Goal: Information Seeking & Learning: Learn about a topic

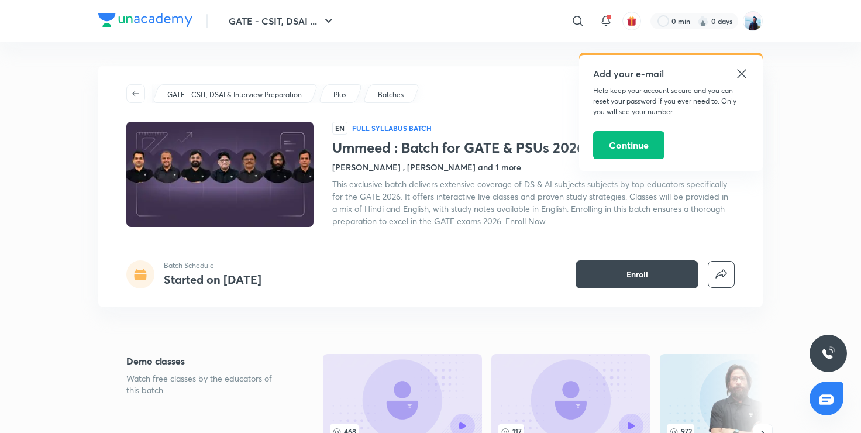
click at [743, 75] on icon at bounding box center [742, 74] width 14 height 14
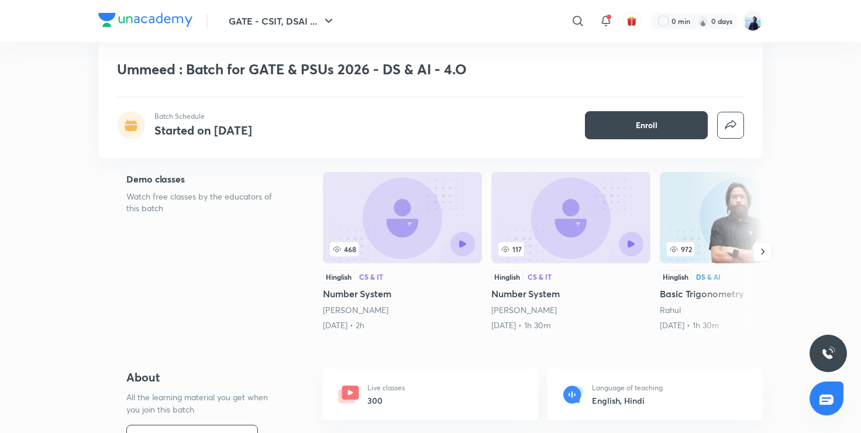
scroll to position [180, 0]
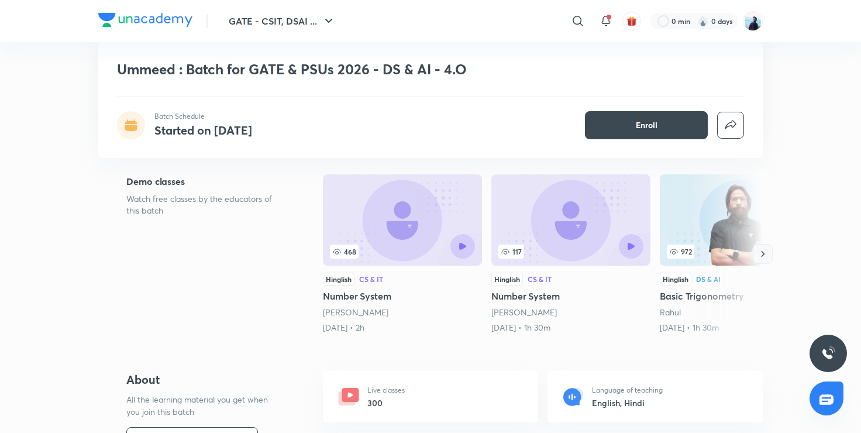
click at [764, 253] on icon "button" at bounding box center [764, 254] width 4 height 6
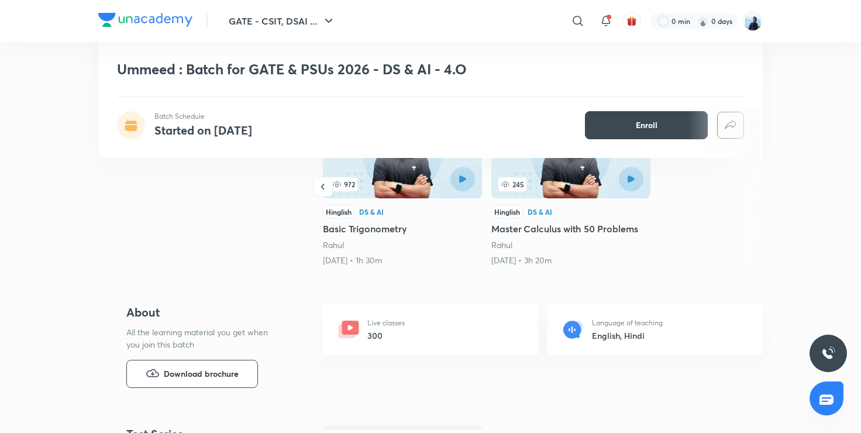
scroll to position [0, 0]
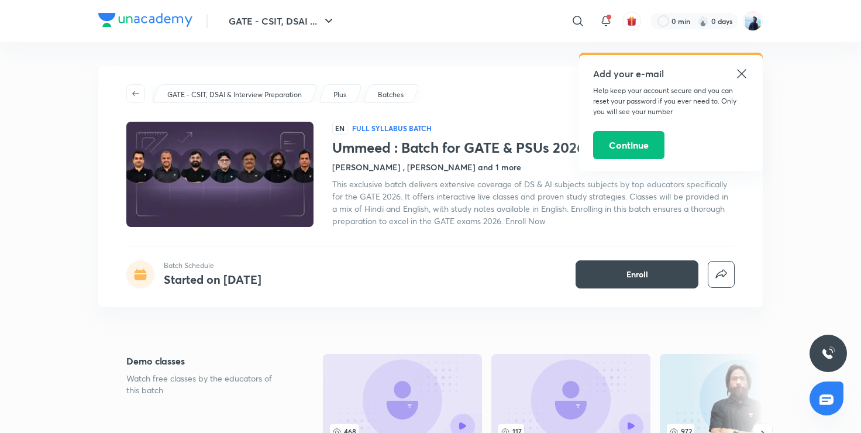
click at [739, 68] on icon at bounding box center [742, 74] width 14 height 14
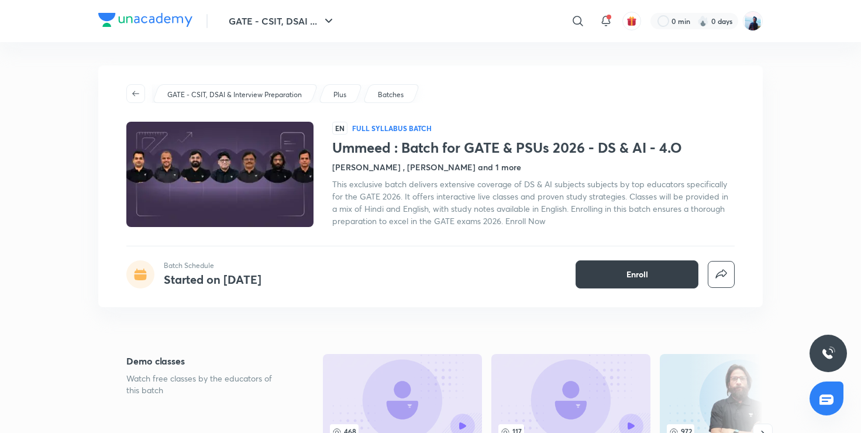
click at [623, 275] on button "Enroll" at bounding box center [637, 274] width 123 height 28
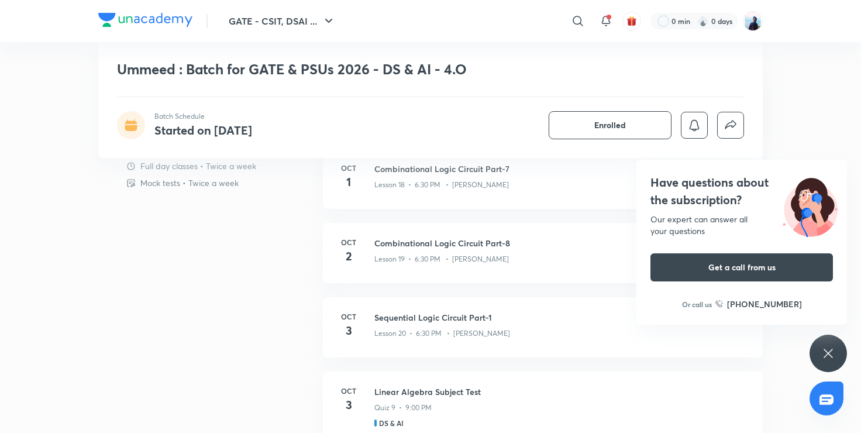
scroll to position [706, 0]
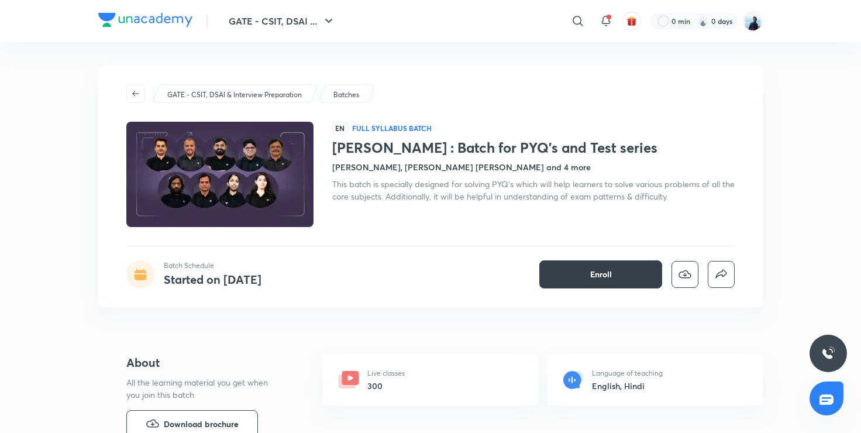
drag, startPoint x: 0, startPoint y: 0, endPoint x: 573, endPoint y: 279, distance: 637.8
click at [573, 279] on button "Enroll" at bounding box center [601, 274] width 123 height 28
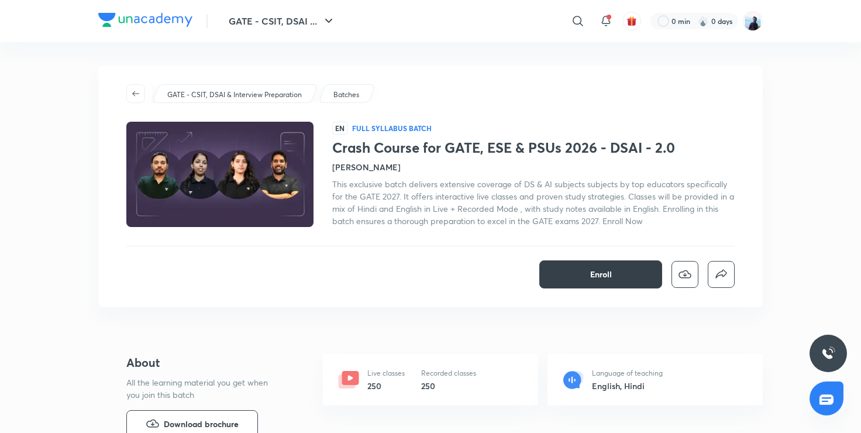
click at [592, 276] on span "Enroll" at bounding box center [601, 275] width 22 height 12
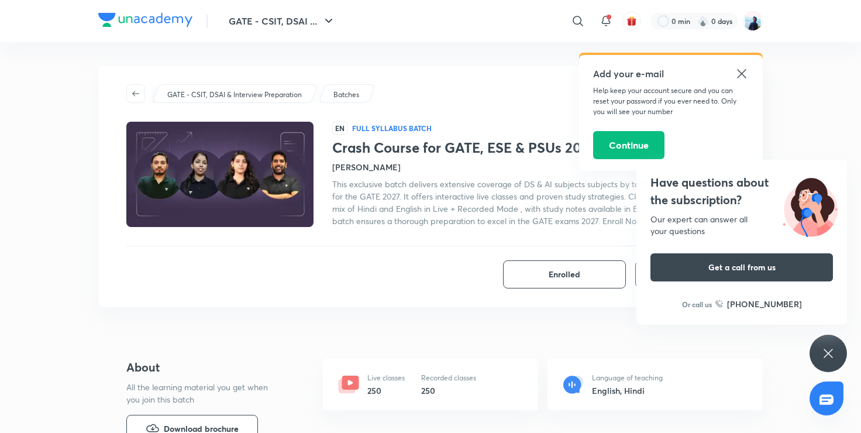
click at [735, 70] on icon at bounding box center [742, 74] width 14 height 14
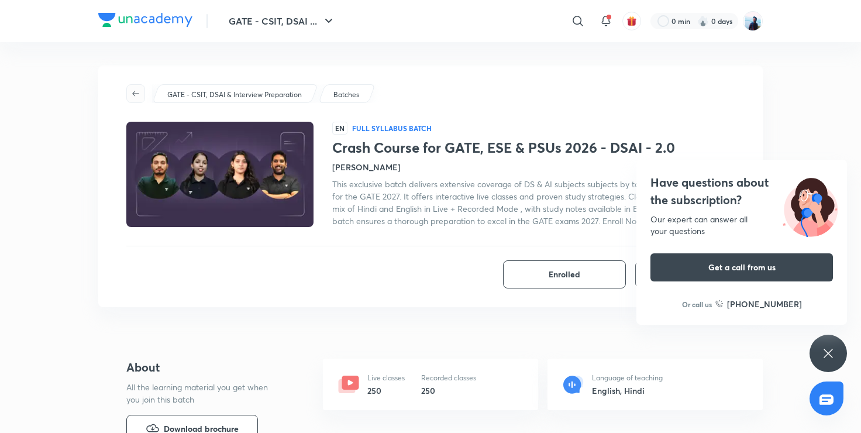
click at [129, 95] on span "button" at bounding box center [136, 93] width 18 height 9
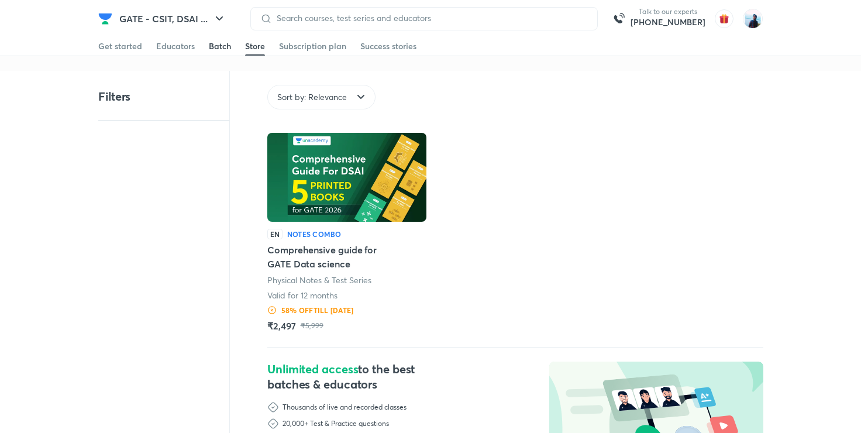
click at [212, 50] on div "Batch" at bounding box center [220, 46] width 22 height 12
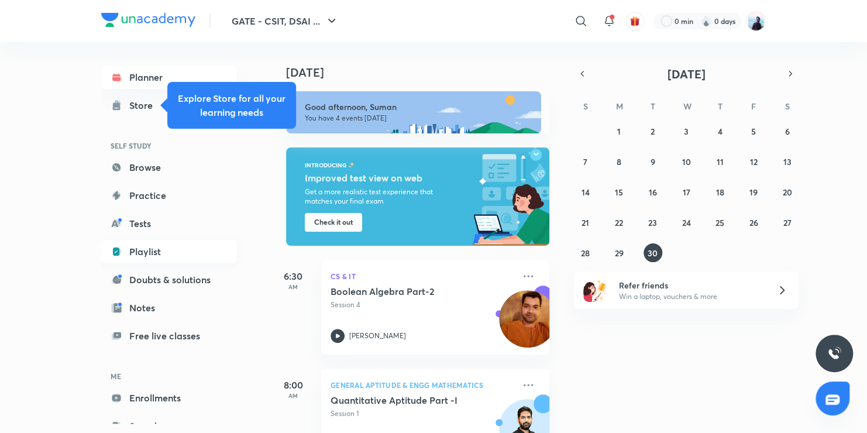
click at [153, 253] on link "Playlist" at bounding box center [169, 251] width 136 height 23
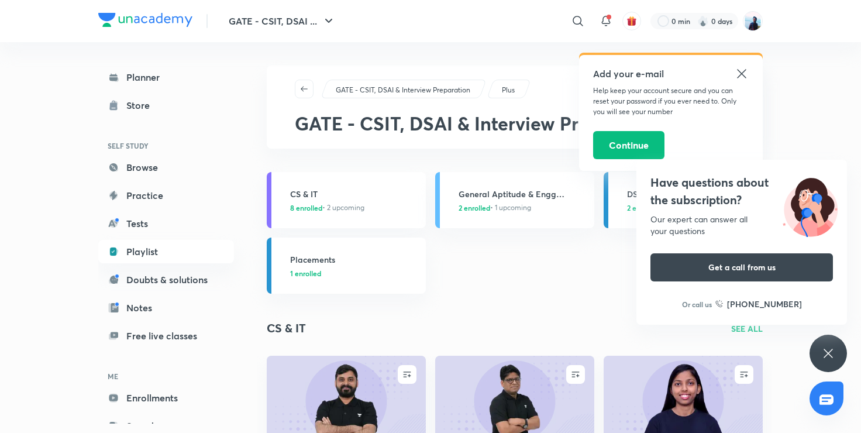
click at [739, 74] on icon at bounding box center [742, 74] width 14 height 14
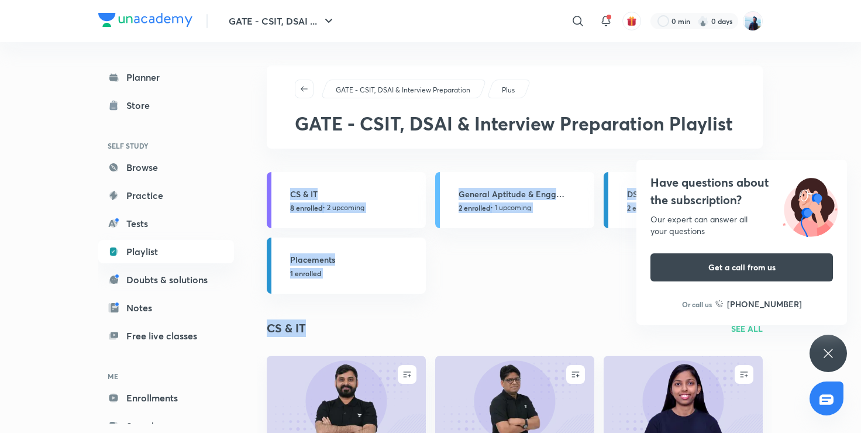
drag, startPoint x: 824, startPoint y: 119, endPoint x: 518, endPoint y: 276, distance: 343.6
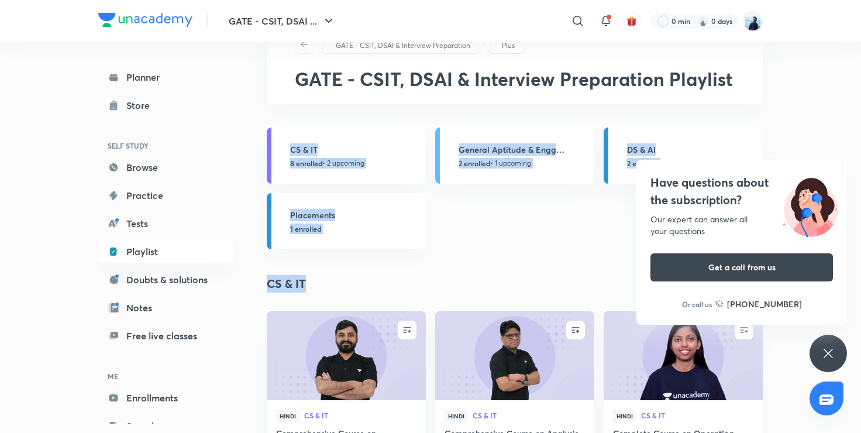
scroll to position [73, 0]
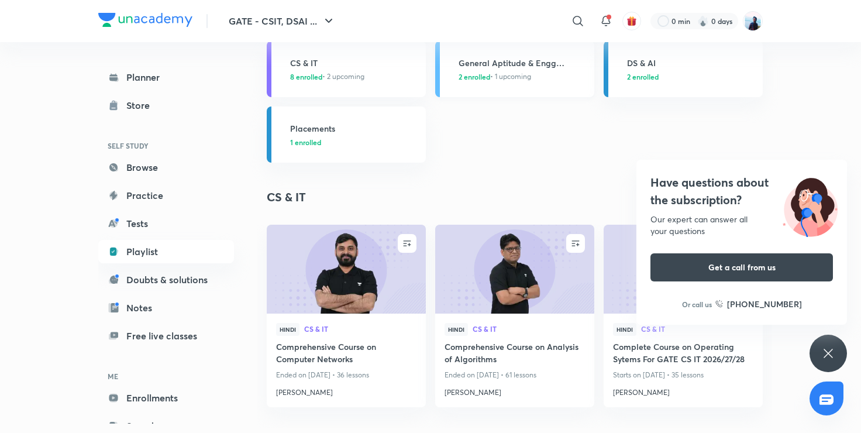
scroll to position [131, 0]
click at [649, 63] on h3 "DS & AI" at bounding box center [691, 63] width 129 height 12
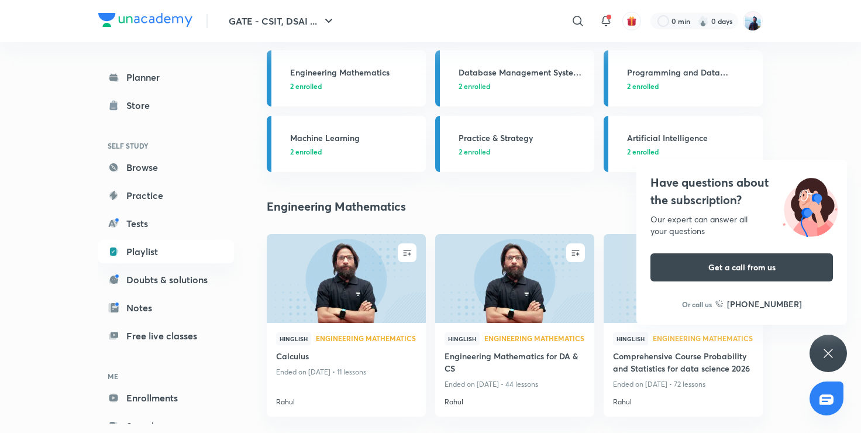
scroll to position [122, 0]
click at [172, 194] on link "Practice" at bounding box center [166, 195] width 136 height 23
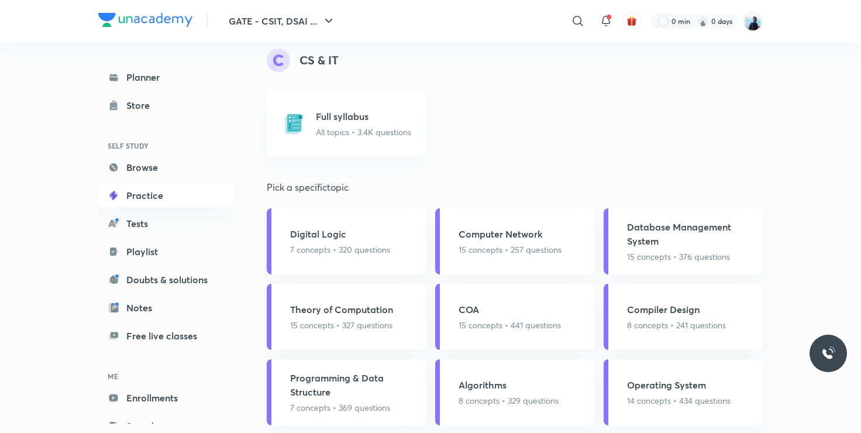
scroll to position [744, 0]
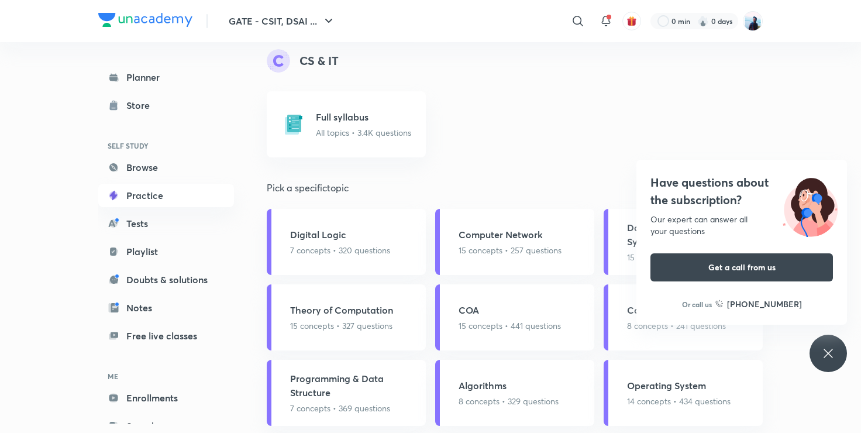
click at [553, 124] on div "Full syllabus All topics • 3.4K questions" at bounding box center [515, 124] width 496 height 66
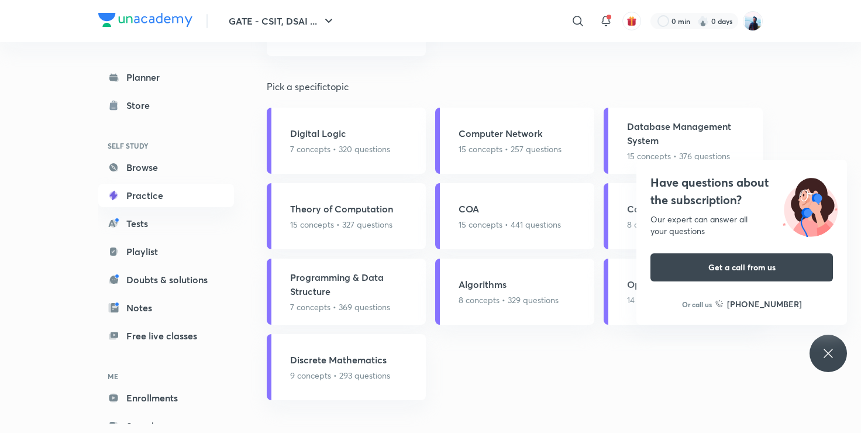
scroll to position [844, 0]
click at [830, 358] on icon at bounding box center [829, 353] width 14 height 14
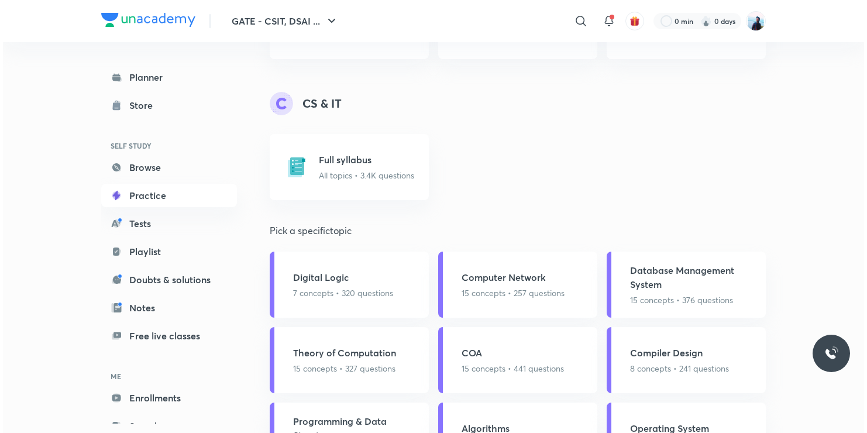
scroll to position [700, 0]
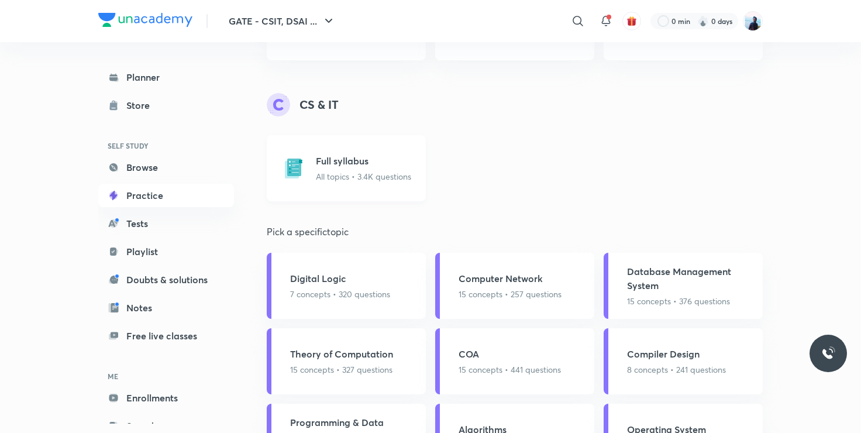
click at [404, 177] on p "All topics • 3.4K questions" at bounding box center [363, 176] width 95 height 12
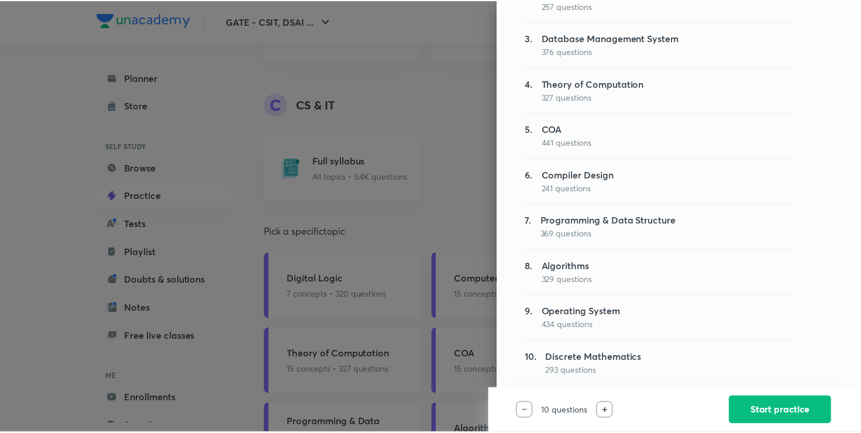
scroll to position [0, 0]
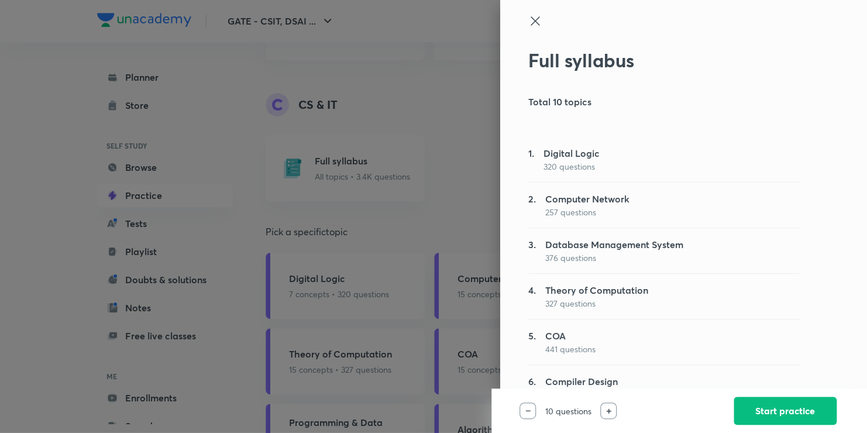
click at [528, 16] on icon at bounding box center [535, 21] width 14 height 14
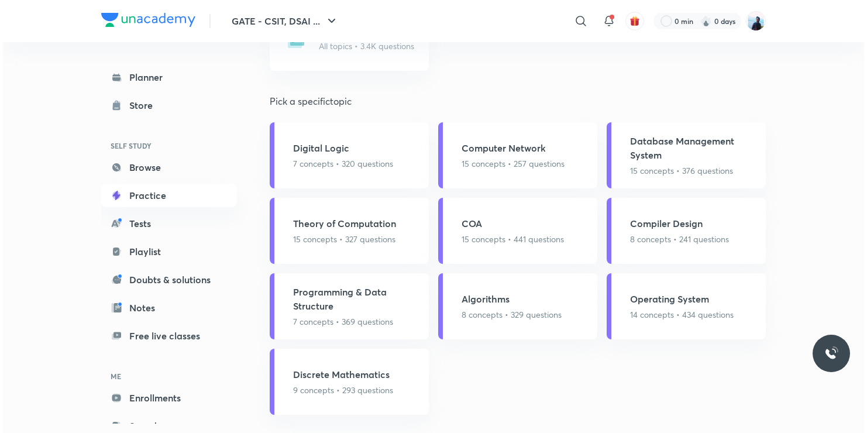
scroll to position [845, 0]
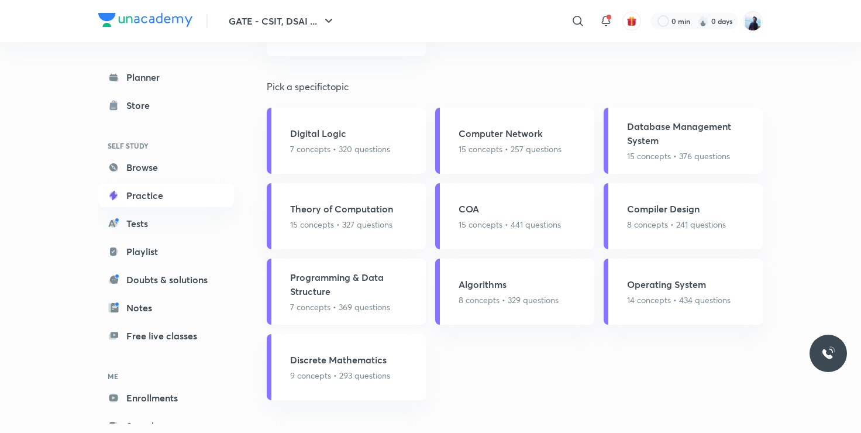
click at [361, 298] on h5 "Programming & Data Structure" at bounding box center [354, 284] width 129 height 28
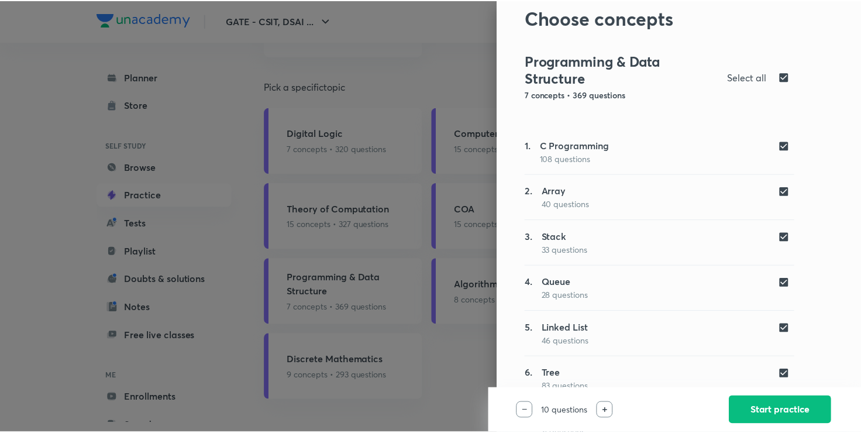
scroll to position [0, 0]
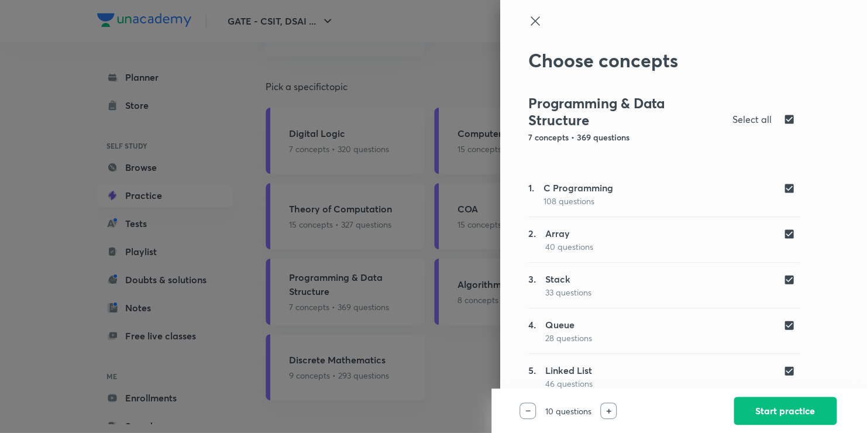
click at [533, 23] on icon at bounding box center [535, 21] width 14 height 14
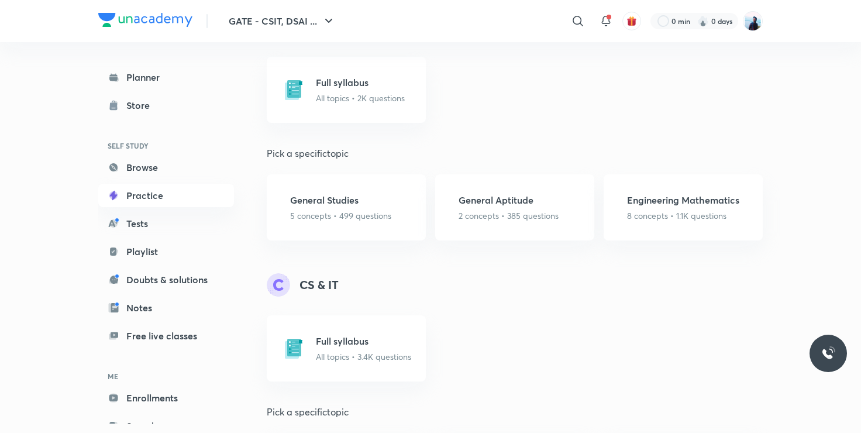
scroll to position [514, 0]
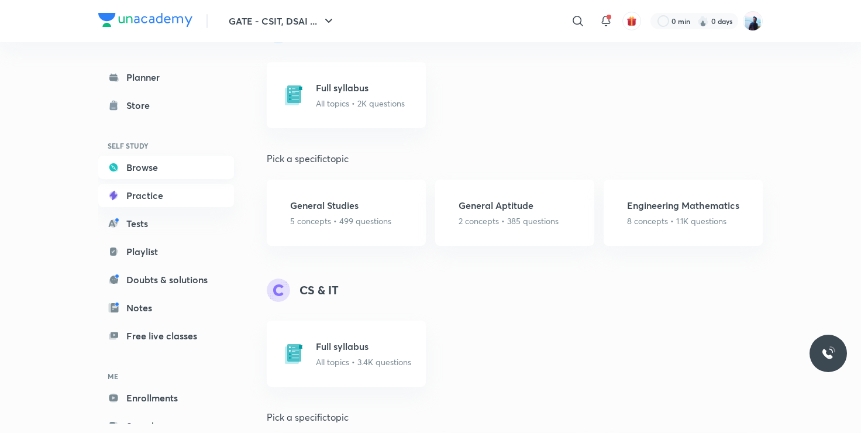
click at [169, 166] on link "Browse" at bounding box center [166, 167] width 136 height 23
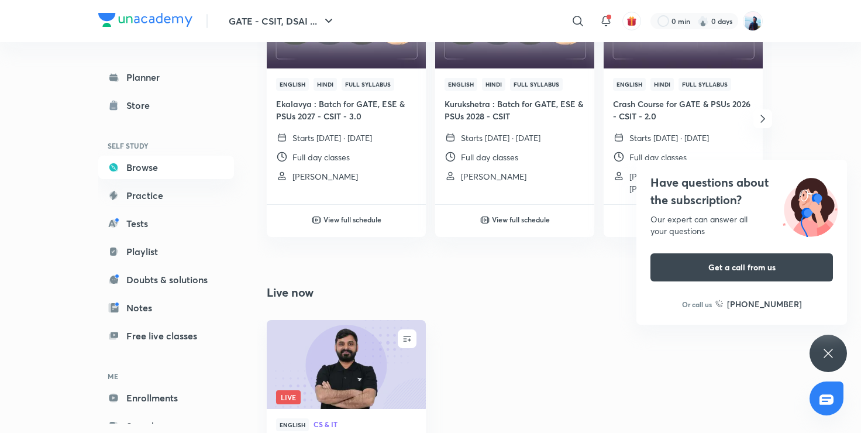
scroll to position [227, 0]
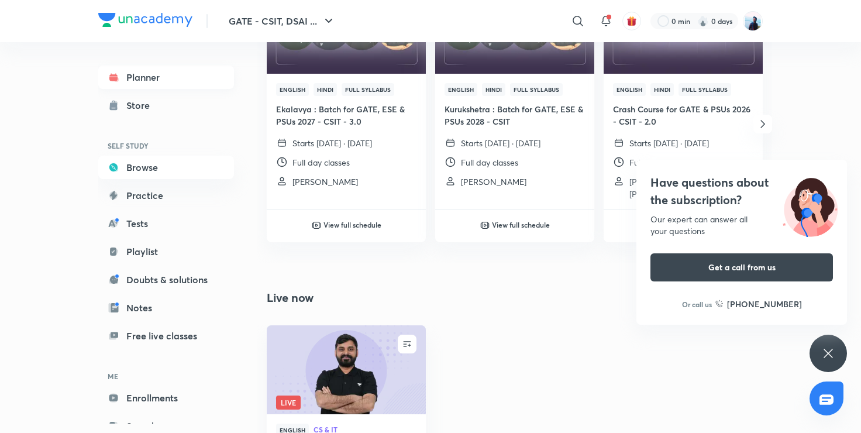
click at [160, 80] on link "Planner" at bounding box center [166, 77] width 136 height 23
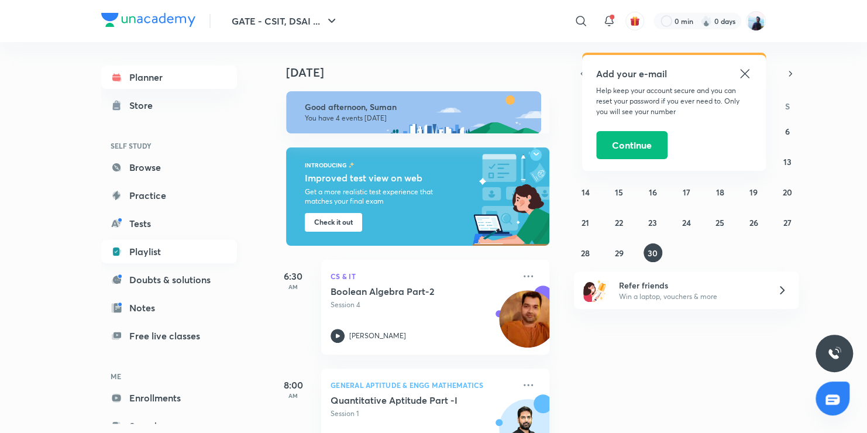
click at [156, 257] on link "Playlist" at bounding box center [169, 251] width 136 height 23
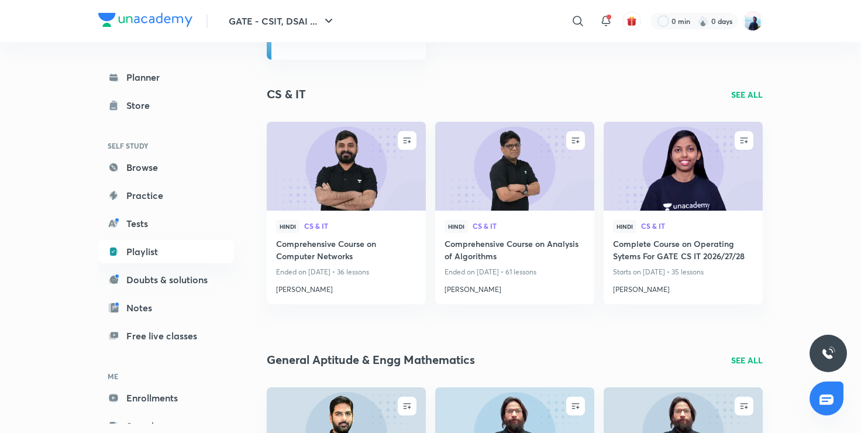
scroll to position [233, 0]
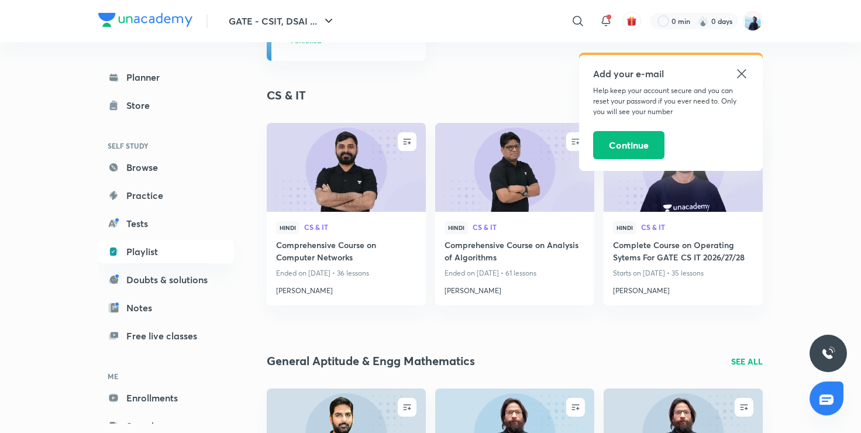
click at [737, 74] on icon at bounding box center [742, 74] width 14 height 14
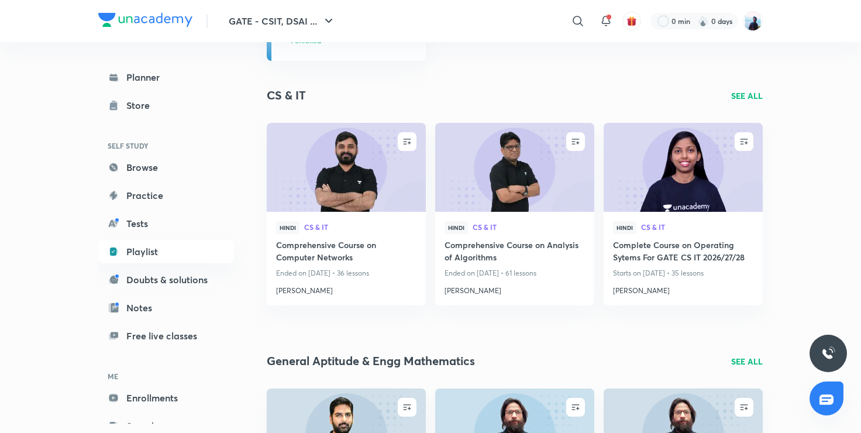
click at [749, 95] on p "SEE ALL" at bounding box center [747, 96] width 32 height 12
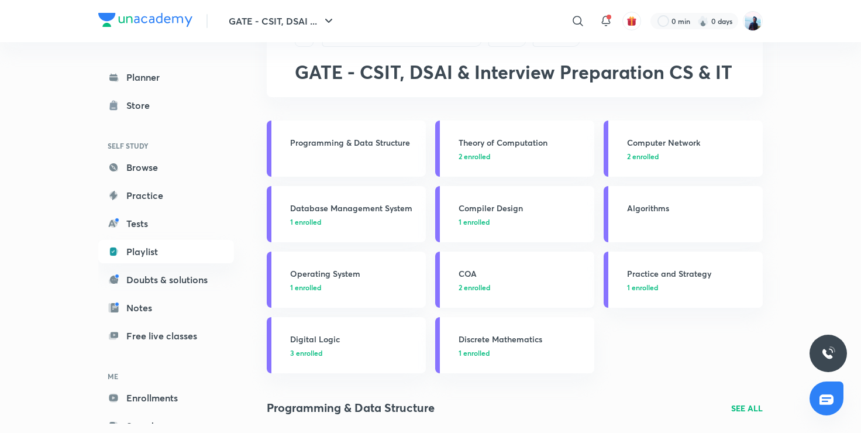
scroll to position [49, 0]
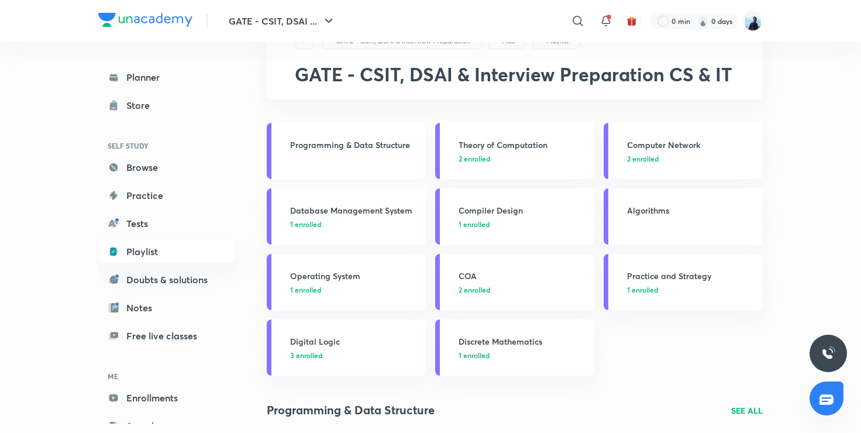
click at [353, 169] on link "Programming & Data Structure" at bounding box center [346, 151] width 159 height 56
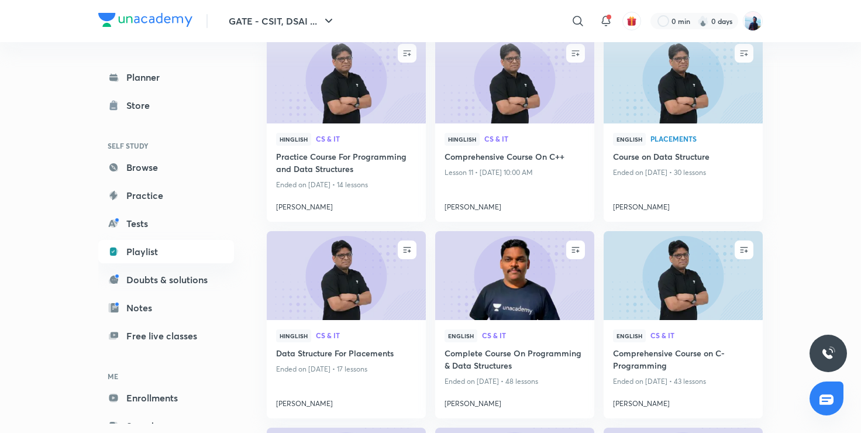
scroll to position [468, 0]
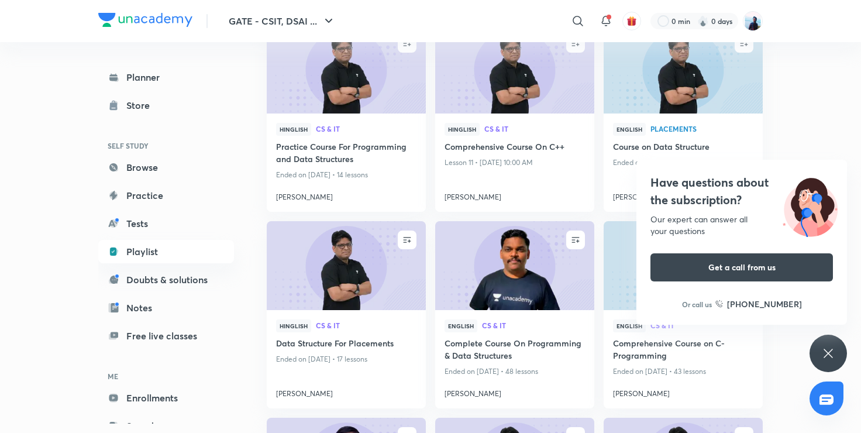
click at [488, 225] on img at bounding box center [515, 266] width 162 height 91
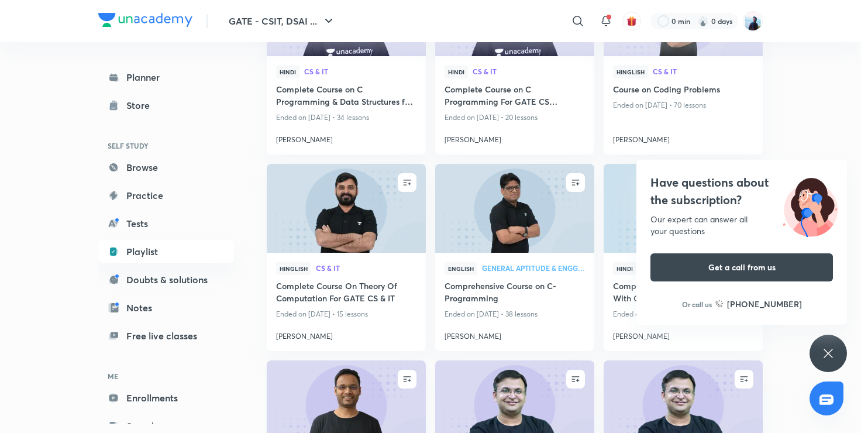
scroll to position [1114, 0]
click at [819, 349] on div "Have questions about the subscription? Our expert can answer all your questions…" at bounding box center [828, 353] width 37 height 37
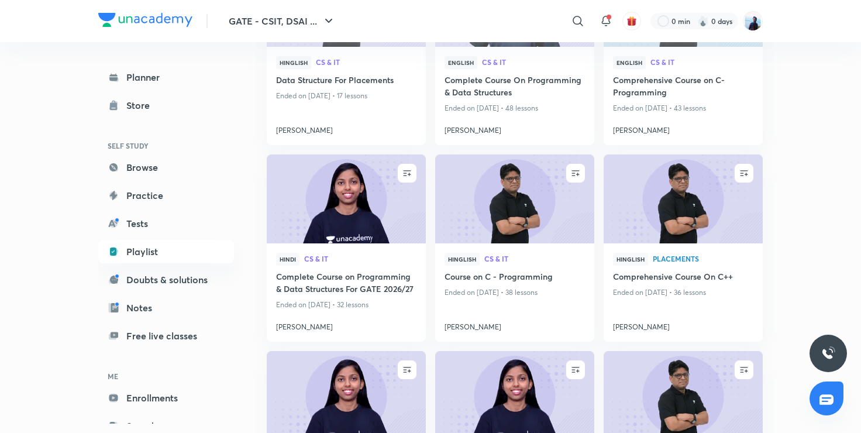
scroll to position [730, 0]
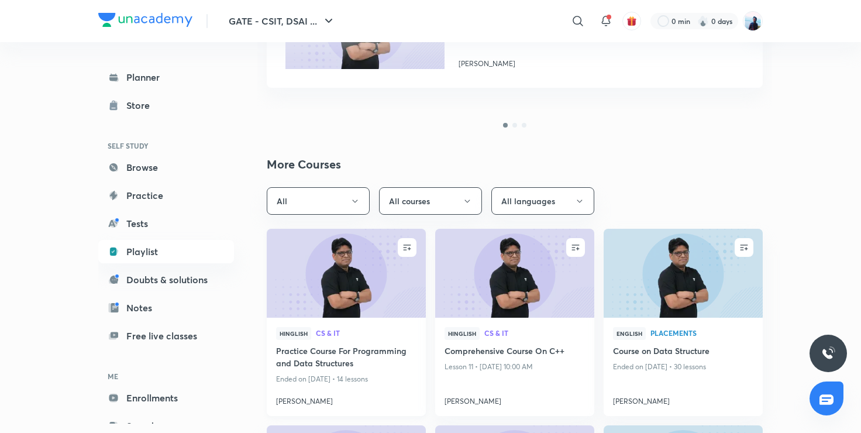
scroll to position [344, 0]
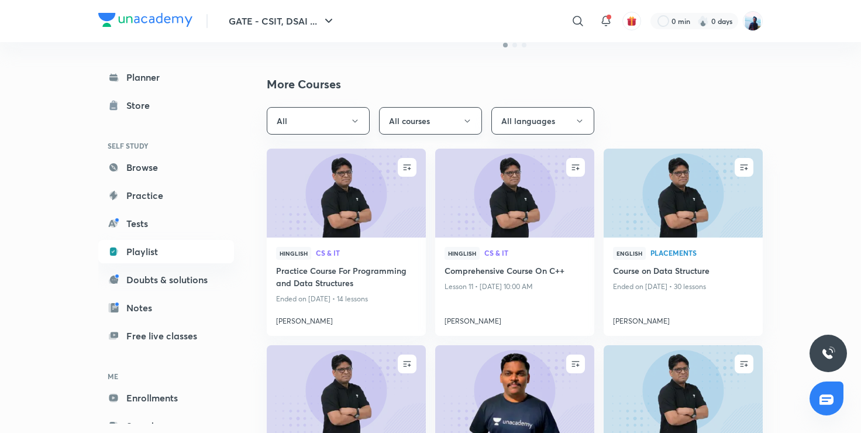
click at [441, 130] on button "All courses" at bounding box center [430, 121] width 103 height 28
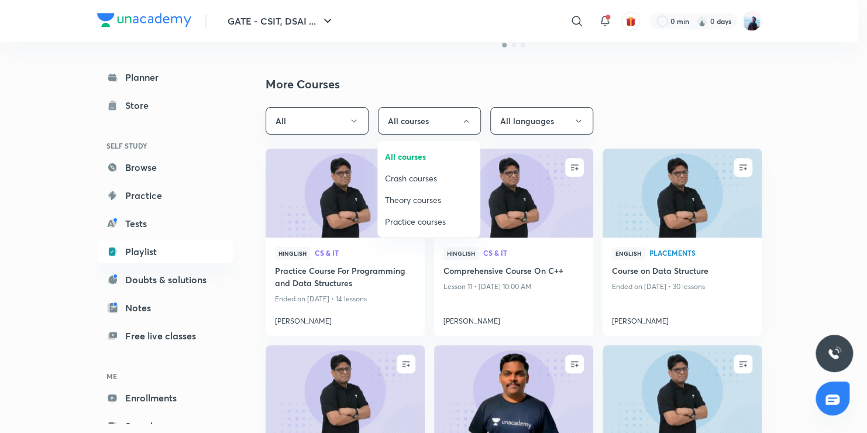
click at [421, 198] on span "Theory courses" at bounding box center [429, 200] width 88 height 12
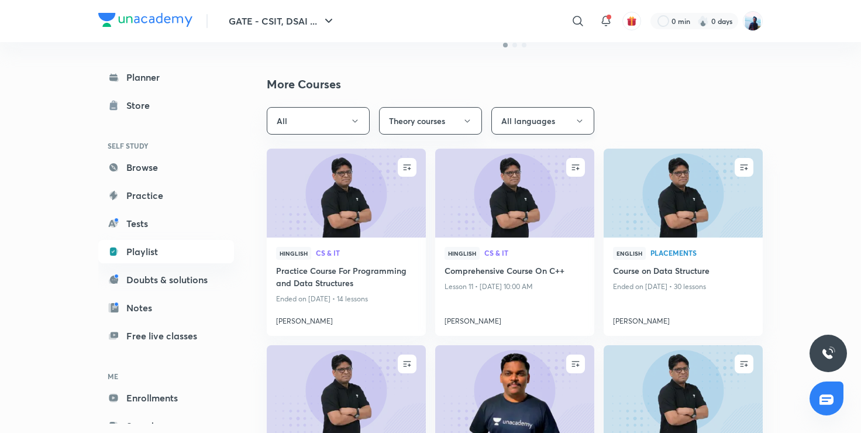
click at [528, 113] on button "All languages" at bounding box center [543, 121] width 103 height 28
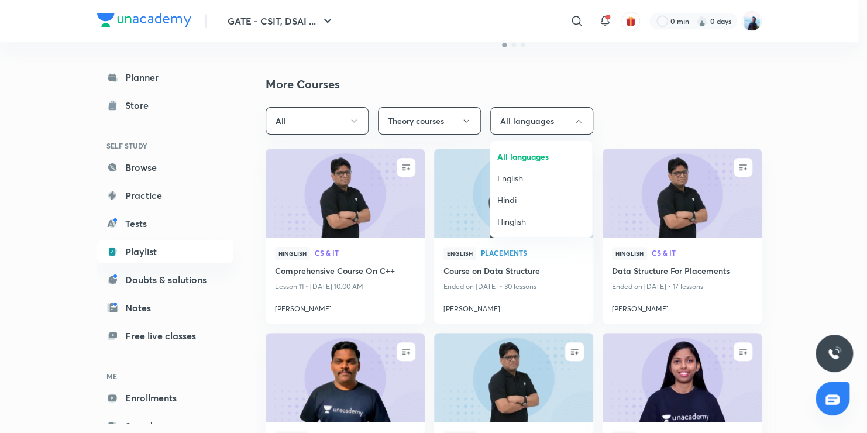
click at [518, 178] on span "English" at bounding box center [541, 178] width 88 height 12
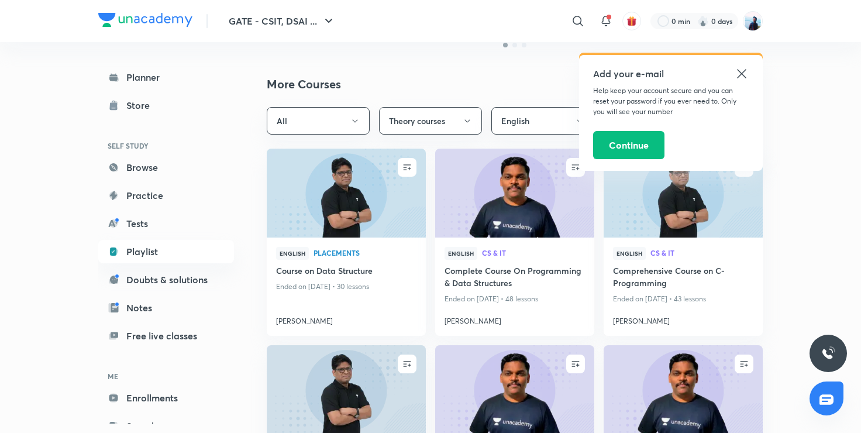
click at [740, 71] on icon at bounding box center [741, 73] width 9 height 9
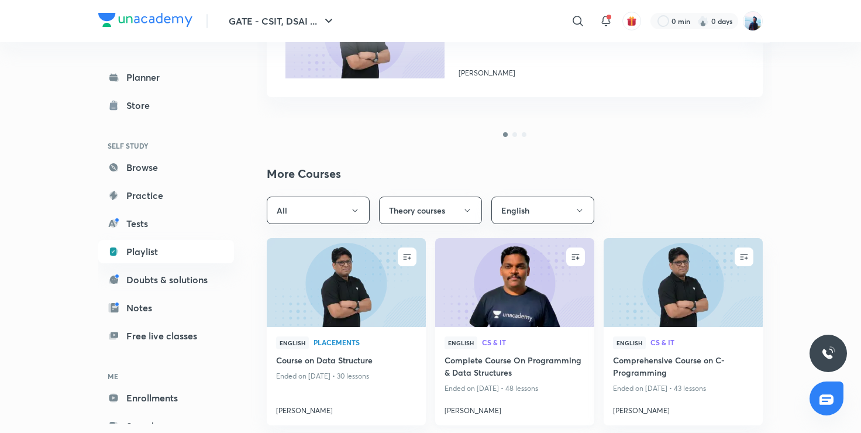
scroll to position [265, 0]
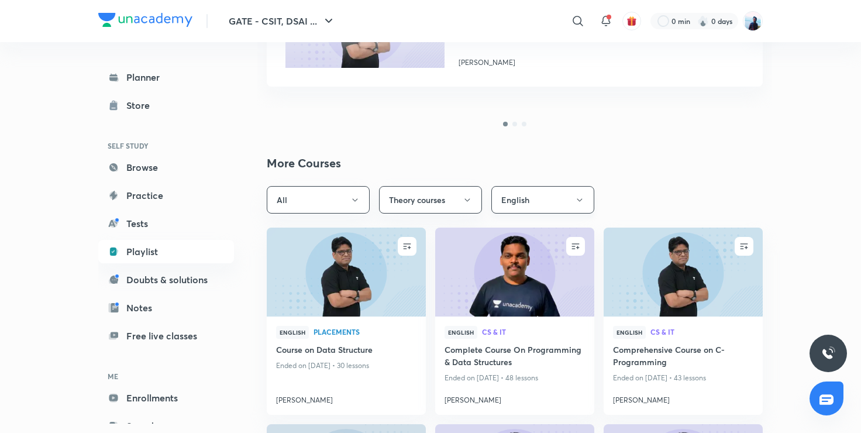
click at [514, 206] on button "English" at bounding box center [543, 200] width 103 height 28
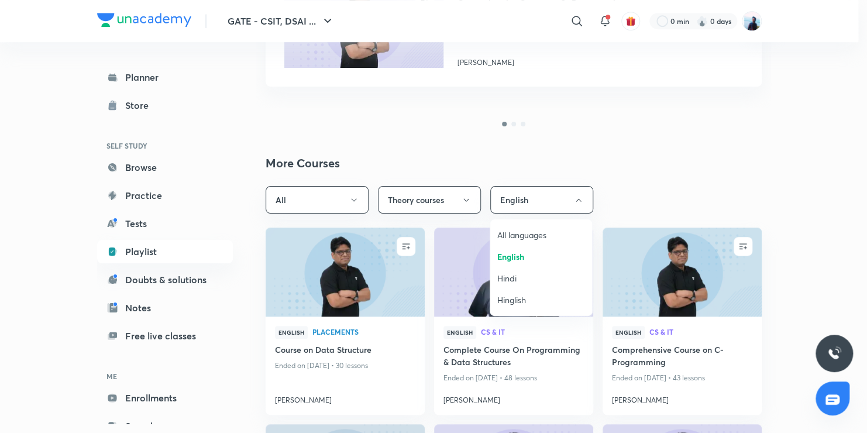
click at [506, 297] on span "Hinglish" at bounding box center [541, 300] width 88 height 12
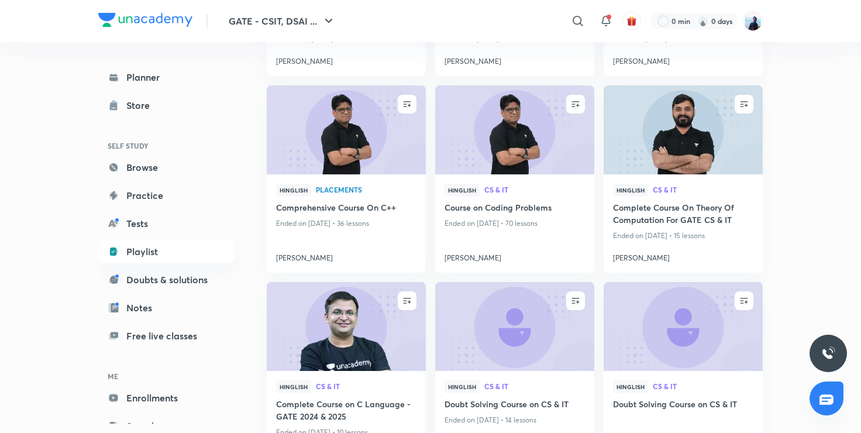
scroll to position [592, 0]
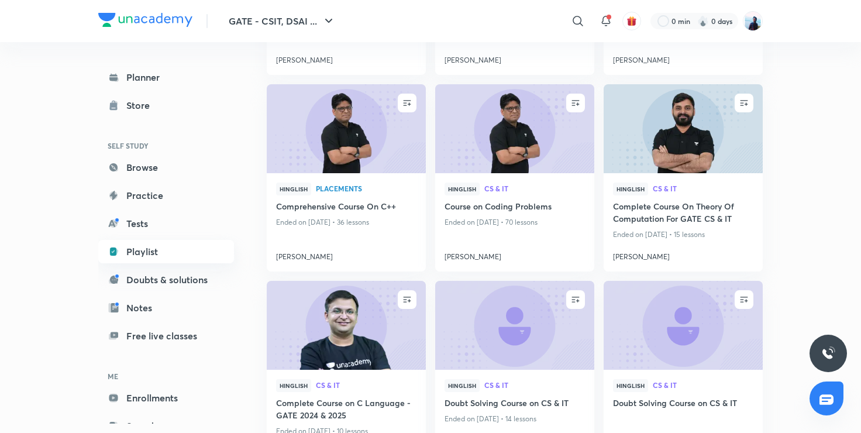
click at [181, 256] on link "Playlist" at bounding box center [166, 251] width 136 height 23
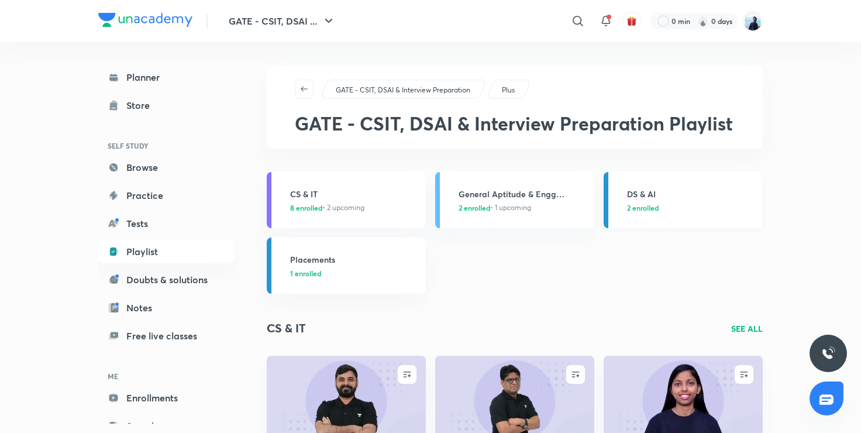
click at [634, 197] on h3 "DS & AI" at bounding box center [691, 194] width 129 height 12
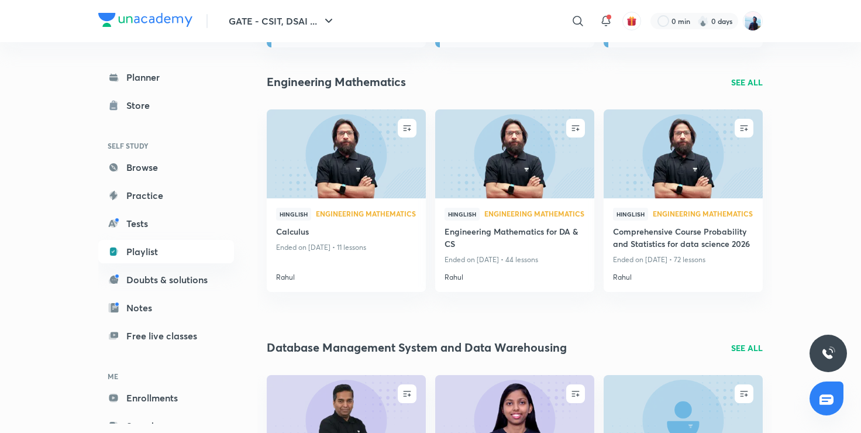
scroll to position [246, 0]
click at [738, 82] on p "SEE ALL" at bounding box center [747, 83] width 32 height 12
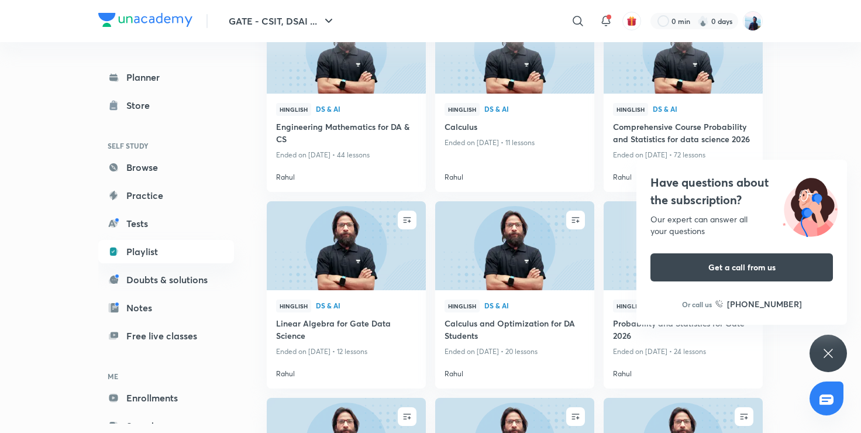
scroll to position [407, 0]
click at [847, 129] on div "GATE - CSIT, DSAI ... ​ 0 min 0 days Planner Store SELF STUDY Browse Practice T…" at bounding box center [430, 411] width 861 height 1637
click at [825, 358] on icon at bounding box center [828, 353] width 9 height 9
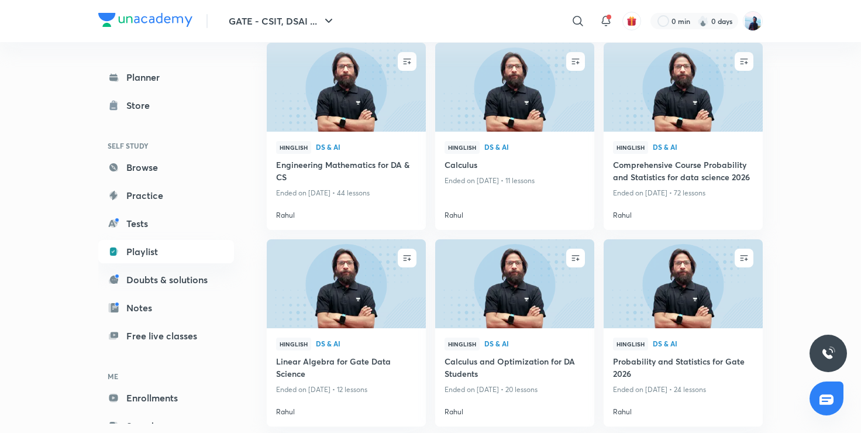
scroll to position [370, 0]
click at [331, 171] on h4 "Engineering Mathematics for DA & CS" at bounding box center [346, 172] width 140 height 27
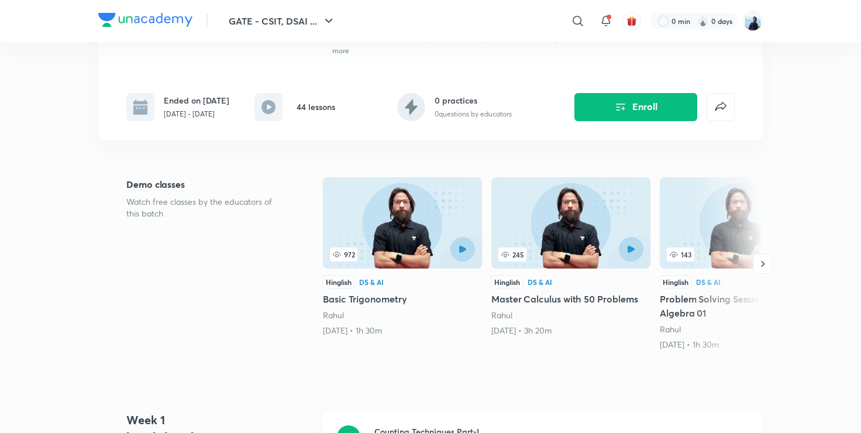
scroll to position [214, 0]
click at [768, 257] on icon "button" at bounding box center [763, 263] width 12 height 12
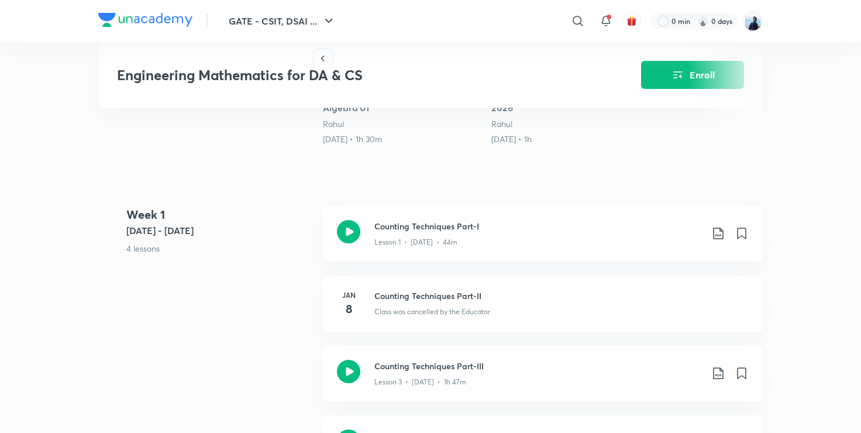
scroll to position [420, 0]
click at [438, 305] on p "Class was cancelled by the Educator" at bounding box center [433, 310] width 116 height 11
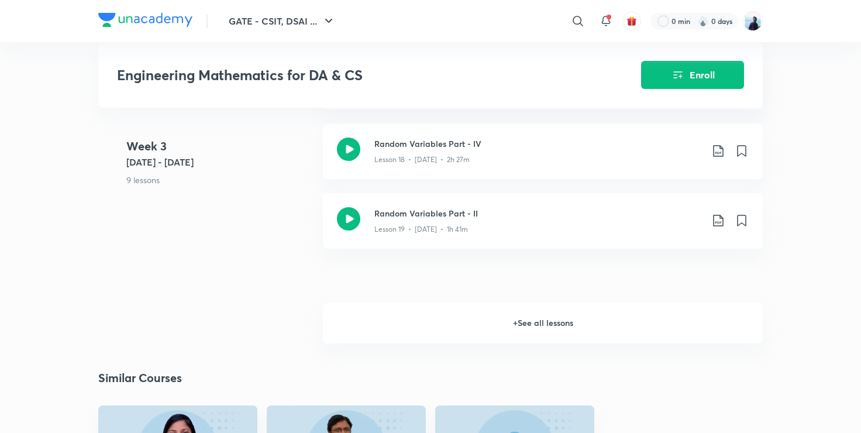
scroll to position [1816, 0]
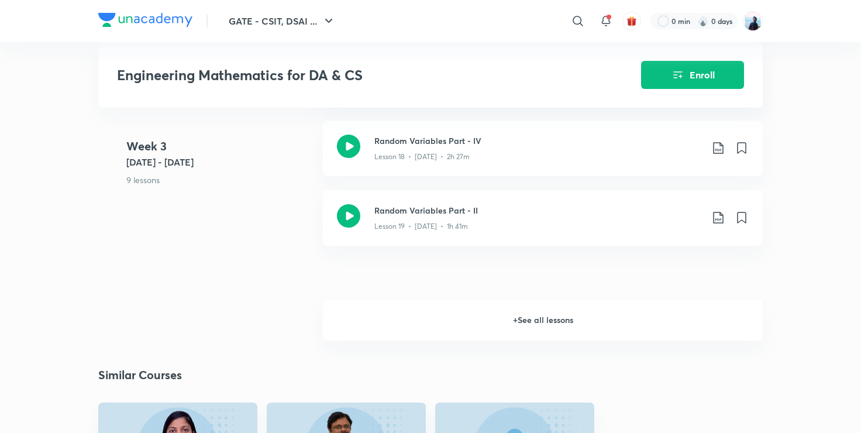
click at [536, 300] on h6 "+ See all lessons" at bounding box center [543, 320] width 440 height 41
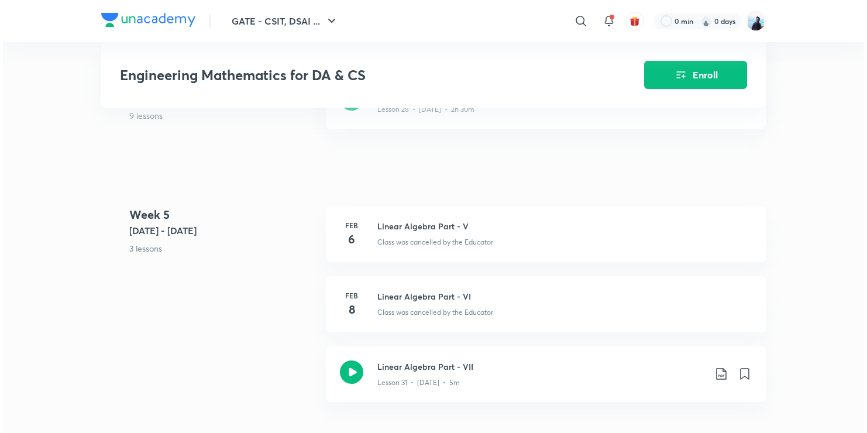
scroll to position [2630, 0]
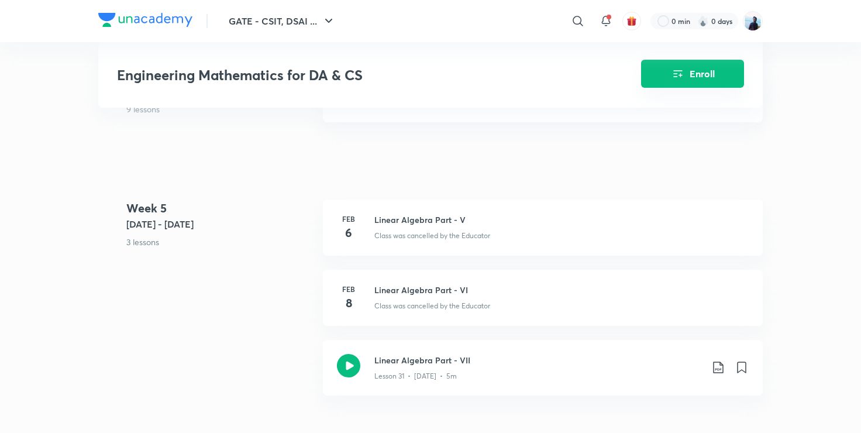
click at [689, 74] on button "Enroll" at bounding box center [692, 74] width 103 height 28
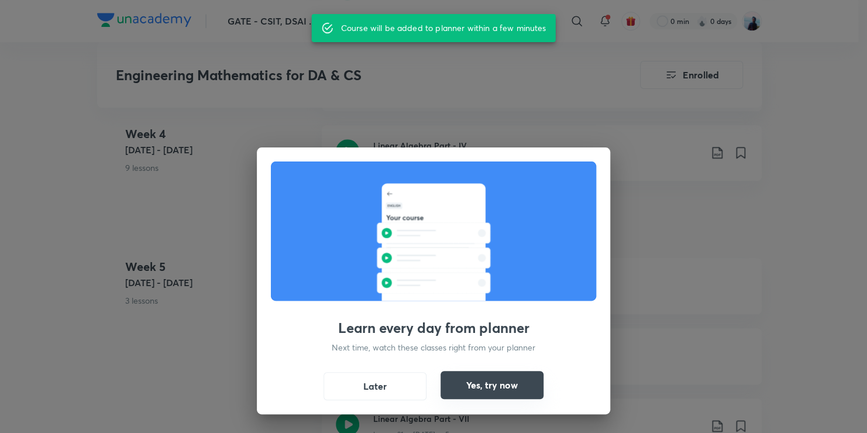
scroll to position [2688, 0]
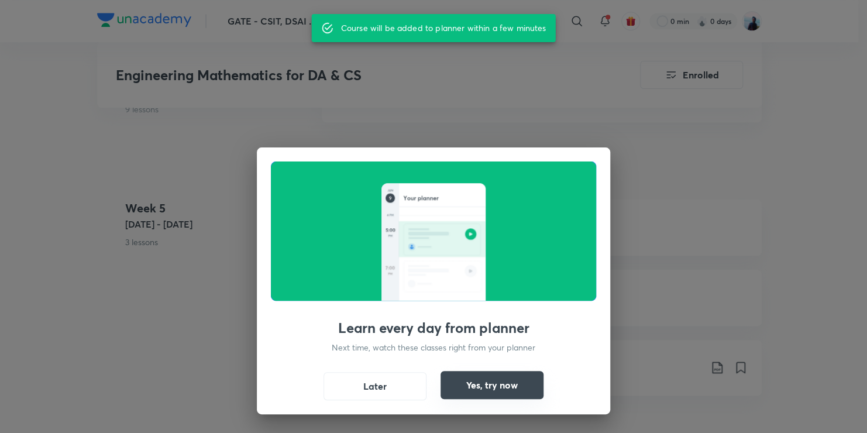
click at [475, 385] on button "Yes, try now" at bounding box center [492, 385] width 103 height 28
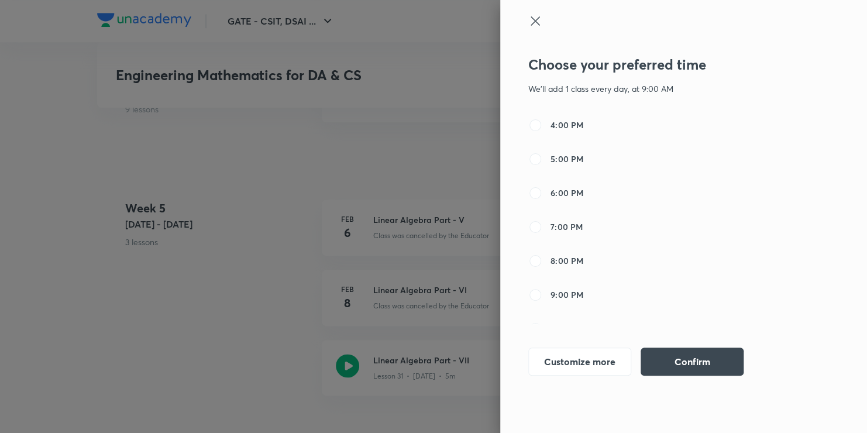
scroll to position [341, 0]
click at [536, 262] on input "8:00 PM" at bounding box center [535, 260] width 14 height 14
radio input "true"
radio input "false"
click at [593, 369] on button "Customize more" at bounding box center [579, 360] width 103 height 28
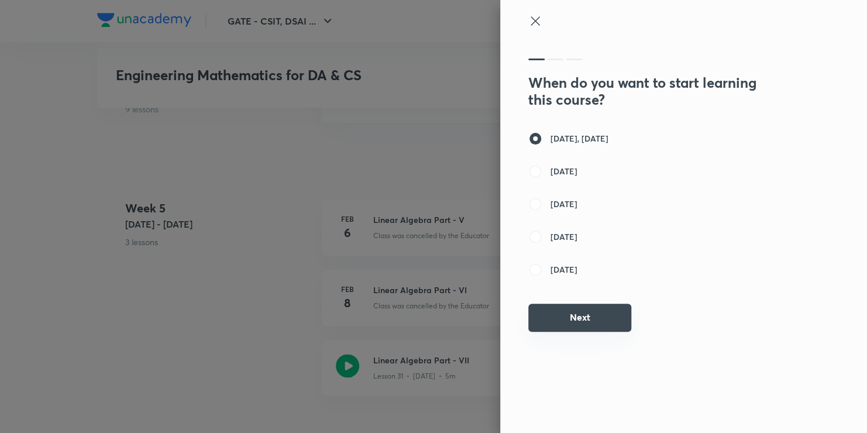
click at [614, 330] on button "Next" at bounding box center [579, 318] width 103 height 28
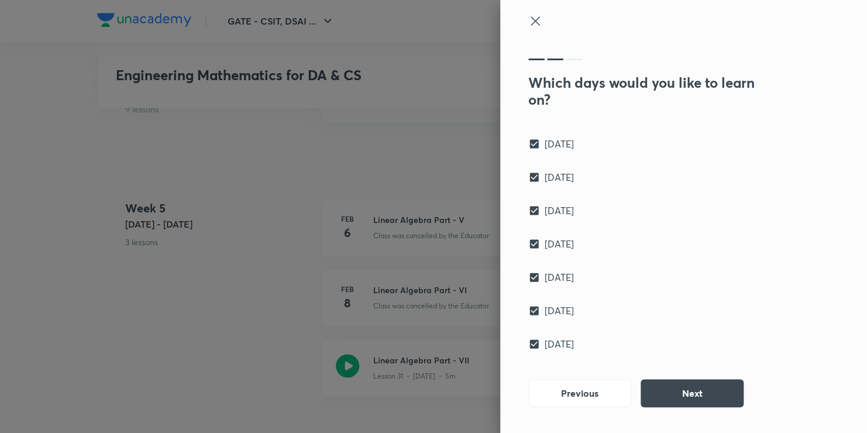
click at [533, 346] on input "Sunday" at bounding box center [536, 344] width 16 height 12
checkbox input "false"
click at [537, 310] on input "Saturday" at bounding box center [536, 311] width 16 height 12
checkbox input "false"
click at [682, 391] on button "Next" at bounding box center [692, 392] width 103 height 28
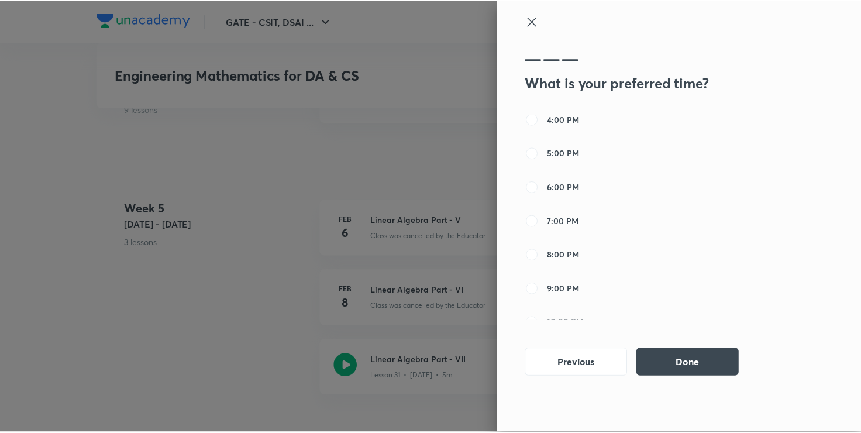
scroll to position [334, 0]
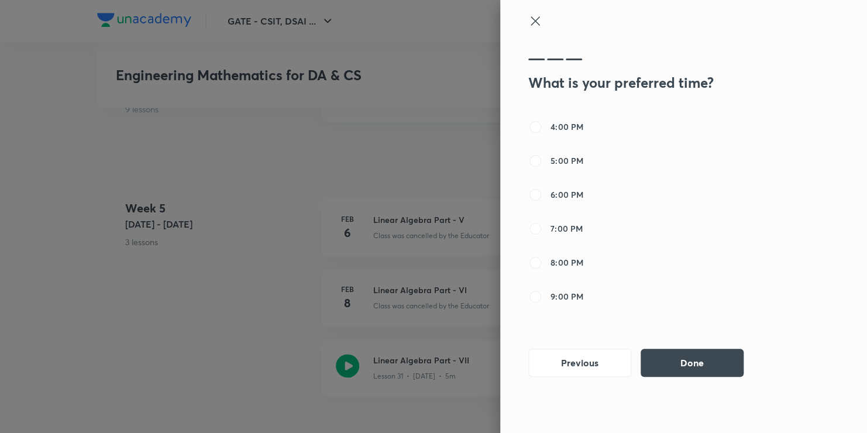
click at [539, 227] on input "7:00 PM" at bounding box center [535, 229] width 14 height 14
radio input "true"
radio input "false"
click at [702, 356] on button "Done" at bounding box center [692, 362] width 103 height 28
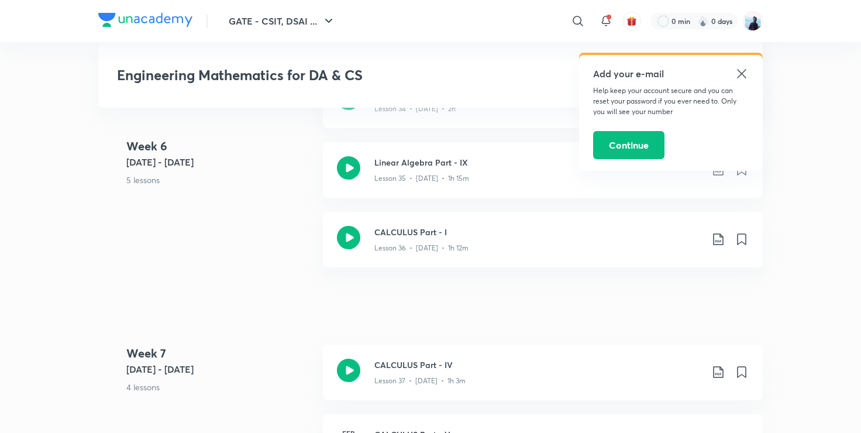
scroll to position [3211, 0]
click at [743, 74] on icon at bounding box center [742, 74] width 14 height 14
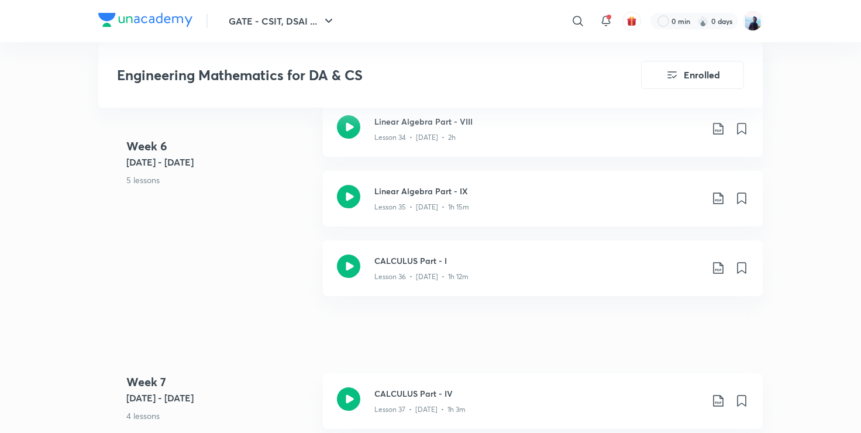
scroll to position [3182, 0]
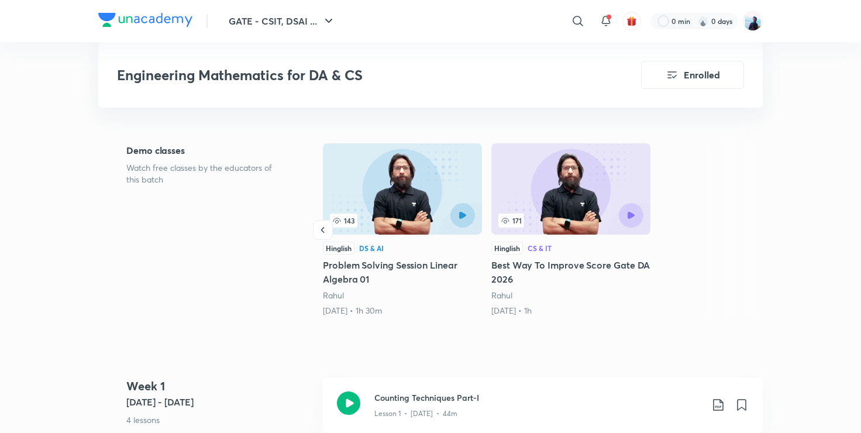
scroll to position [0, 0]
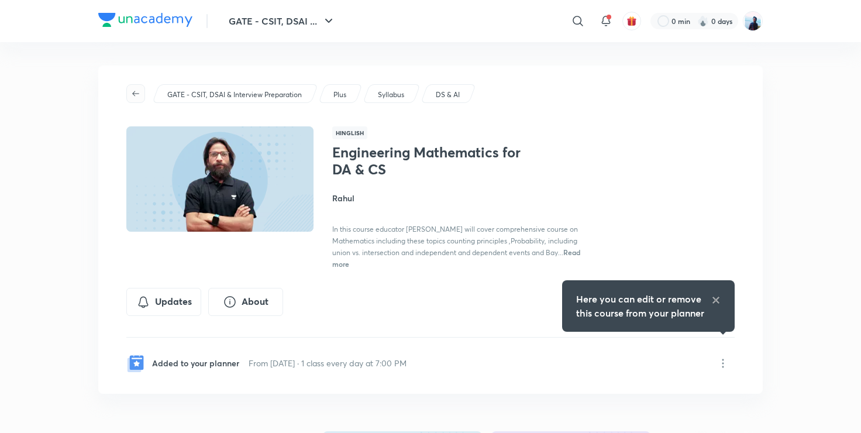
click at [132, 95] on icon "button" at bounding box center [135, 93] width 9 height 9
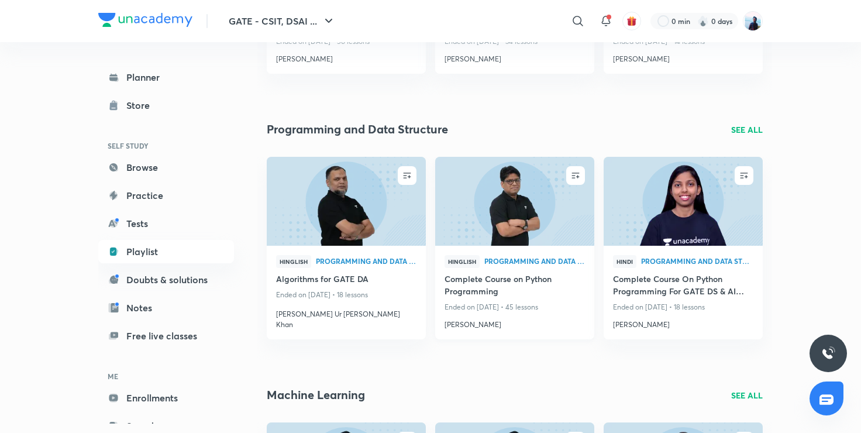
scroll to position [744, 0]
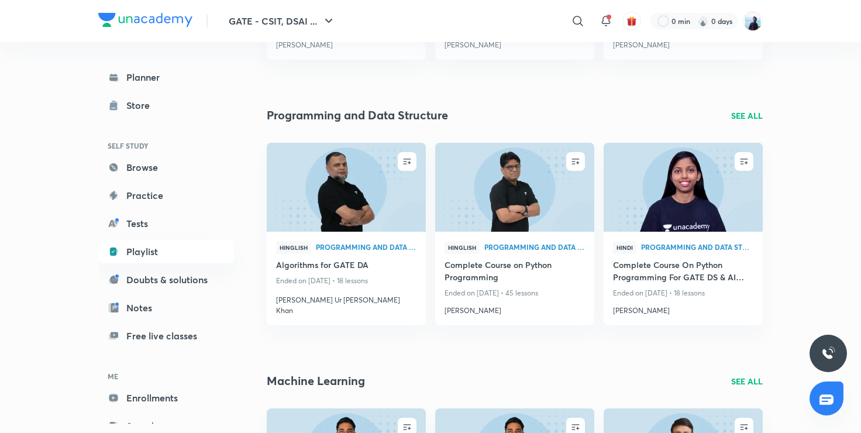
click at [751, 114] on p "SEE ALL" at bounding box center [747, 115] width 32 height 12
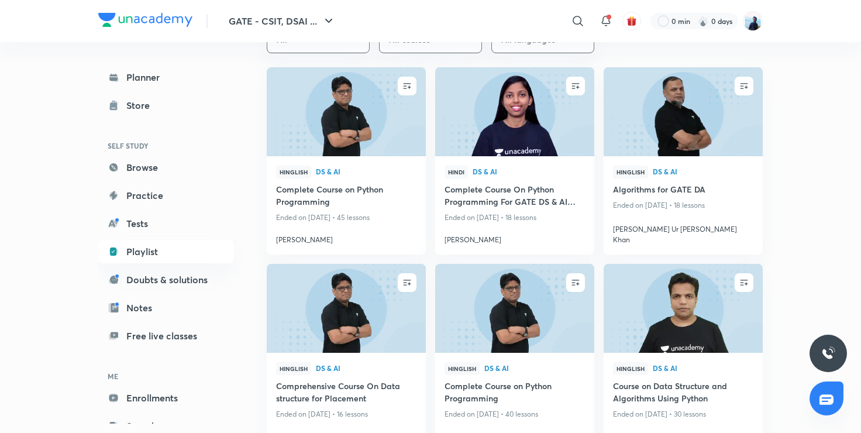
scroll to position [346, 0]
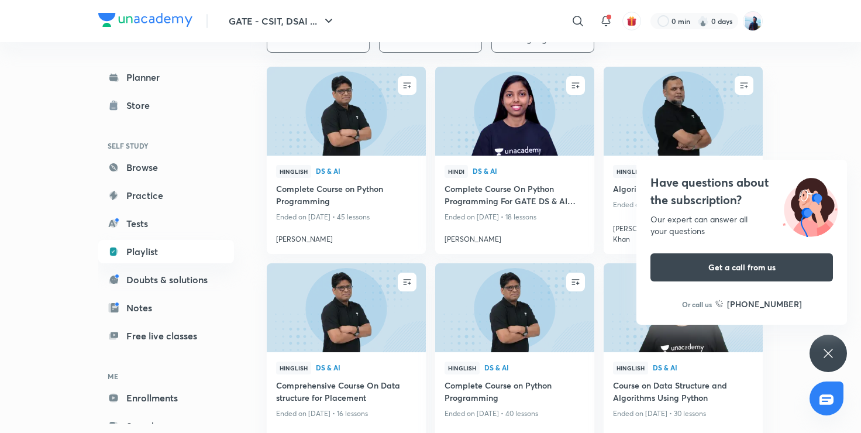
click at [829, 349] on icon at bounding box center [829, 353] width 14 height 14
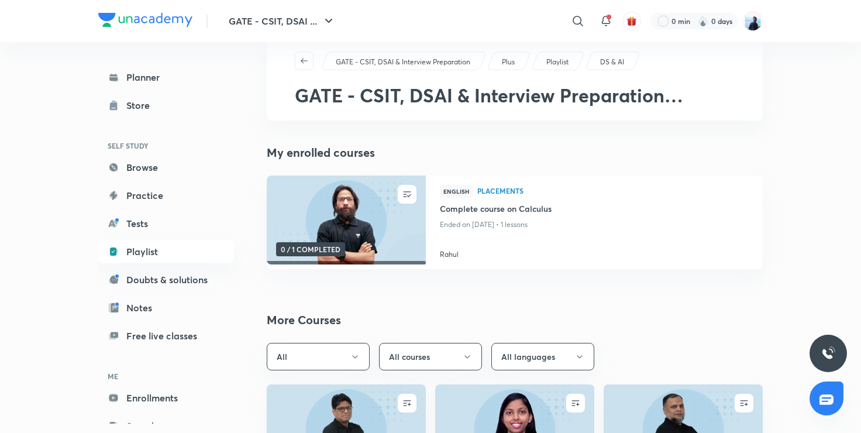
scroll to position [0, 0]
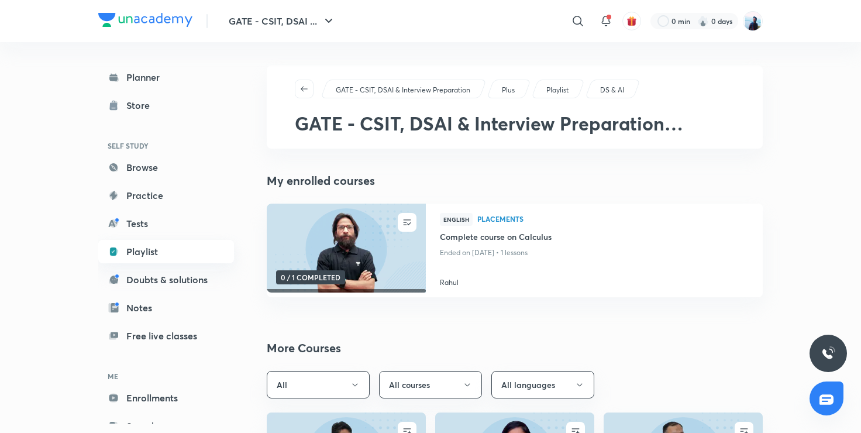
click at [167, 253] on link "Playlist" at bounding box center [166, 251] width 136 height 23
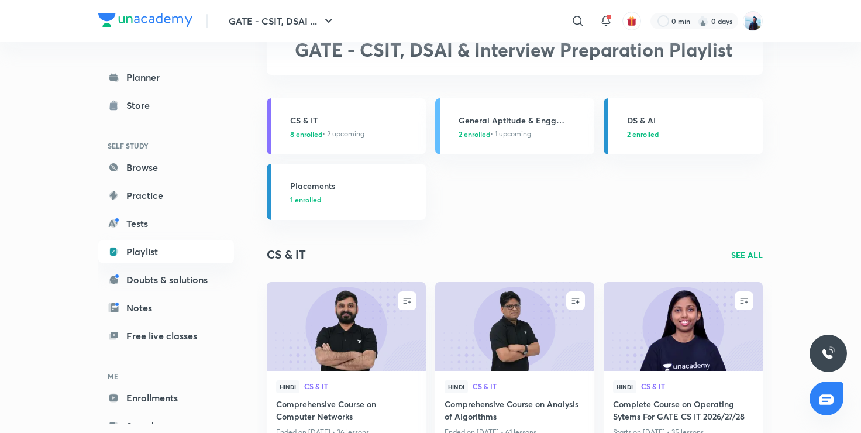
scroll to position [77, 0]
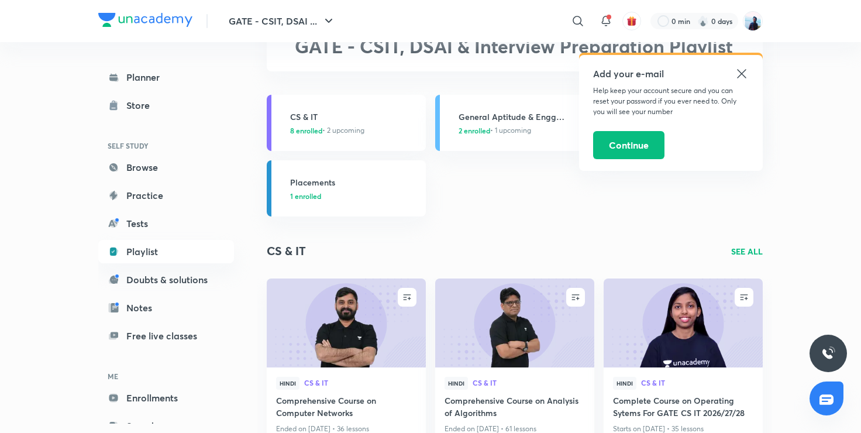
click at [747, 78] on icon at bounding box center [742, 74] width 14 height 14
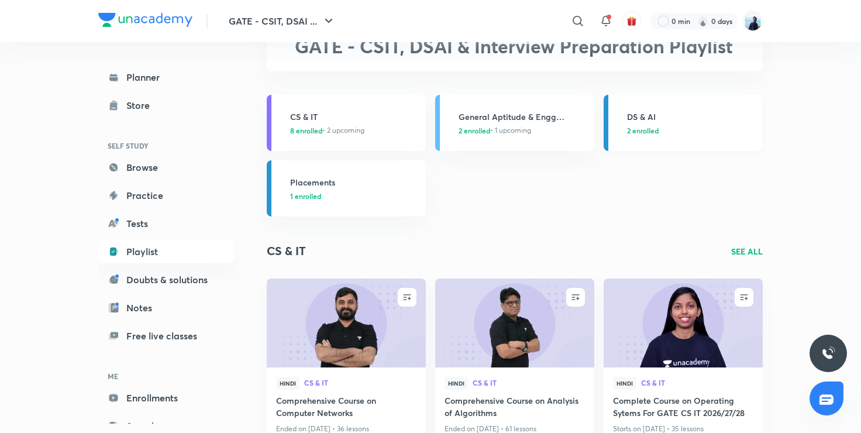
click at [718, 118] on h3 "DS & AI" at bounding box center [691, 117] width 129 height 12
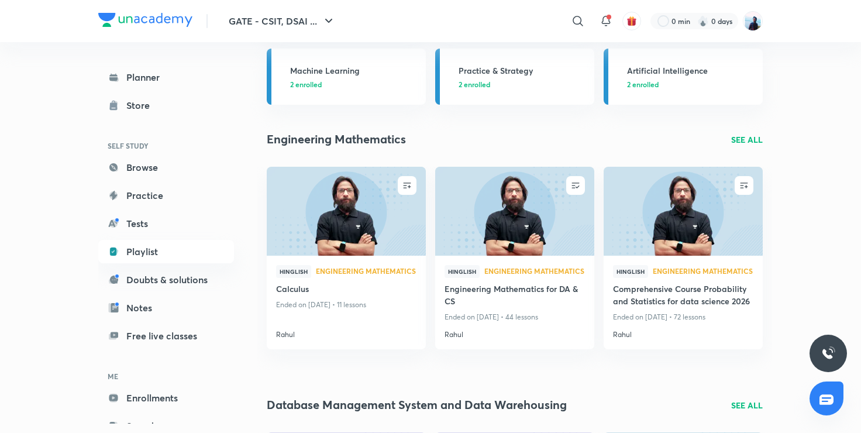
scroll to position [190, 0]
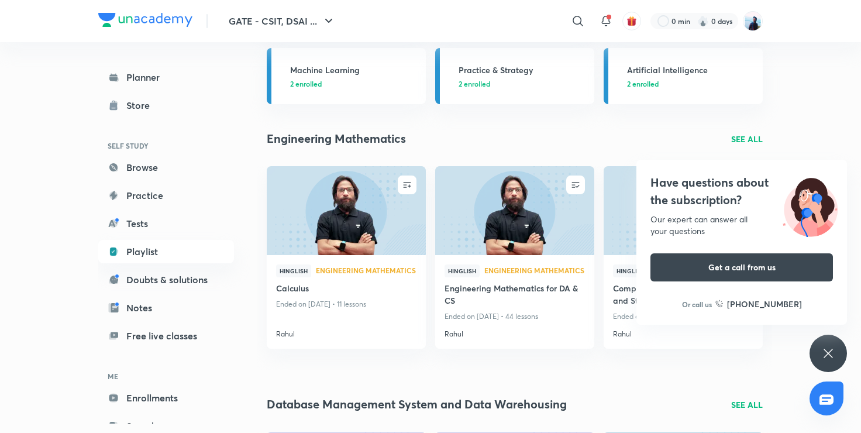
click at [820, 342] on div "Have questions about the subscription? Our expert can answer all your questions…" at bounding box center [828, 353] width 37 height 37
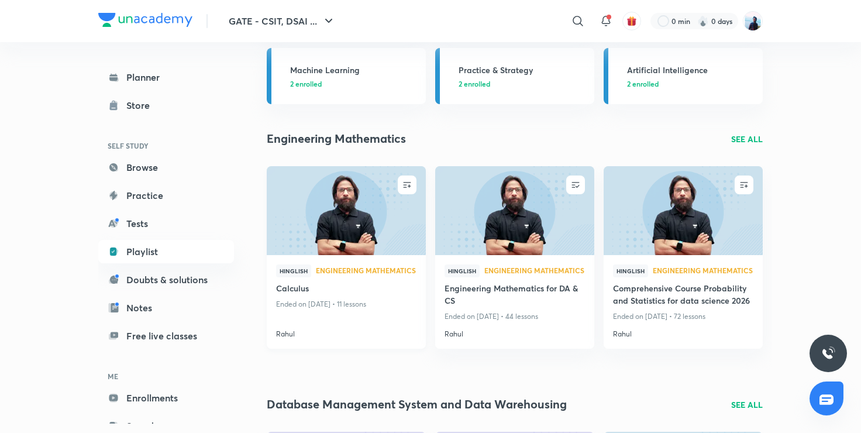
click at [349, 304] on p "Ended on [DATE] • 11 lessons" at bounding box center [346, 304] width 140 height 15
click at [352, 231] on img at bounding box center [346, 210] width 162 height 91
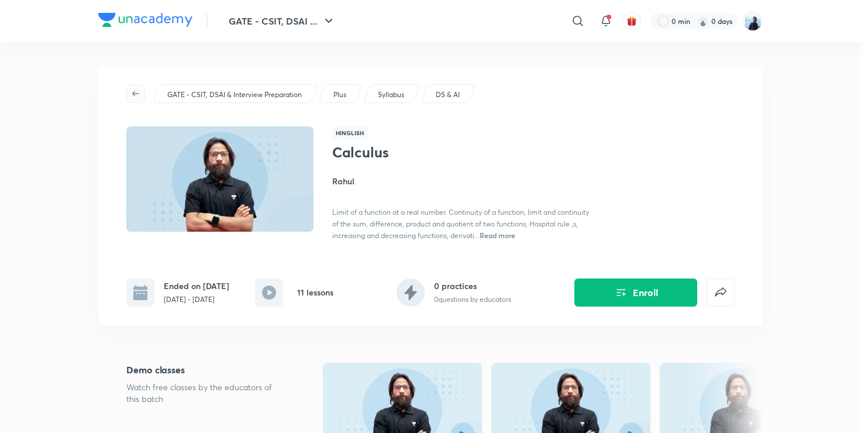
click at [133, 95] on icon "button" at bounding box center [135, 93] width 9 height 9
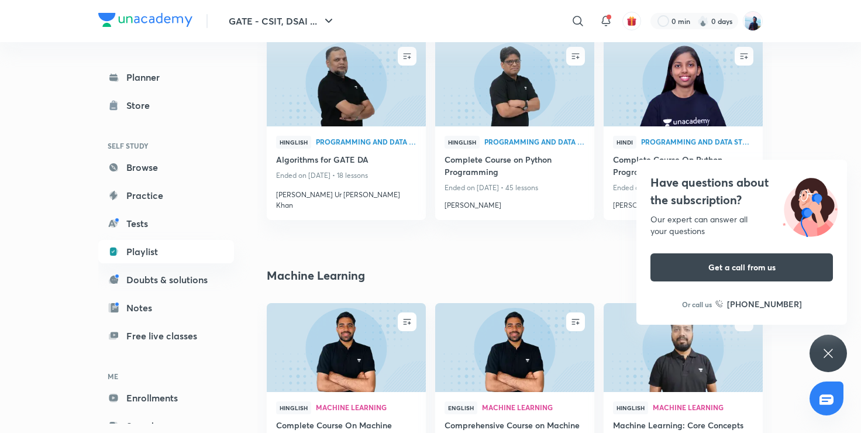
scroll to position [850, 0]
click at [837, 351] on div "Have questions about the subscription? Our expert can answer all your questions…" at bounding box center [828, 353] width 37 height 37
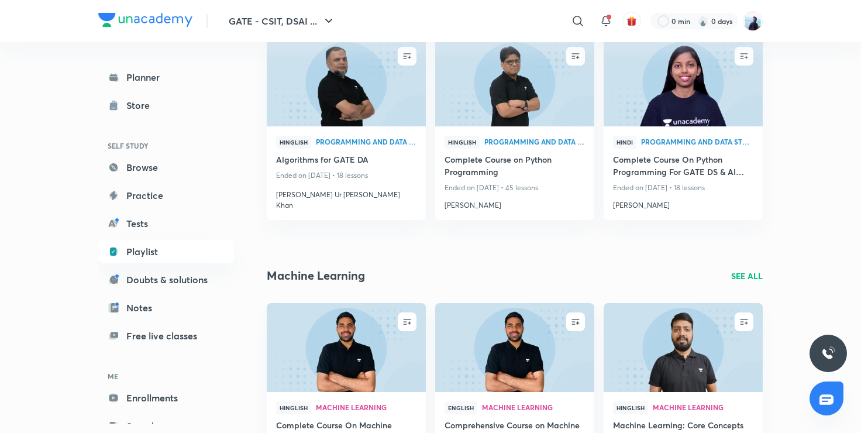
scroll to position [768, 0]
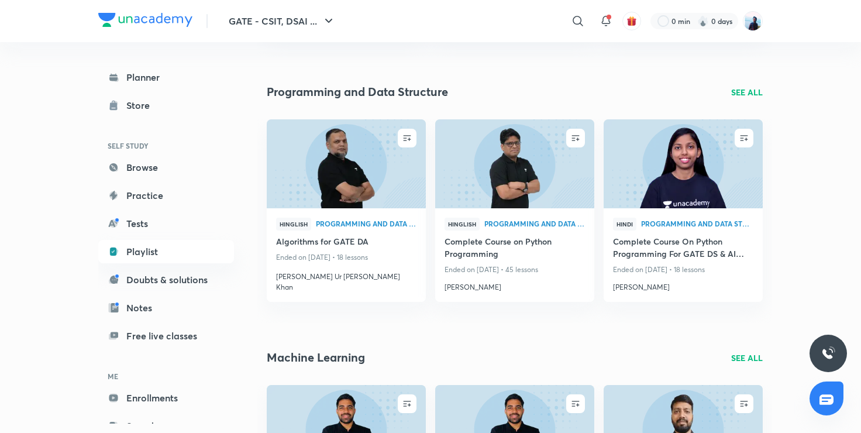
click at [738, 95] on p "SEE ALL" at bounding box center [747, 92] width 32 height 12
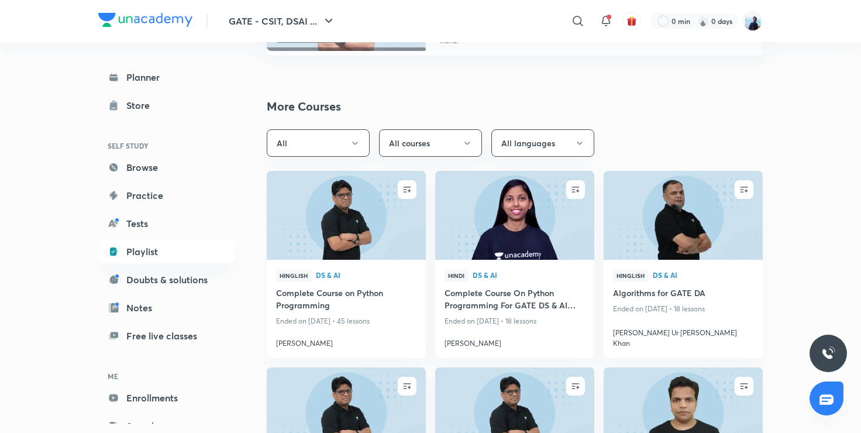
scroll to position [247, 0]
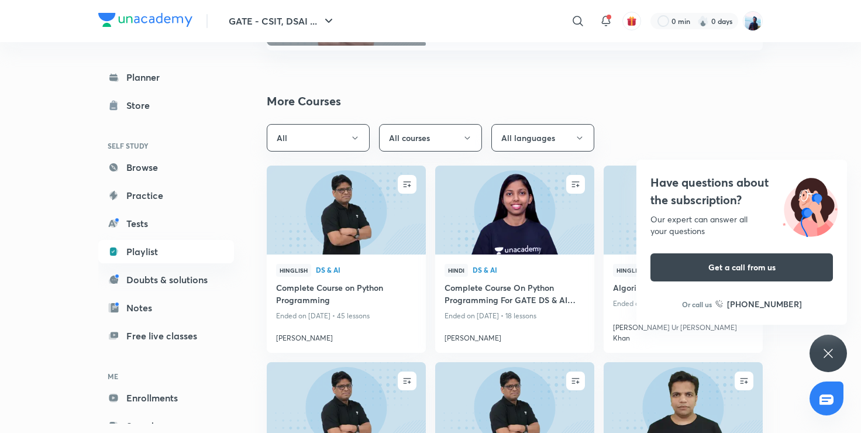
click at [832, 356] on icon at bounding box center [828, 353] width 9 height 9
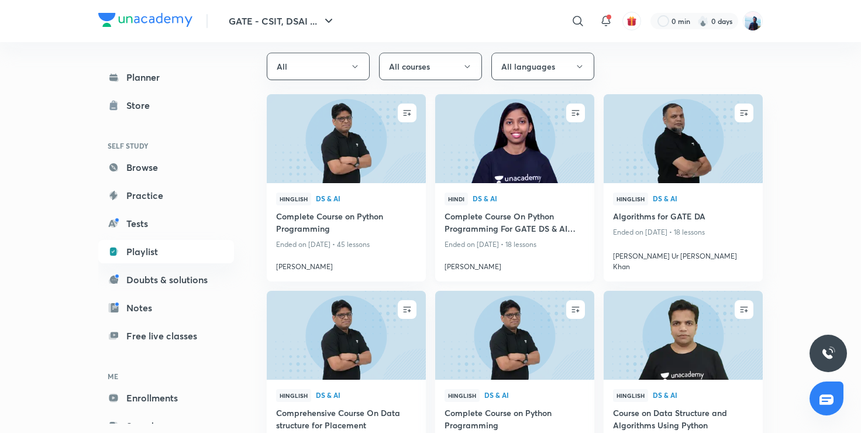
scroll to position [0, 0]
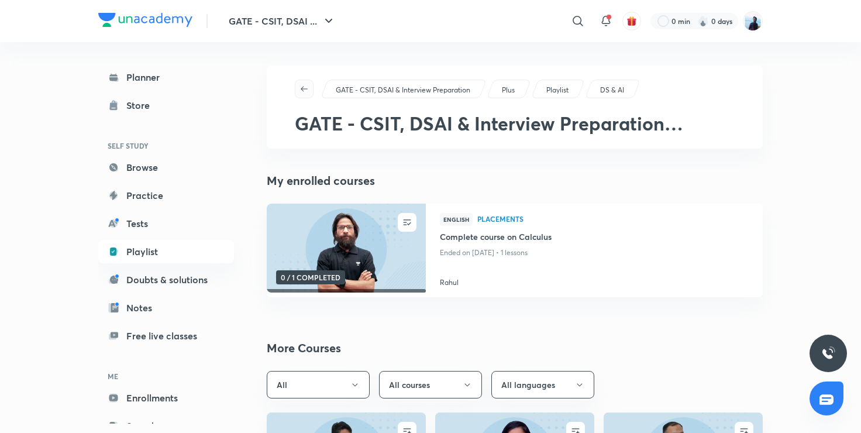
click at [305, 95] on button "button" at bounding box center [304, 89] width 19 height 19
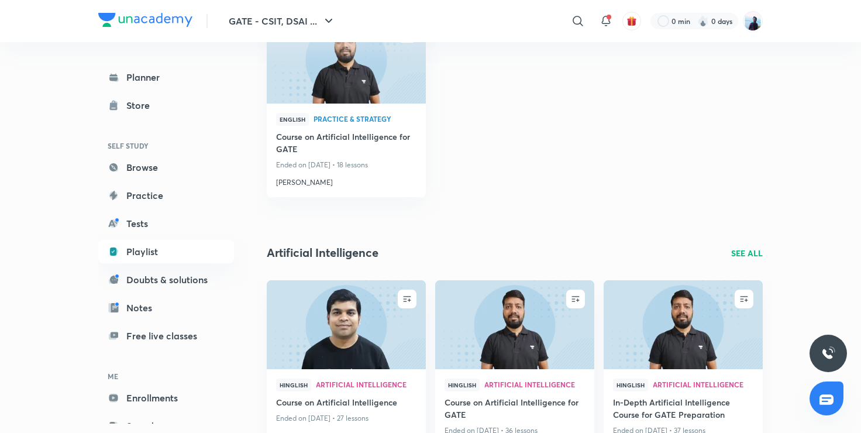
scroll to position [1476, 0]
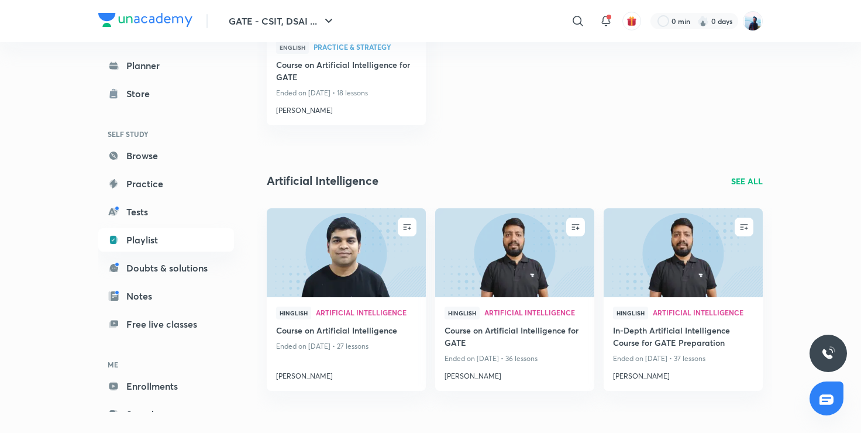
click at [752, 178] on p "SEE ALL" at bounding box center [747, 181] width 32 height 12
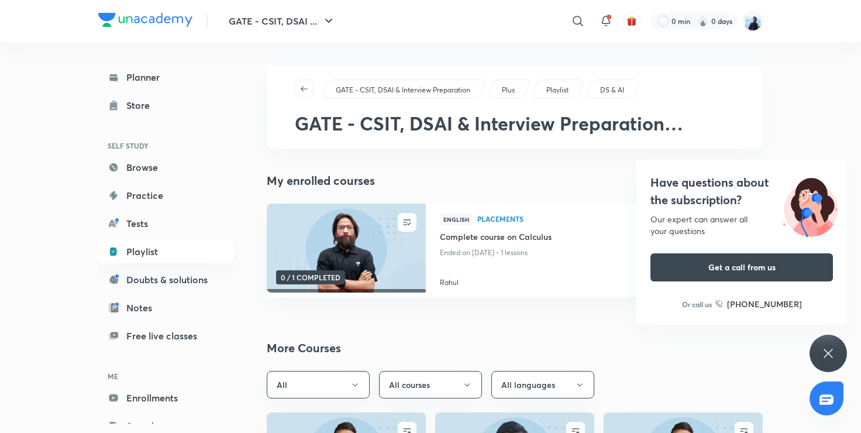
click at [832, 353] on icon at bounding box center [829, 353] width 14 height 14
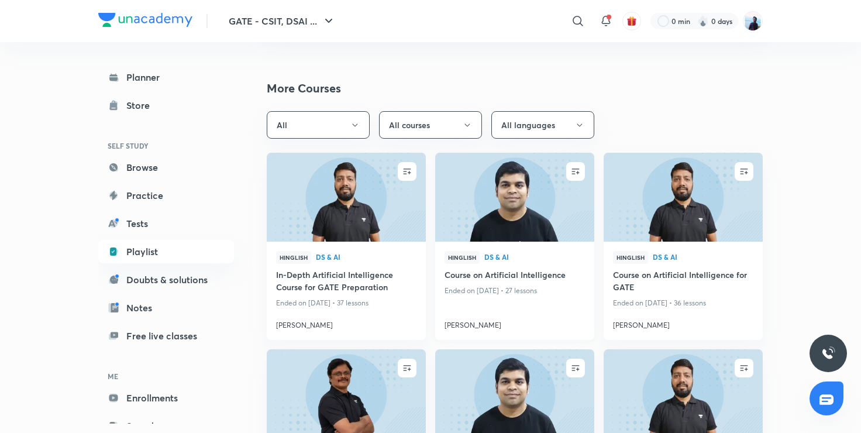
scroll to position [261, 0]
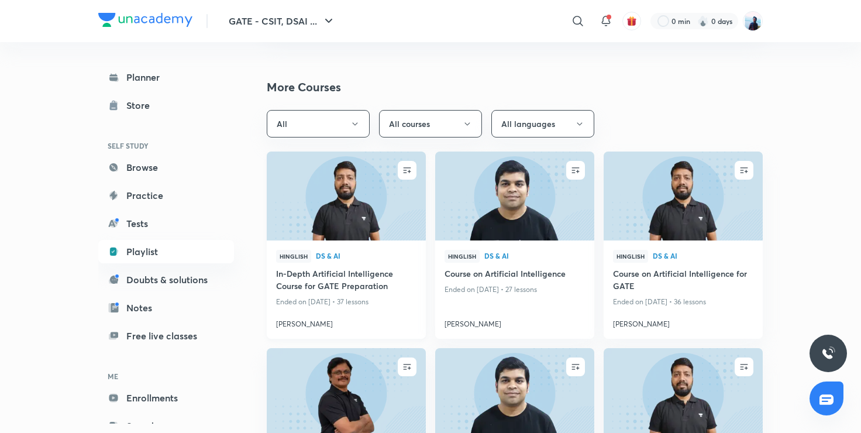
click at [376, 274] on h4 "In-Depth Artificial Intelligence Course for GATE Preparation" at bounding box center [346, 280] width 140 height 27
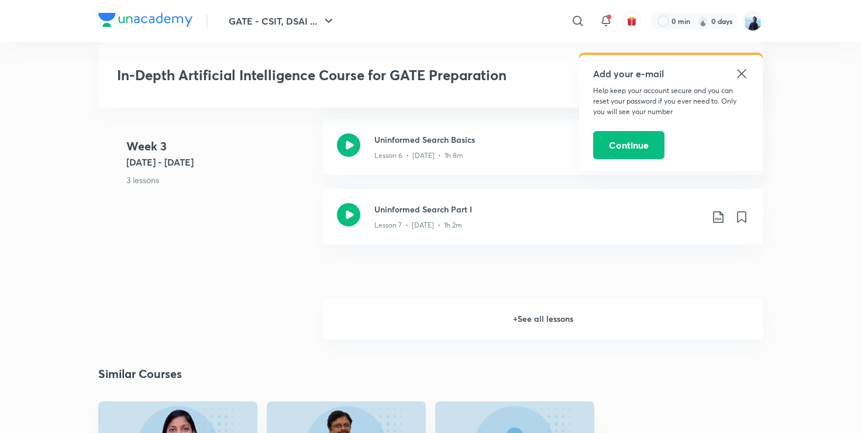
scroll to position [788, 0]
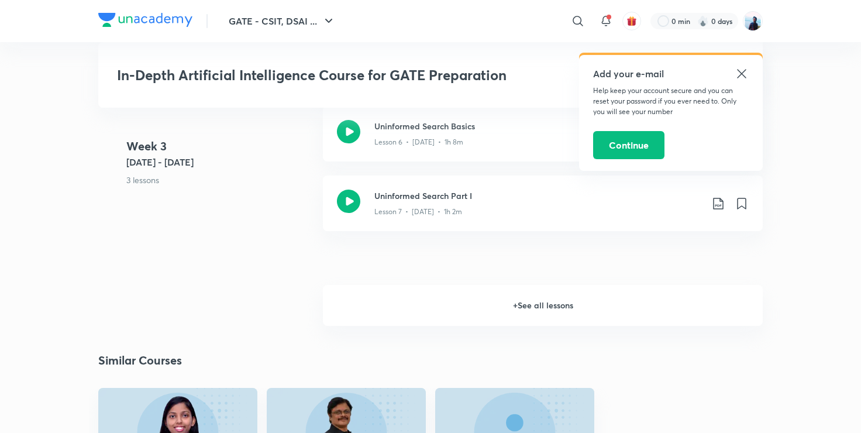
click at [431, 316] on h6 "+ See all lessons" at bounding box center [543, 305] width 440 height 41
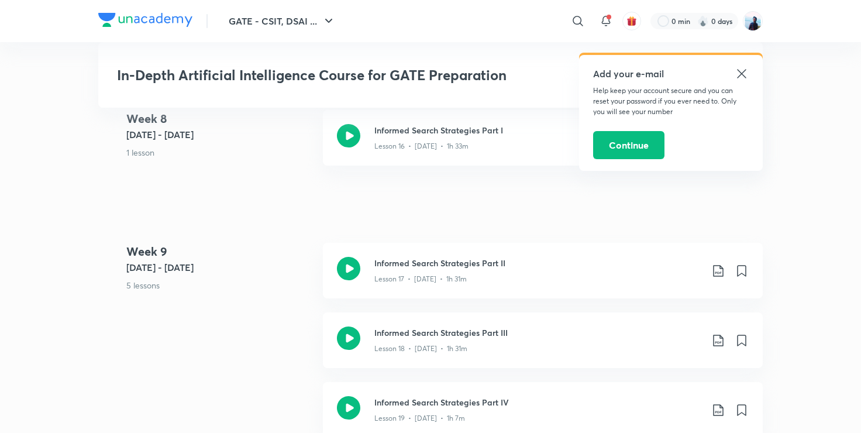
scroll to position [1829, 0]
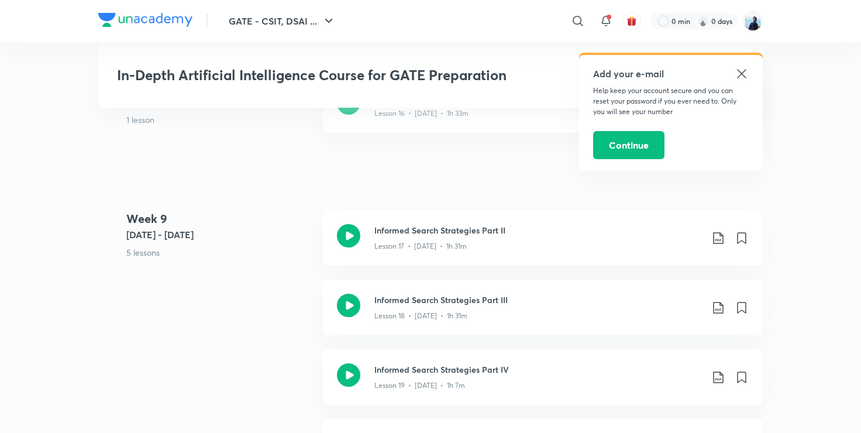
click at [431, 316] on div "Lesson 18 • Jan 28 • 1h 31m" at bounding box center [539, 313] width 328 height 15
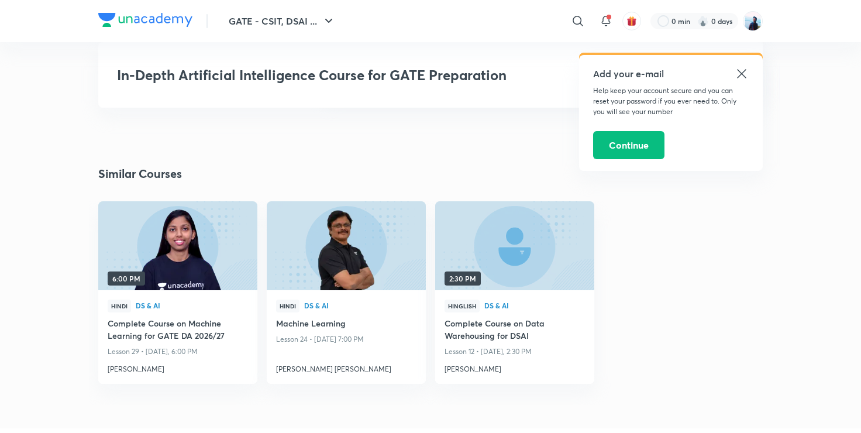
scroll to position [3584, 0]
click at [741, 72] on icon at bounding box center [742, 74] width 14 height 14
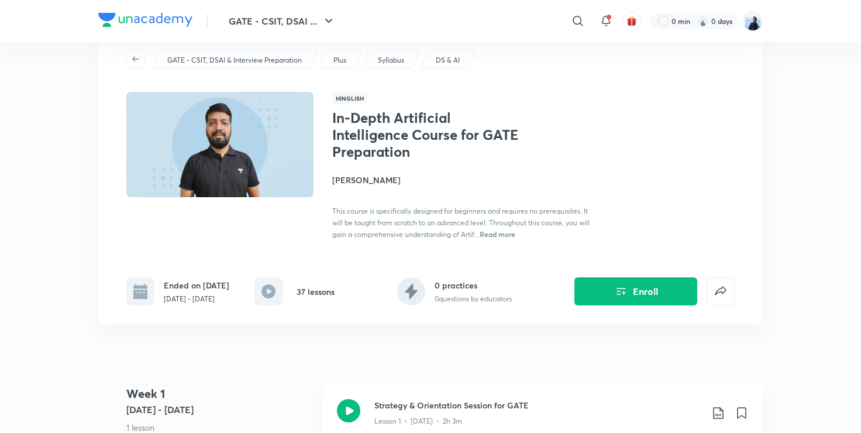
scroll to position [0, 0]
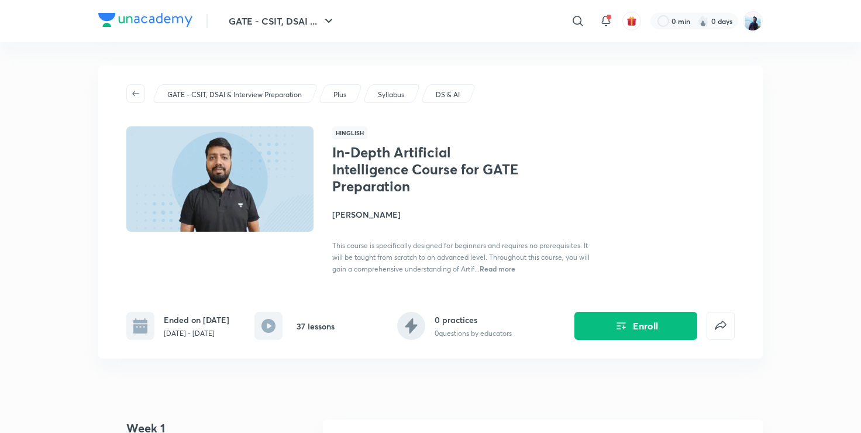
click at [502, 269] on span "Read more" at bounding box center [498, 268] width 36 height 9
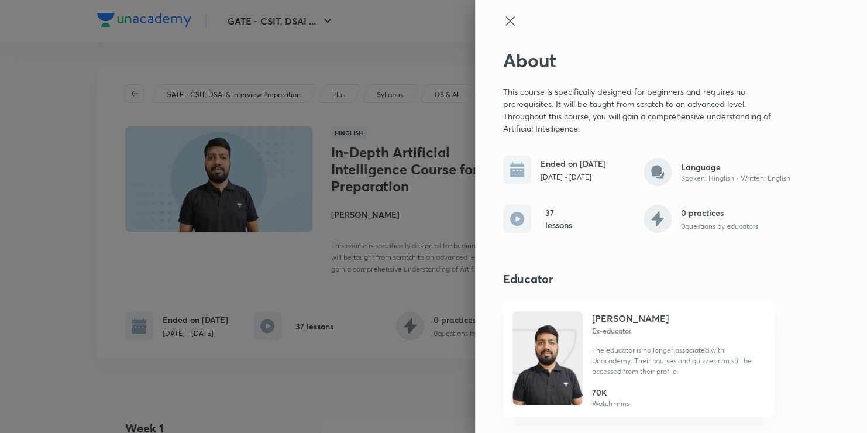
click at [506, 25] on icon at bounding box center [510, 20] width 9 height 9
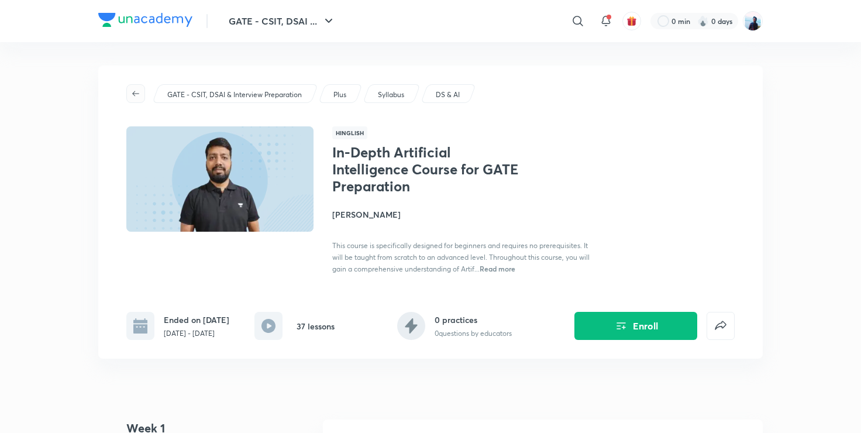
click at [135, 92] on icon "button" at bounding box center [135, 93] width 9 height 9
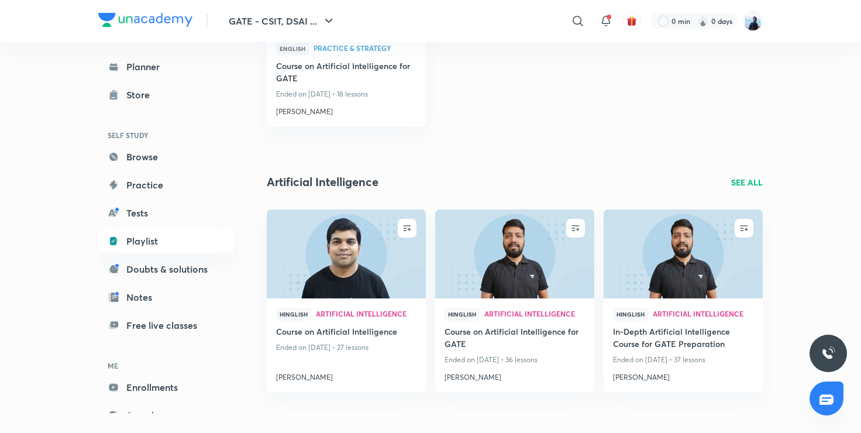
scroll to position [1476, 0]
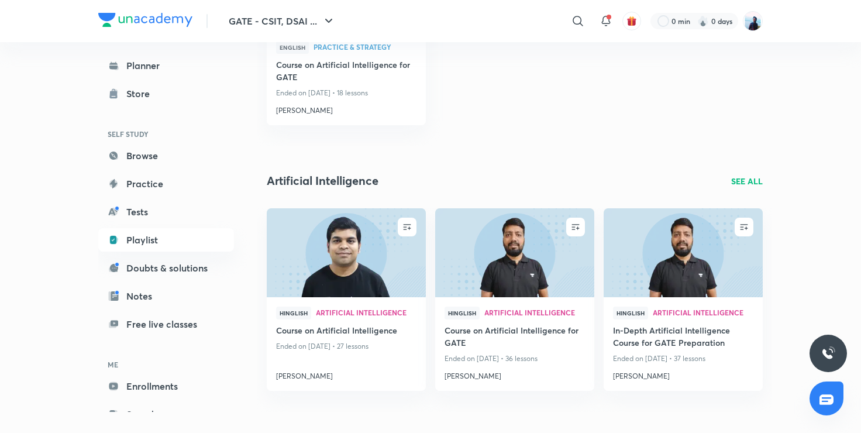
click at [747, 182] on p "SEE ALL" at bounding box center [747, 181] width 32 height 12
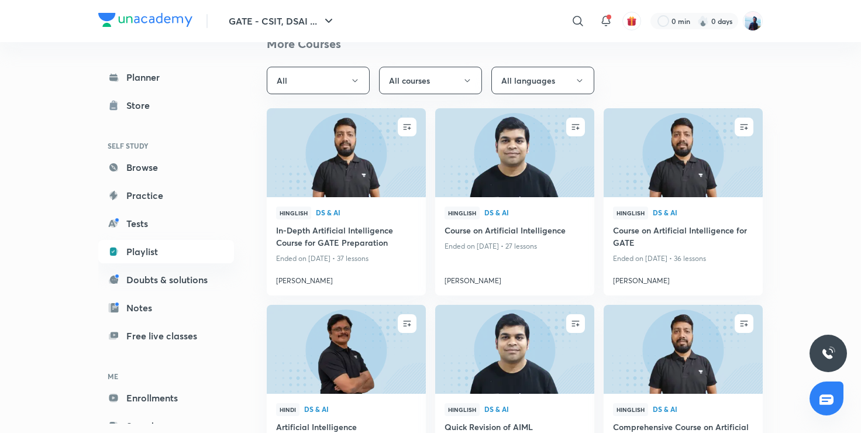
scroll to position [304, 0]
click at [535, 78] on button "All languages" at bounding box center [543, 81] width 103 height 28
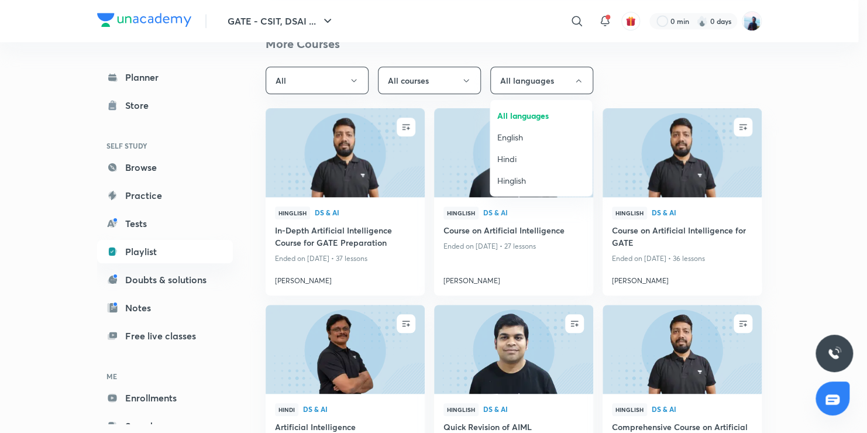
click at [516, 136] on span "English" at bounding box center [541, 137] width 88 height 12
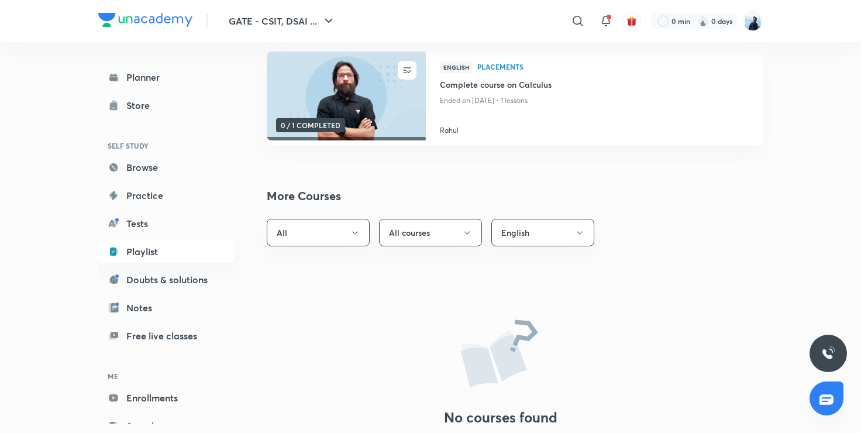
scroll to position [237, 0]
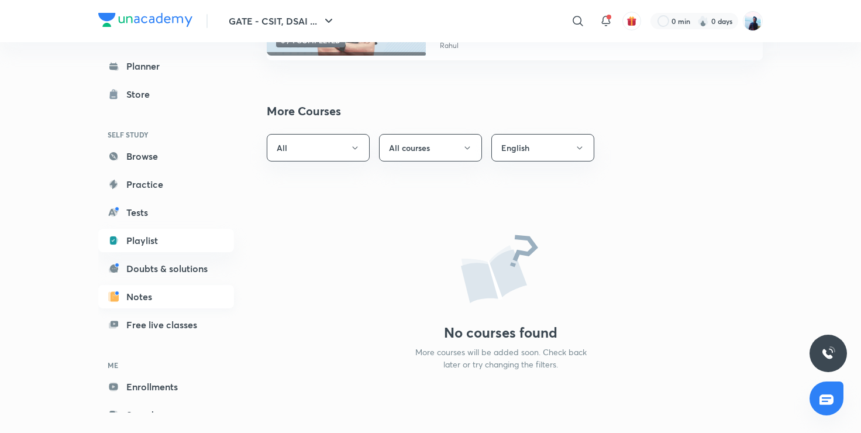
click at [159, 287] on link "Notes" at bounding box center [166, 296] width 136 height 23
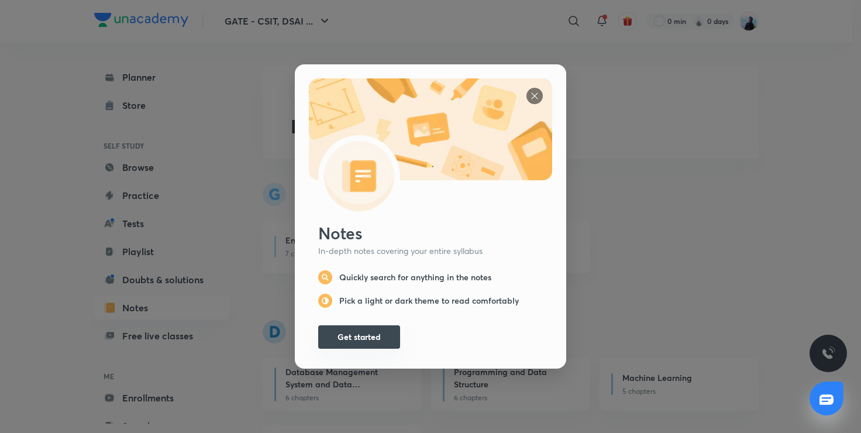
click at [369, 337] on button "Get started" at bounding box center [359, 336] width 82 height 23
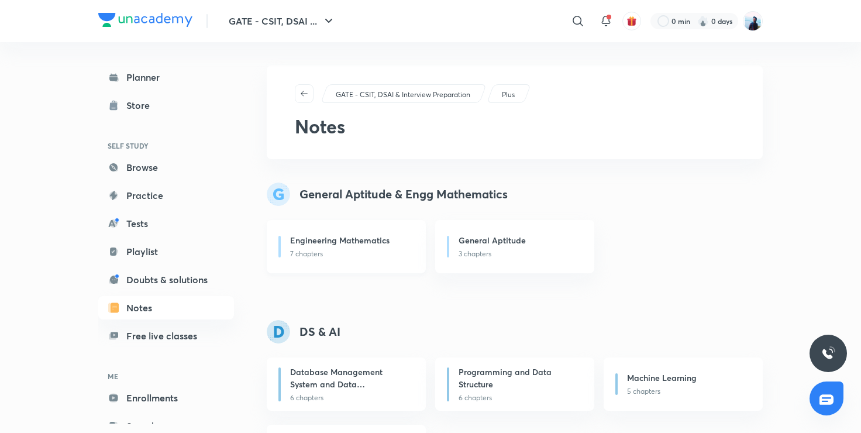
click at [379, 249] on p "7 chapters" at bounding box center [351, 254] width 122 height 11
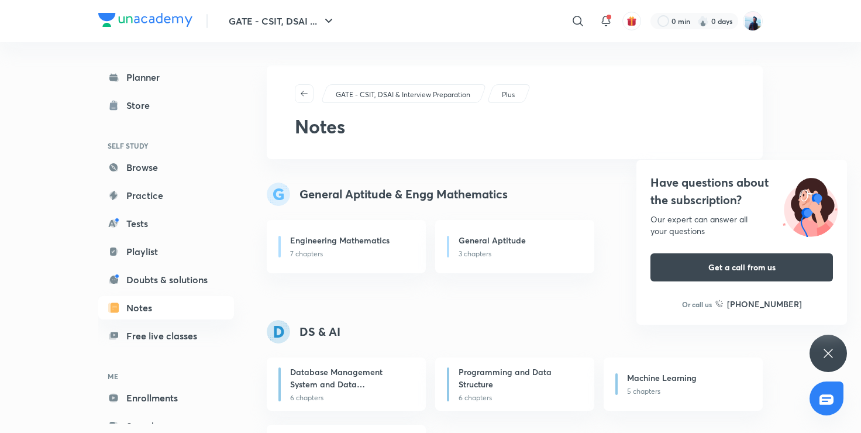
click at [837, 349] on div "Have questions about the subscription? Our expert can answer all your questions…" at bounding box center [828, 353] width 37 height 37
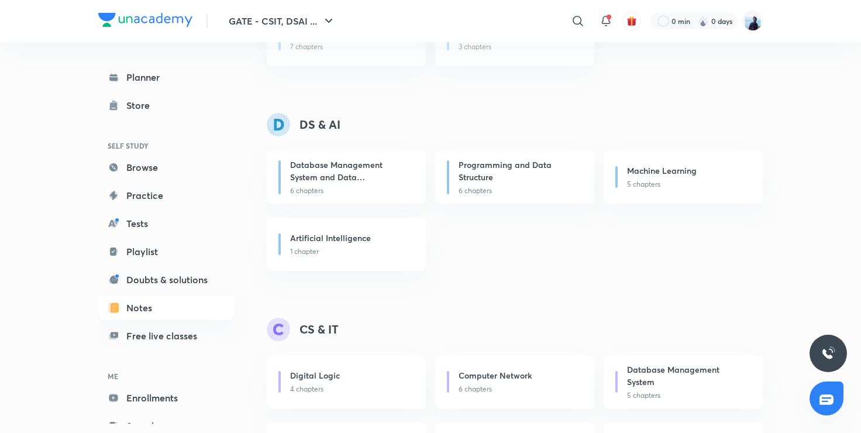
scroll to position [208, 0]
click at [497, 177] on h6 "Programming and Data Structure" at bounding box center [517, 169] width 117 height 25
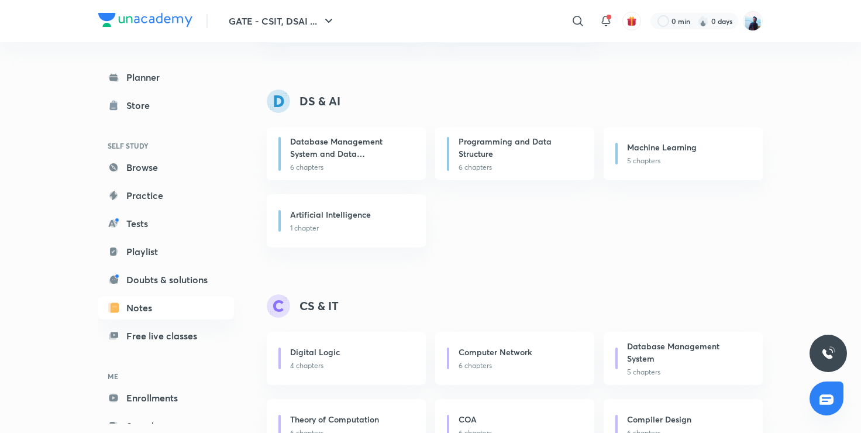
scroll to position [229, 0]
click at [357, 229] on p "1 chapter" at bounding box center [351, 229] width 122 height 11
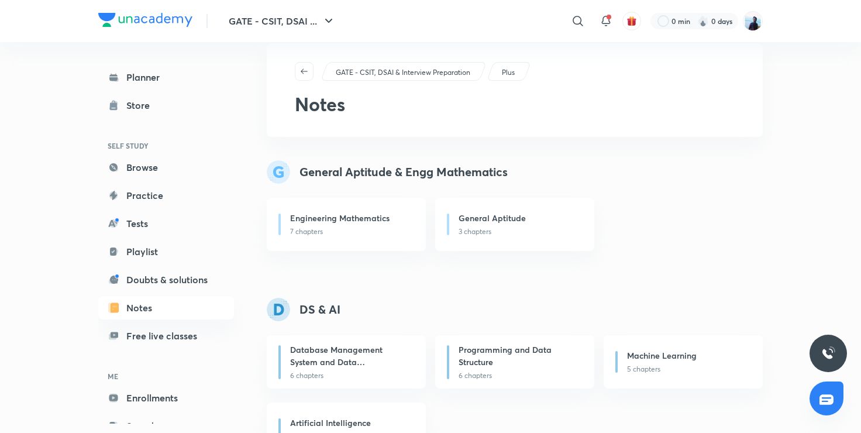
scroll to position [0, 0]
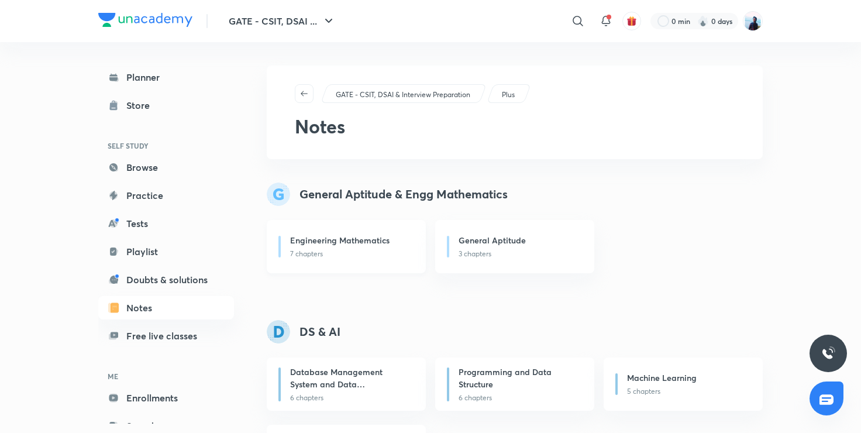
click at [332, 250] on p "7 chapters" at bounding box center [351, 254] width 122 height 11
click at [171, 276] on link "Doubts & solutions" at bounding box center [166, 279] width 136 height 23
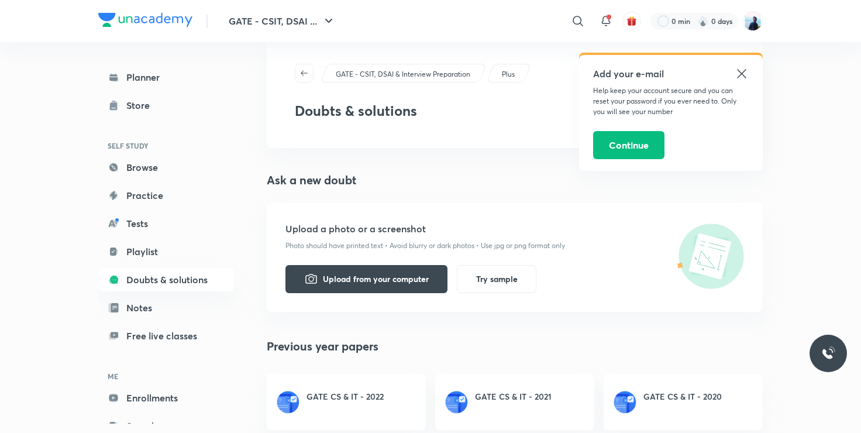
scroll to position [43, 0]
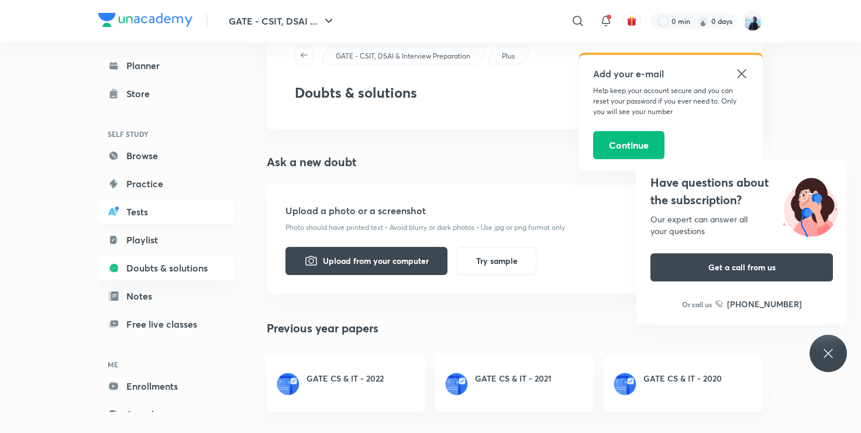
click at [181, 221] on link "Tests" at bounding box center [166, 211] width 136 height 23
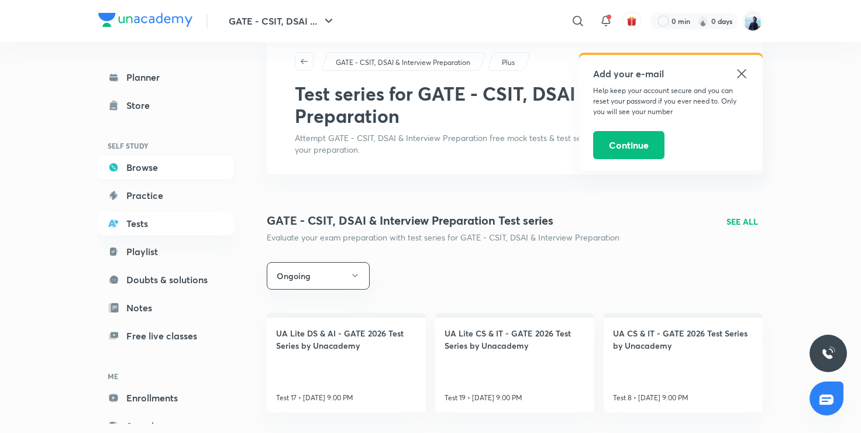
click at [149, 166] on link "Browse" at bounding box center [166, 167] width 136 height 23
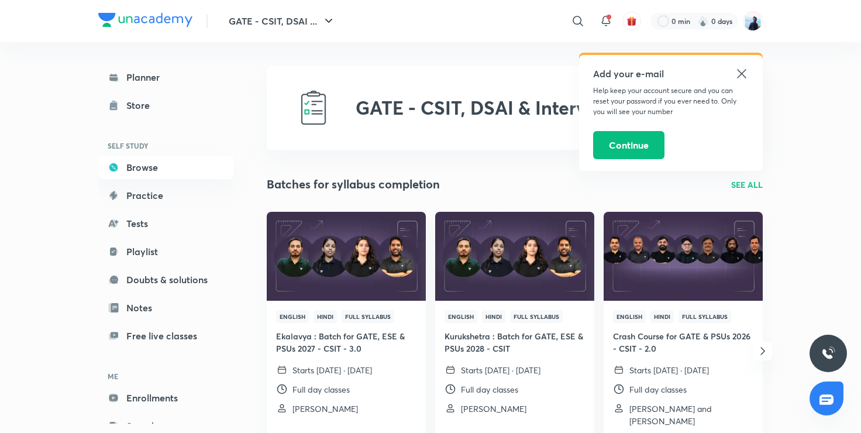
click at [743, 70] on icon at bounding box center [742, 74] width 14 height 14
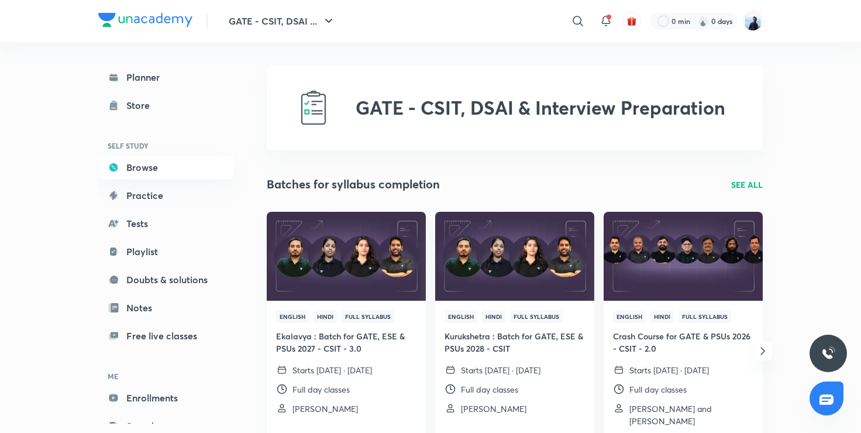
click at [744, 180] on p "SEE ALL" at bounding box center [747, 184] width 32 height 12
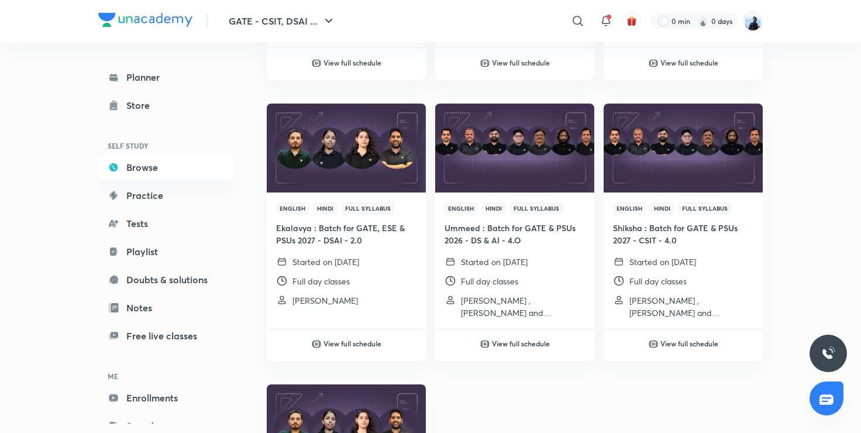
scroll to position [613, 0]
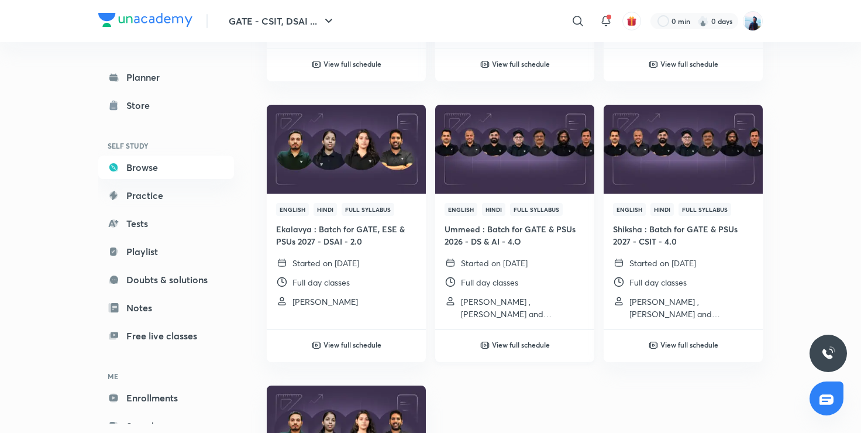
click at [541, 174] on img at bounding box center [515, 149] width 162 height 91
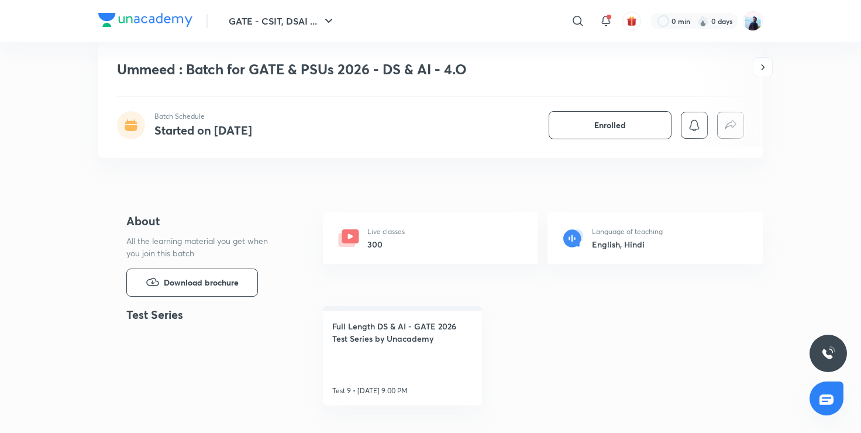
scroll to position [344, 0]
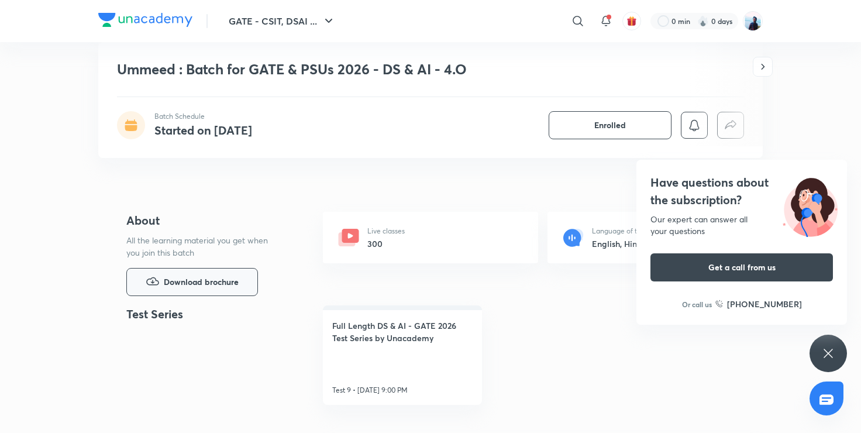
click at [189, 284] on span "Download brochure" at bounding box center [201, 282] width 75 height 13
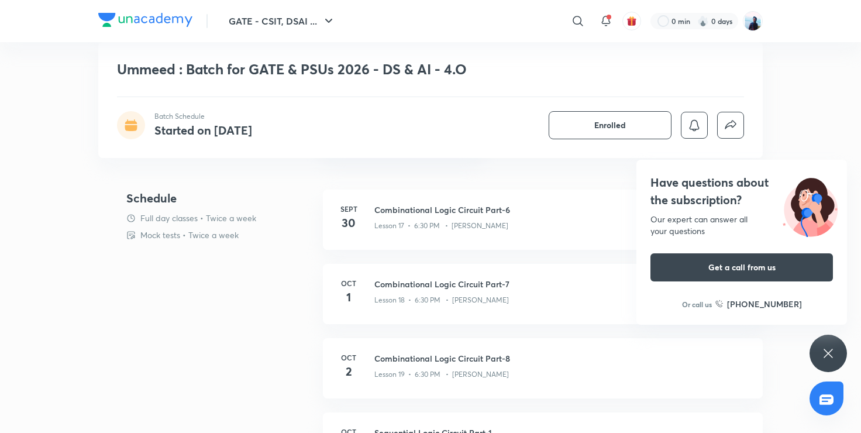
scroll to position [591, 0]
click at [820, 353] on div "Have questions about the subscription? Our expert can answer all your questions…" at bounding box center [828, 353] width 37 height 37
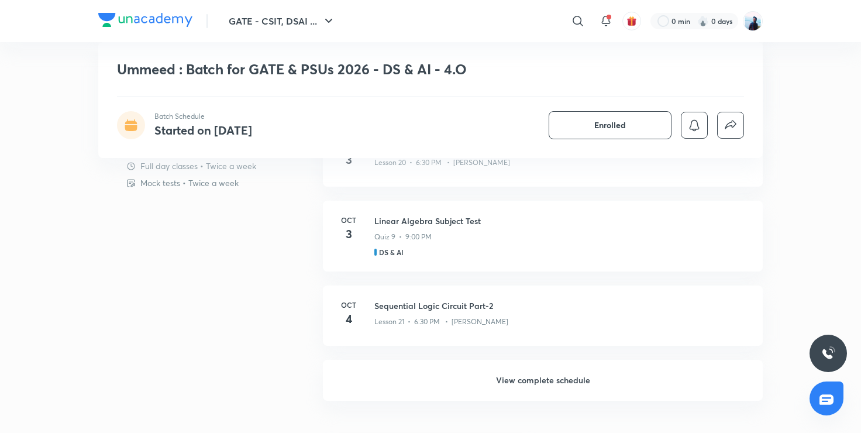
scroll to position [878, 0]
click at [571, 379] on h6 "View complete schedule" at bounding box center [543, 380] width 440 height 41
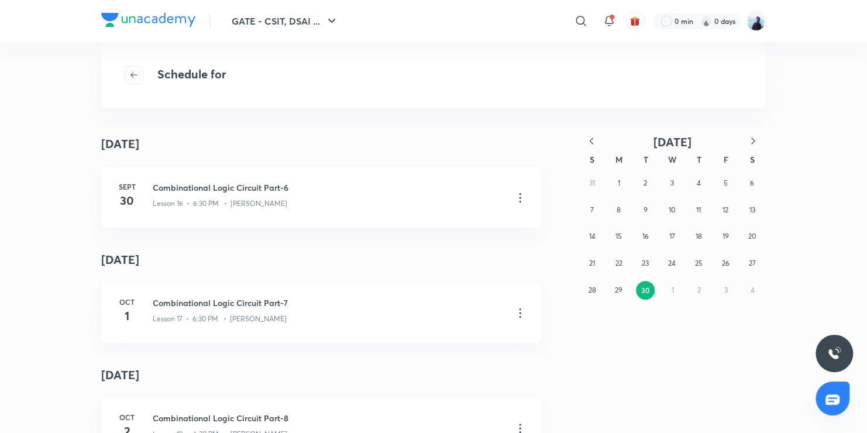
click at [136, 70] on icon "button" at bounding box center [133, 74] width 9 height 9
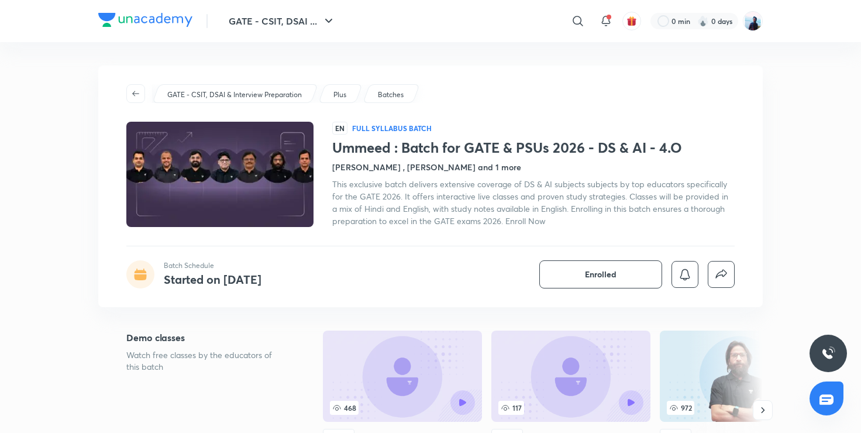
click at [246, 172] on img at bounding box center [220, 175] width 191 height 108
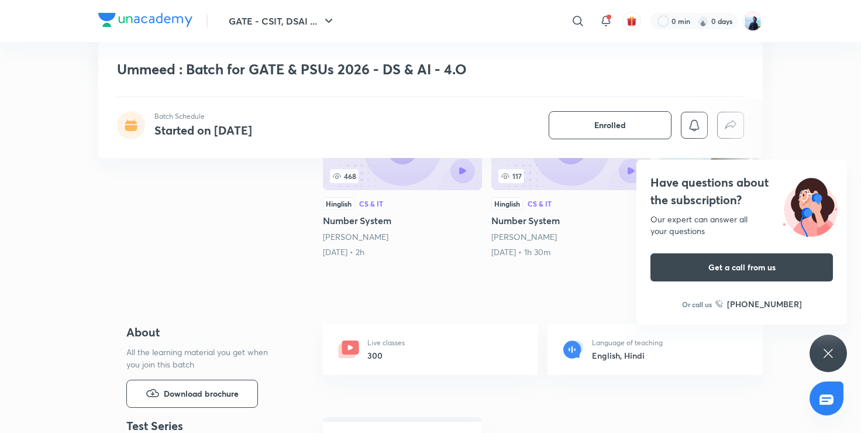
scroll to position [236, 0]
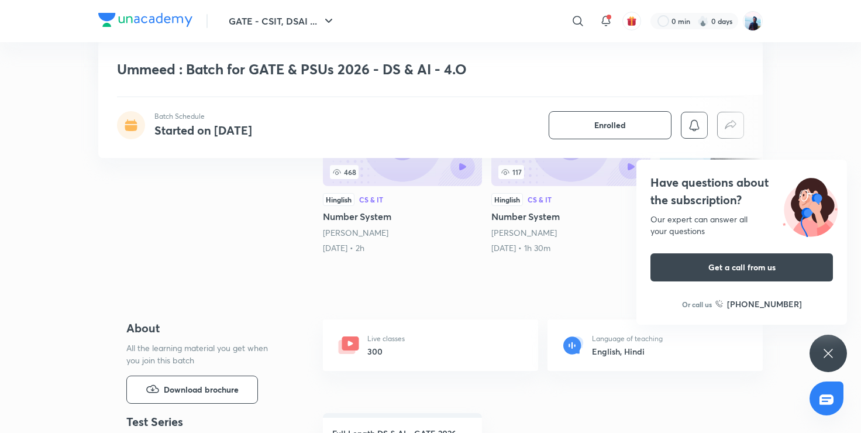
click at [825, 358] on icon at bounding box center [828, 353] width 9 height 9
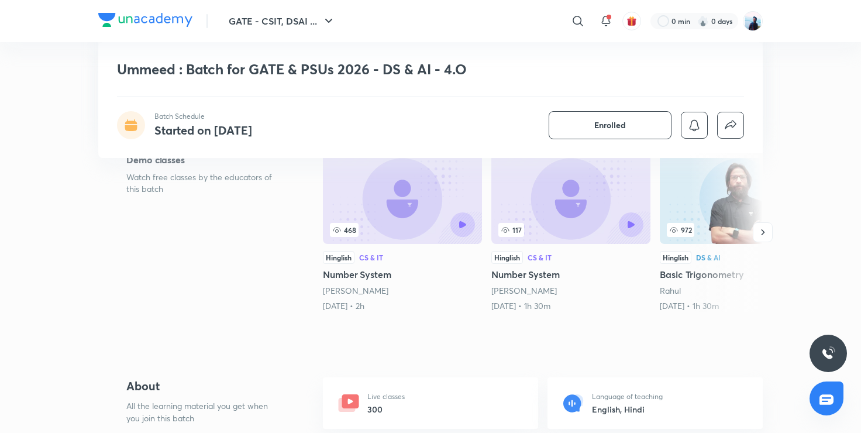
scroll to position [177, 0]
click at [761, 234] on icon "button" at bounding box center [763, 233] width 12 height 12
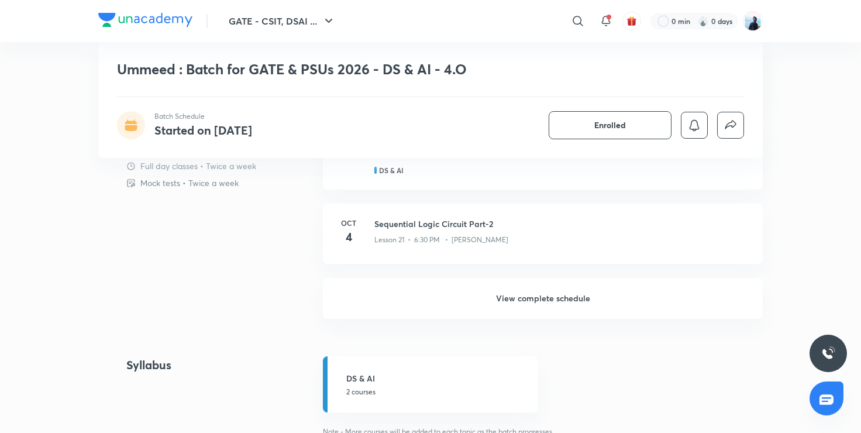
scroll to position [955, 0]
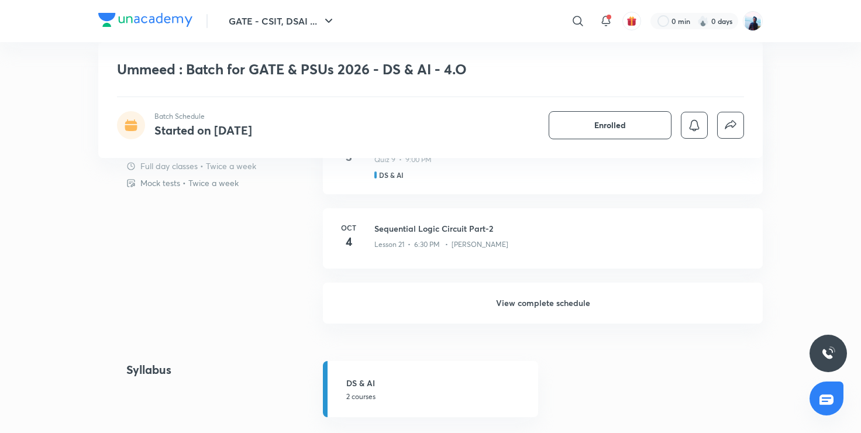
click at [555, 302] on h6 "View complete schedule" at bounding box center [543, 303] width 440 height 41
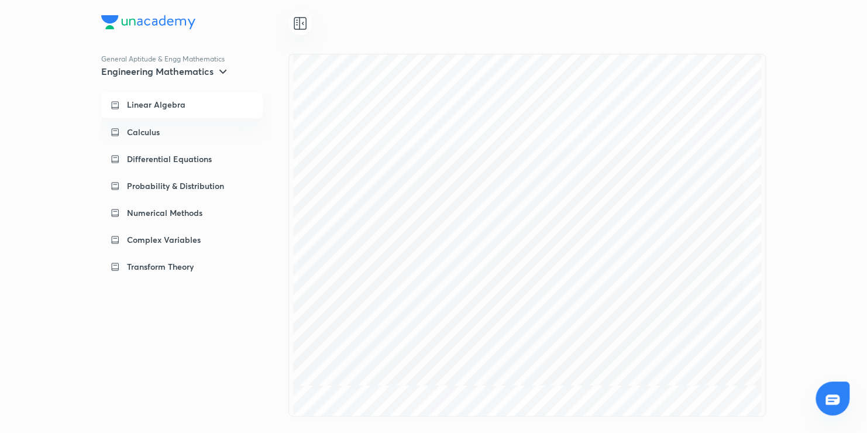
scroll to position [38686, 0]
click at [173, 129] on div "Calculus" at bounding box center [190, 132] width 126 height 12
click at [228, 154] on div "Differential Equations" at bounding box center [190, 159] width 126 height 12
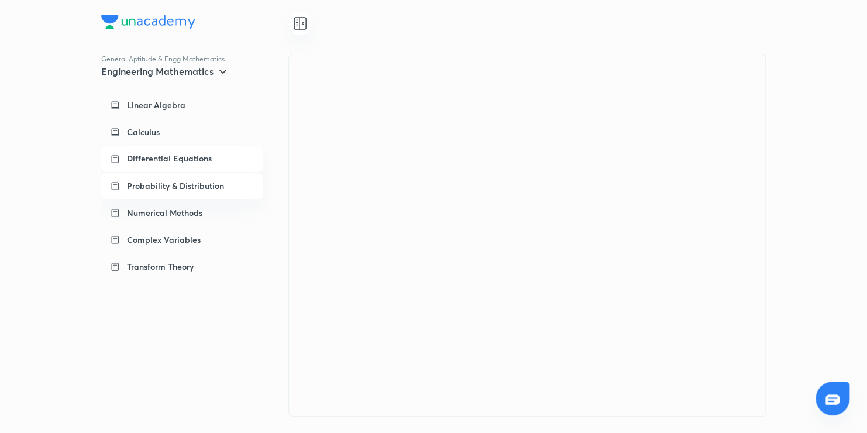
click at [205, 186] on p "Probability & Distribution" at bounding box center [175, 186] width 97 height 12
click at [190, 214] on p "Numerical Methods" at bounding box center [164, 213] width 75 height 12
click at [177, 241] on p "Complex Variables" at bounding box center [164, 240] width 74 height 12
click at [173, 266] on p "Transform Theory" at bounding box center [160, 267] width 67 height 12
click at [183, 105] on p "Linear Algebra" at bounding box center [156, 105] width 59 height 12
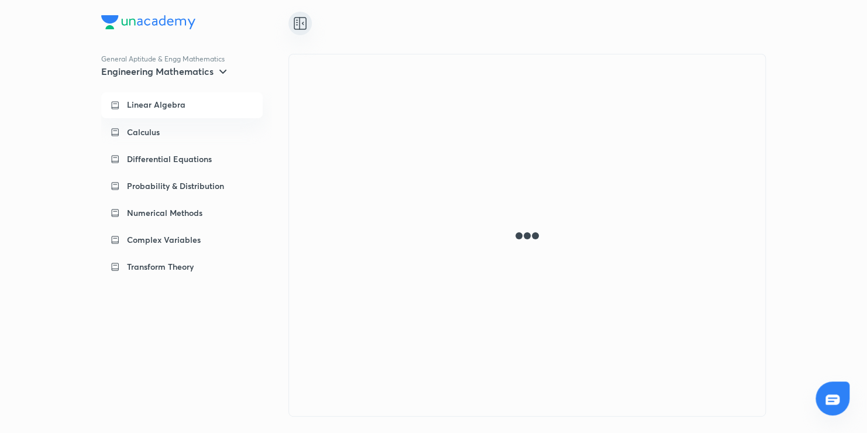
click at [301, 23] on icon at bounding box center [300, 23] width 14 height 14
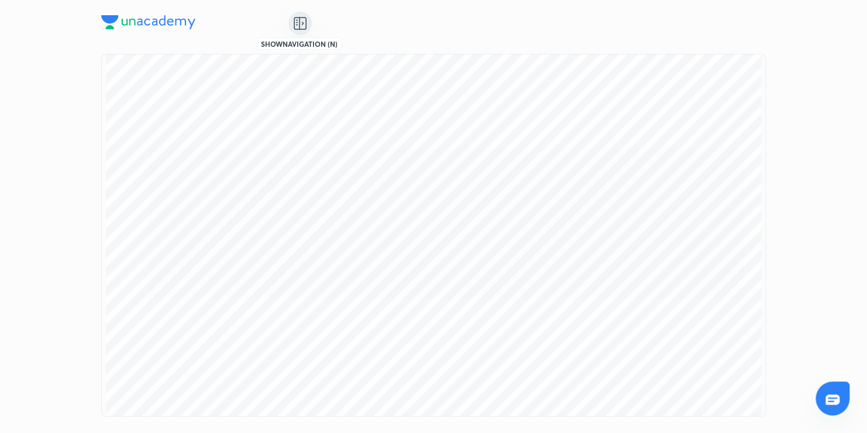
click at [301, 23] on icon at bounding box center [300, 23] width 14 height 14
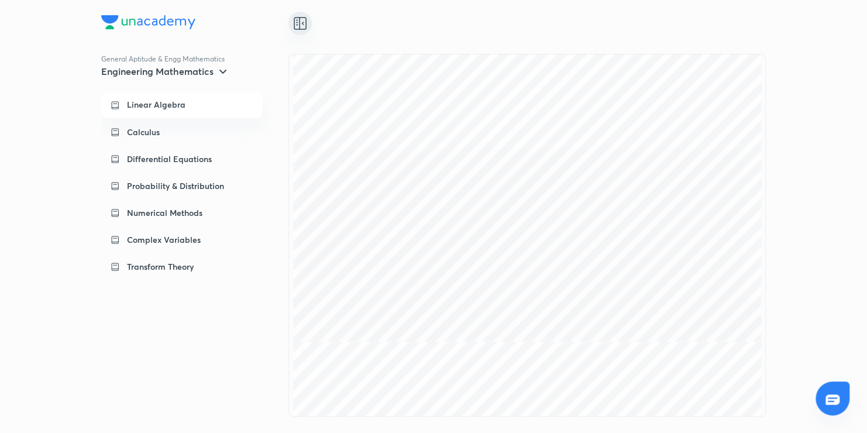
scroll to position [372, 0]
click at [182, 74] on h5 "Engineering Mathematics" at bounding box center [157, 72] width 112 height 12
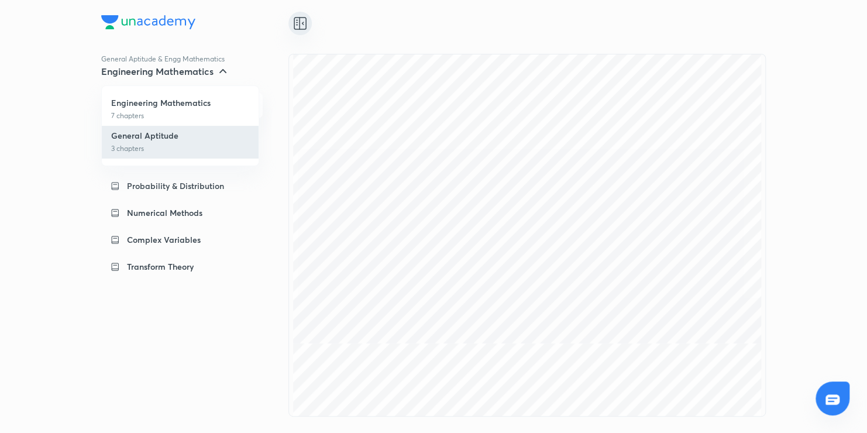
click at [148, 145] on p "3 chapters" at bounding box center [180, 148] width 138 height 11
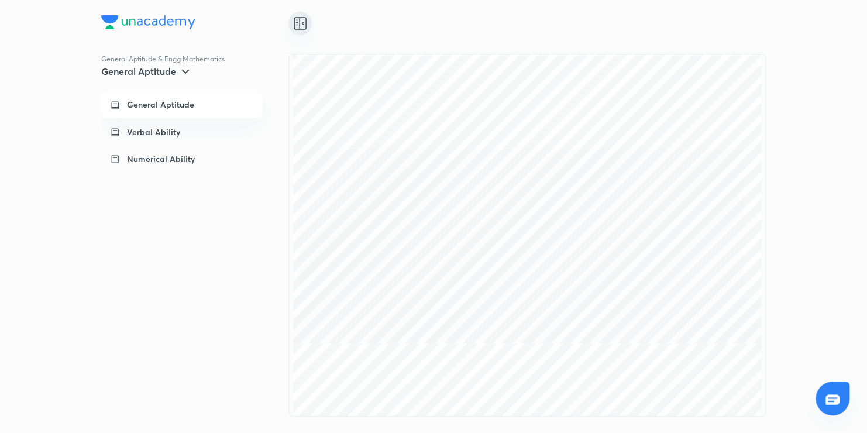
scroll to position [0, 0]
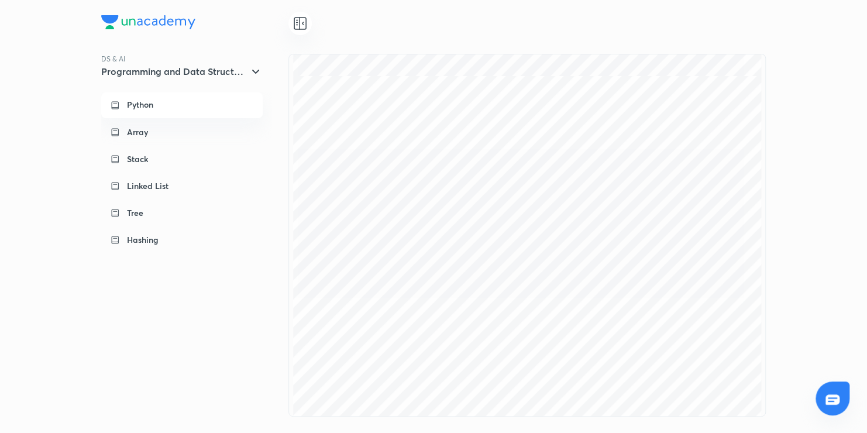
scroll to position [2624, 0]
click at [304, 22] on icon at bounding box center [300, 23] width 14 height 14
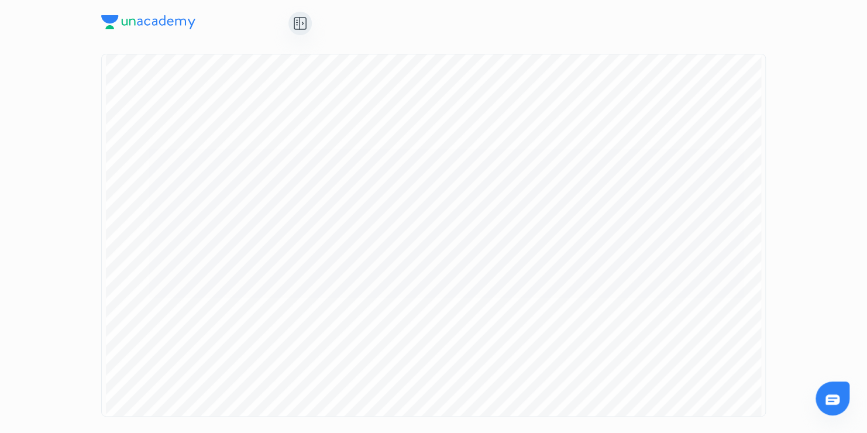
scroll to position [46776, 0]
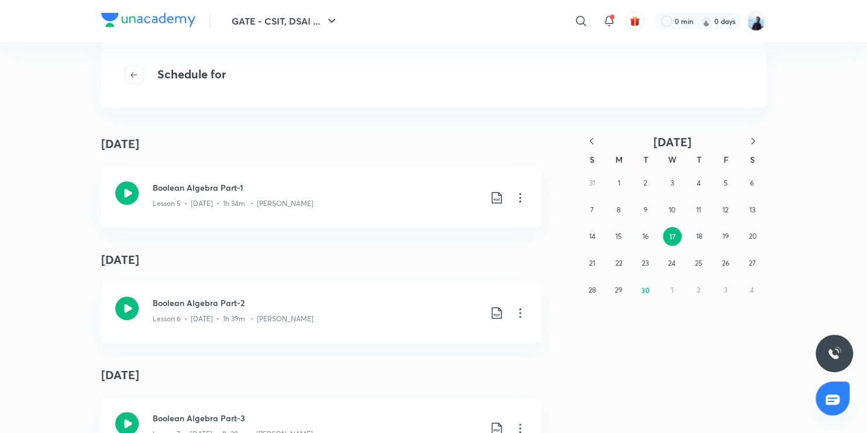
click at [593, 136] on icon "button" at bounding box center [592, 141] width 12 height 12
click at [727, 288] on abbr "29" at bounding box center [726, 290] width 8 height 9
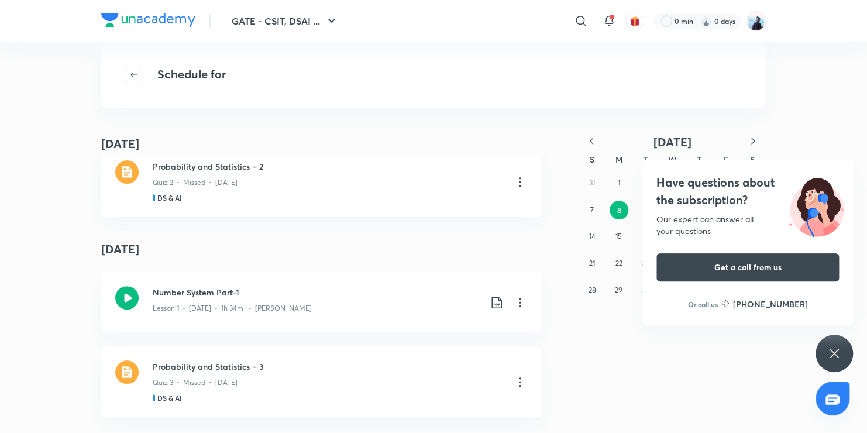
scroll to position [273, 0]
click at [591, 138] on icon "button" at bounding box center [592, 141] width 12 height 12
click at [826, 359] on div "Have questions about the subscription? Our expert can answer all your questions…" at bounding box center [834, 353] width 37 height 37
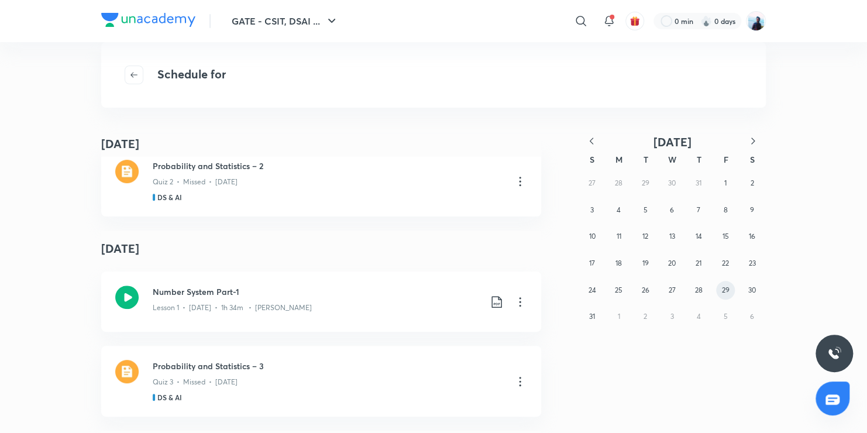
click at [725, 294] on button "29" at bounding box center [725, 290] width 19 height 19
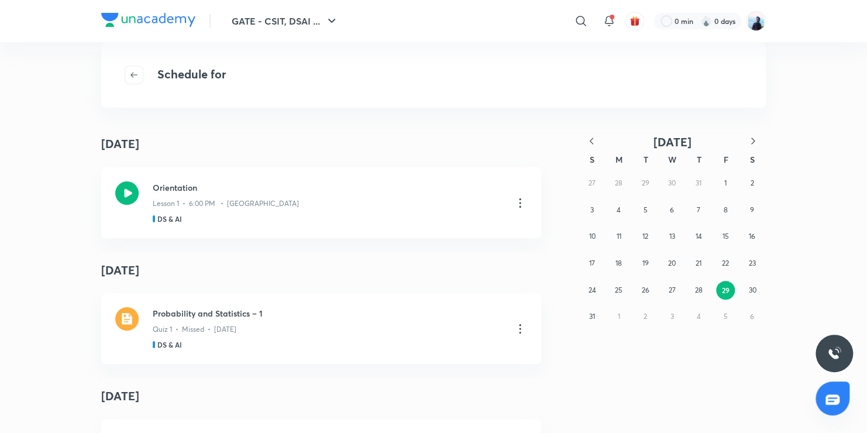
click at [216, 87] on div "Schedule for" at bounding box center [433, 75] width 665 height 66
click at [137, 77] on icon "button" at bounding box center [133, 74] width 9 height 9
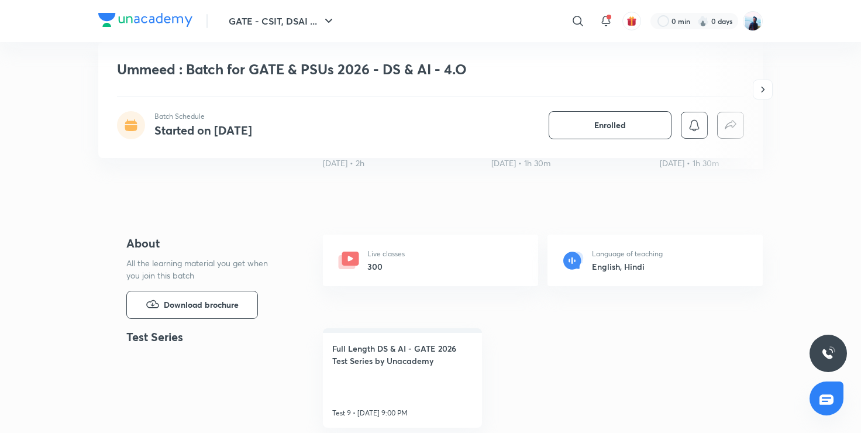
scroll to position [356, 0]
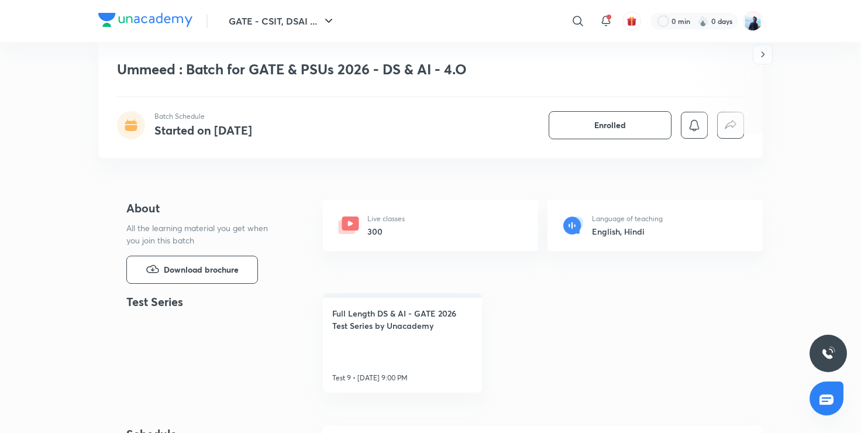
click at [397, 227] on h6 "300" at bounding box center [386, 231] width 37 height 12
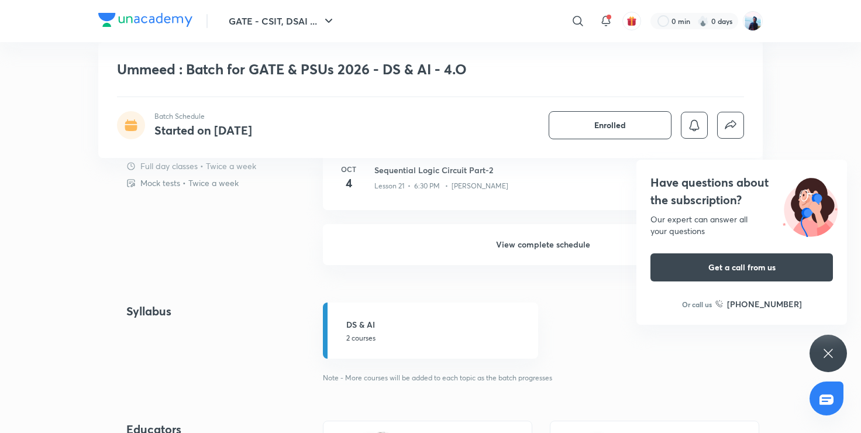
scroll to position [1014, 0]
click at [541, 245] on h6 "View complete schedule" at bounding box center [543, 244] width 440 height 41
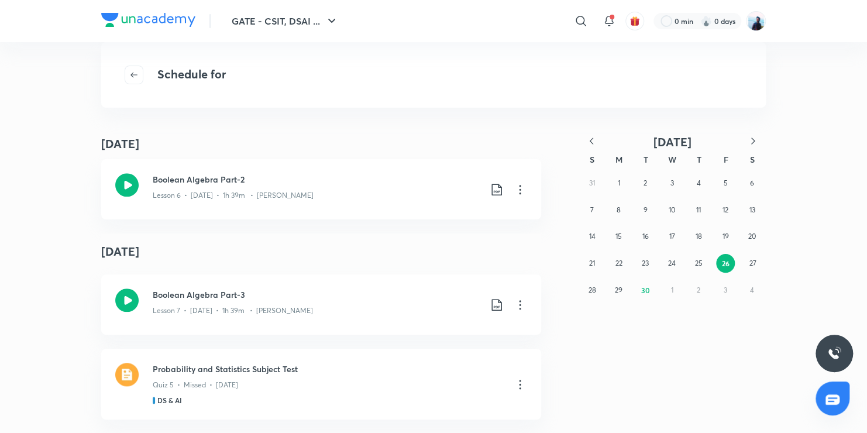
scroll to position [3748, 0]
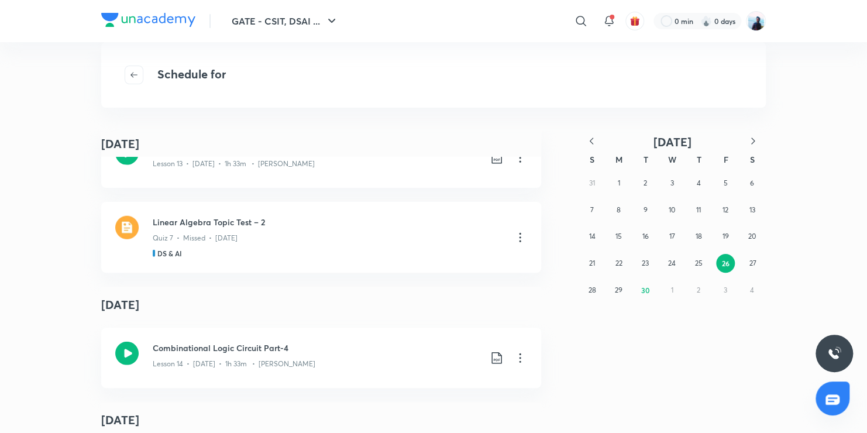
click at [593, 142] on icon "button" at bounding box center [592, 141] width 12 height 12
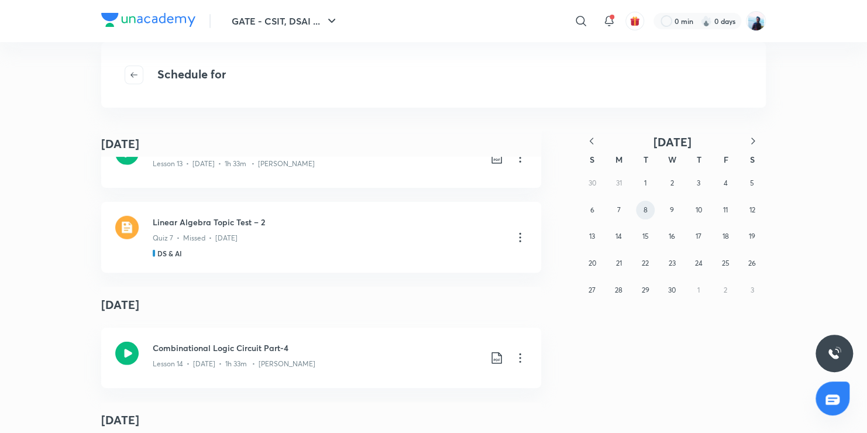
drag, startPoint x: 593, startPoint y: 142, endPoint x: 647, endPoint y: 208, distance: 85.4
click at [647, 208] on div "April 2025 S M T W T F S 30 31 1 2 3 4 5 6 7 8 9 10 11 12 13 14 15 16 17 18 19 …" at bounding box center [672, 219] width 187 height 169
click at [647, 208] on abbr "8" at bounding box center [645, 209] width 4 height 9
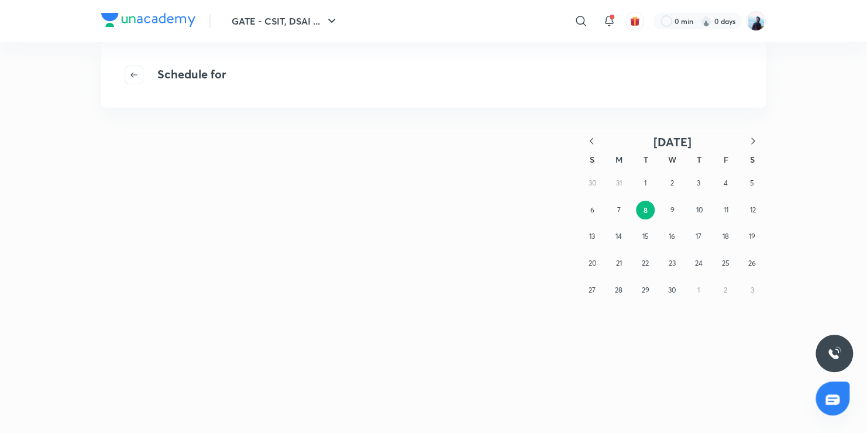
scroll to position [0, 0]
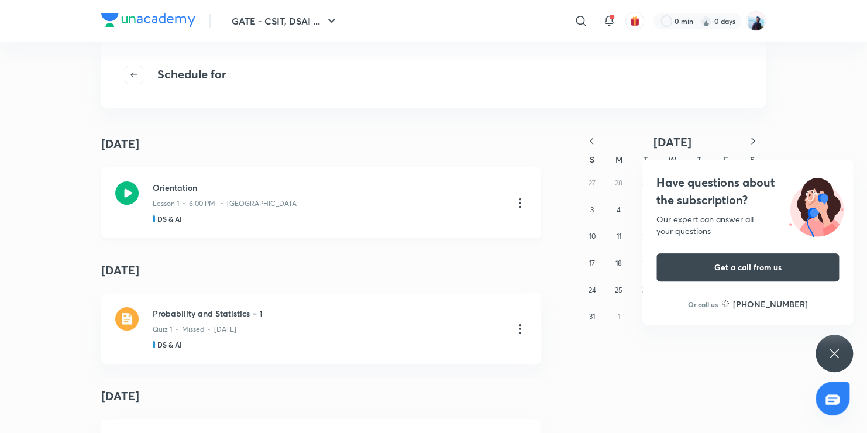
click at [272, 192] on h3 "Orientation" at bounding box center [328, 187] width 351 height 12
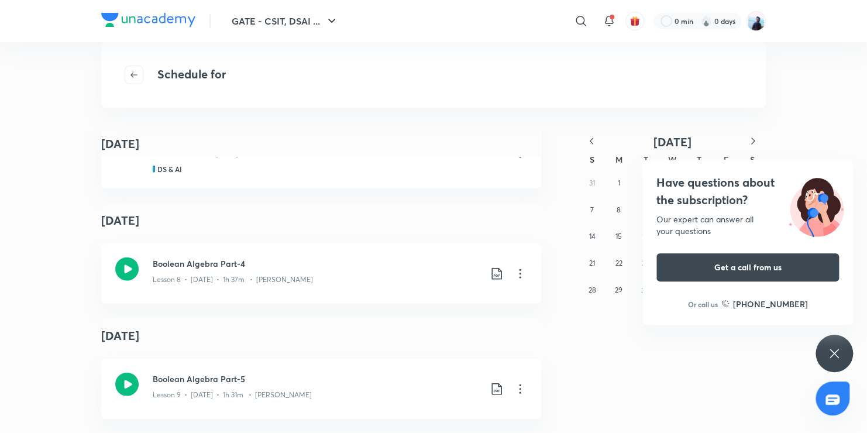
scroll to position [1372, 0]
click at [842, 356] on div "Have questions about the subscription? Our expert can answer all your questions…" at bounding box center [834, 353] width 37 height 37
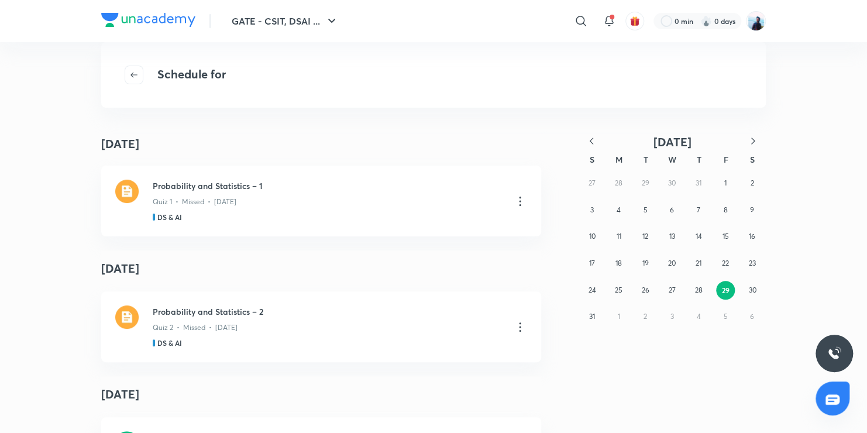
scroll to position [0, 0]
click at [395, 227] on div "Orientation Lesson 1 • 6:00 PM • Rahul DS & AI" at bounding box center [321, 202] width 440 height 71
click at [164, 197] on div "Lesson 1 • 6:00 PM • Rahul" at bounding box center [328, 201] width 351 height 15
click at [134, 79] on icon "button" at bounding box center [133, 74] width 9 height 9
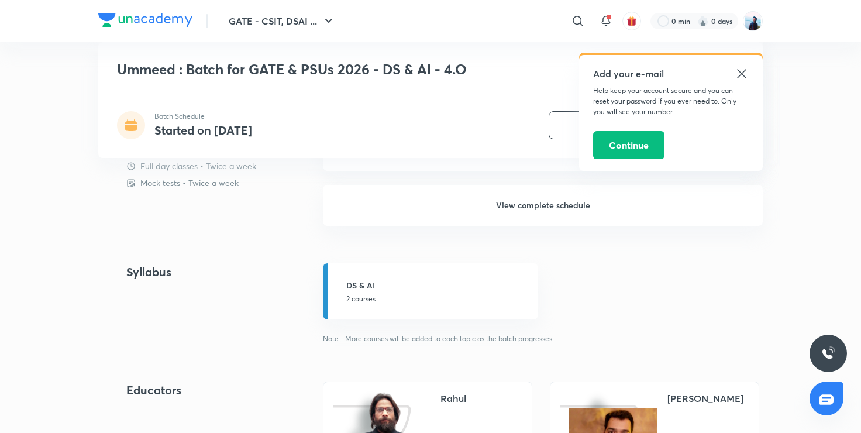
scroll to position [1050, 0]
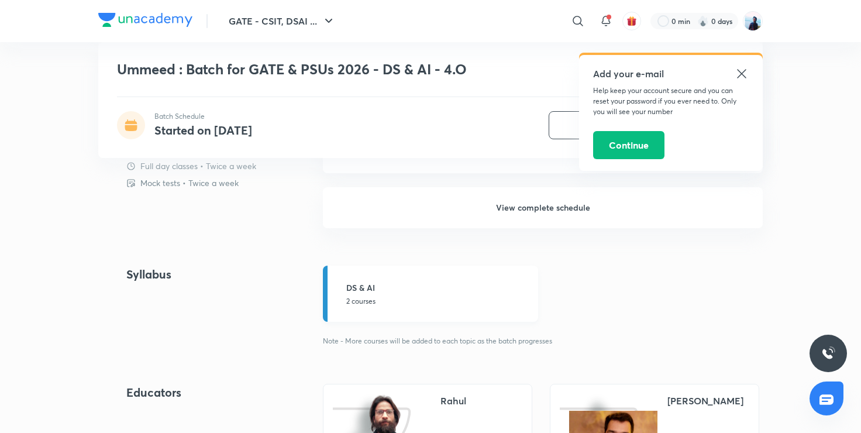
click at [431, 309] on link "DS & AI 2 courses" at bounding box center [430, 294] width 215 height 56
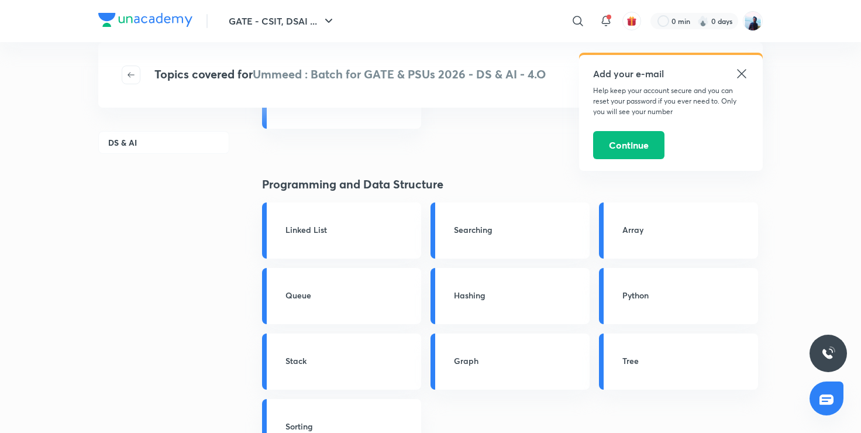
scroll to position [478, 0]
click at [499, 241] on div "Searching" at bounding box center [510, 230] width 159 height 56
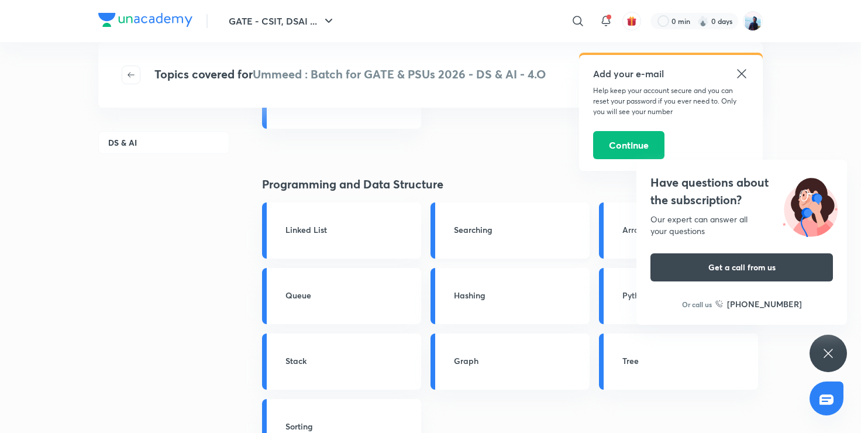
click at [476, 224] on h3 "Searching" at bounding box center [518, 230] width 129 height 12
click at [829, 345] on div "Have questions about the subscription? Our expert can answer all your questions…" at bounding box center [828, 353] width 37 height 37
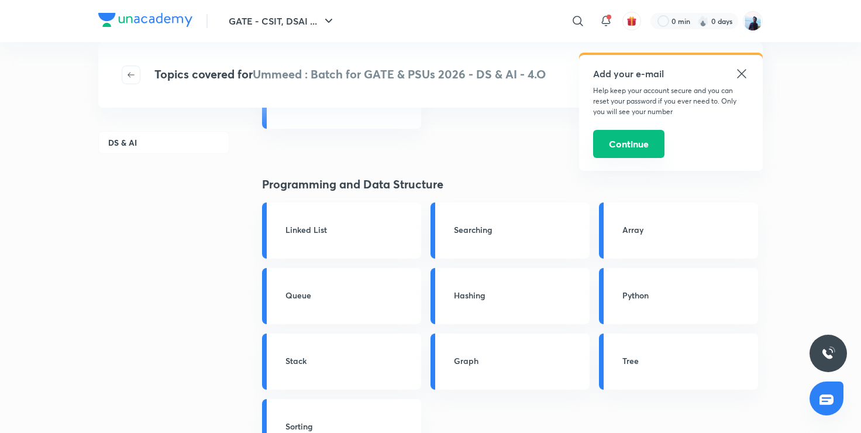
click at [648, 147] on button "Continue" at bounding box center [628, 144] width 71 height 28
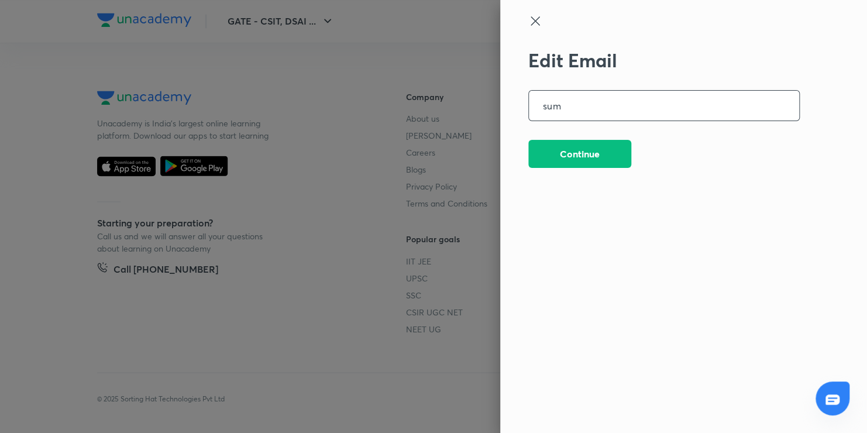
type input "sumanaddanki3@gmail.com"
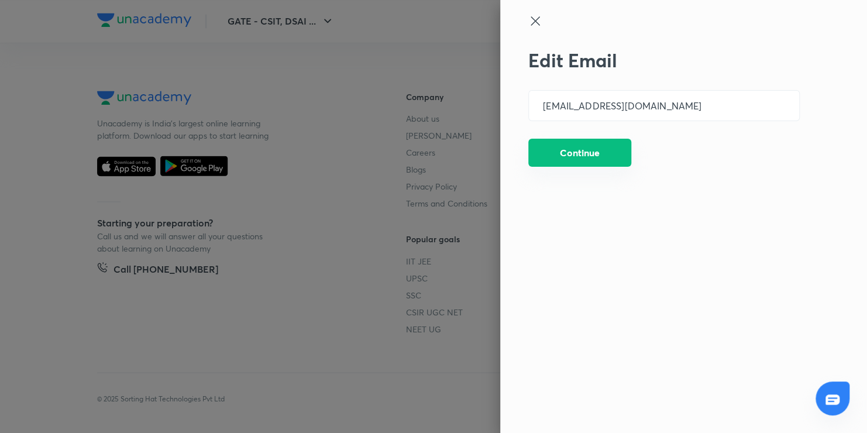
click at [602, 147] on button "Continue" at bounding box center [579, 153] width 103 height 28
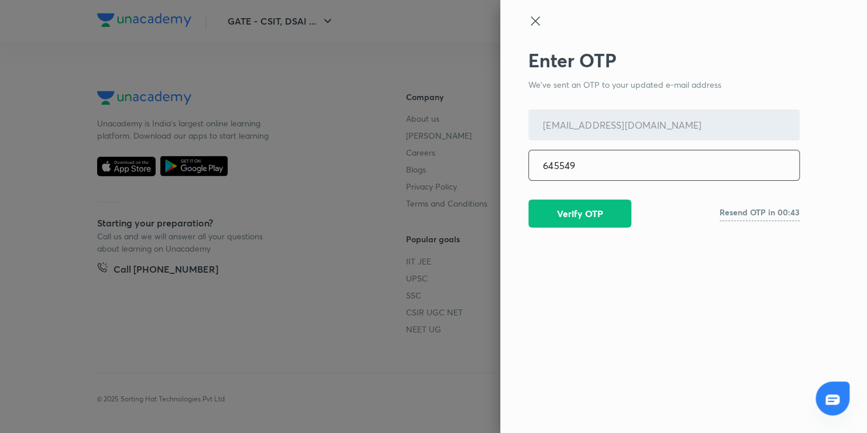
type input "645549"
click at [583, 228] on div "Enter OTP We've sent an OTP to your updated e-mail address sumanaddanki3@gmail.…" at bounding box center [664, 213] width 272 height 328
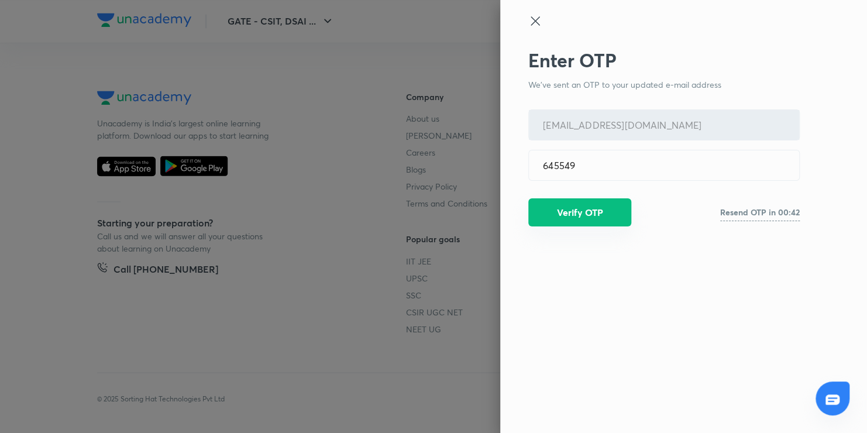
click at [588, 219] on button "Verify OTP" at bounding box center [579, 212] width 103 height 28
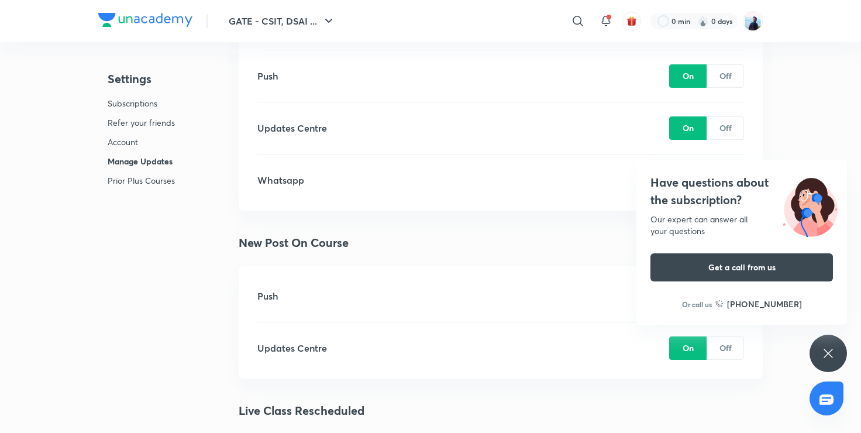
scroll to position [2447, 0]
click at [822, 351] on icon at bounding box center [829, 353] width 14 height 14
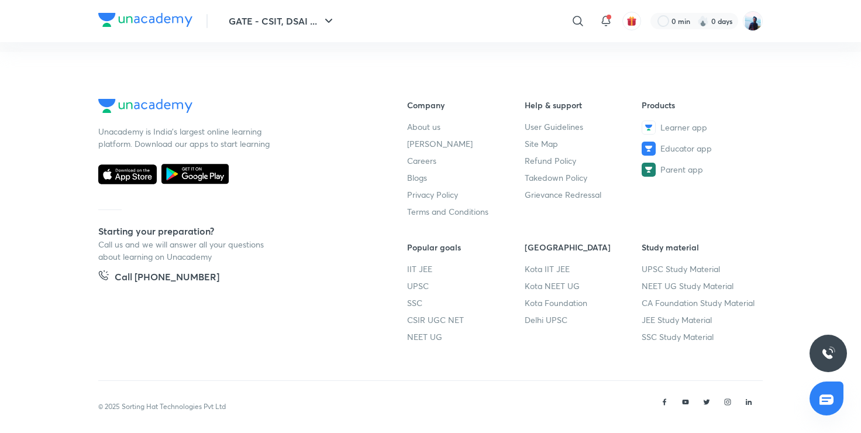
scroll to position [3002, 0]
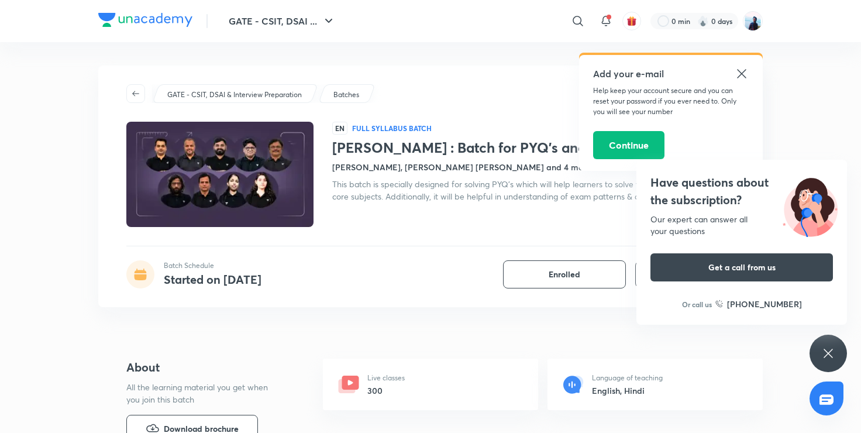
click at [821, 365] on div "Have questions about the subscription? Our expert can answer all your questions…" at bounding box center [828, 353] width 37 height 37
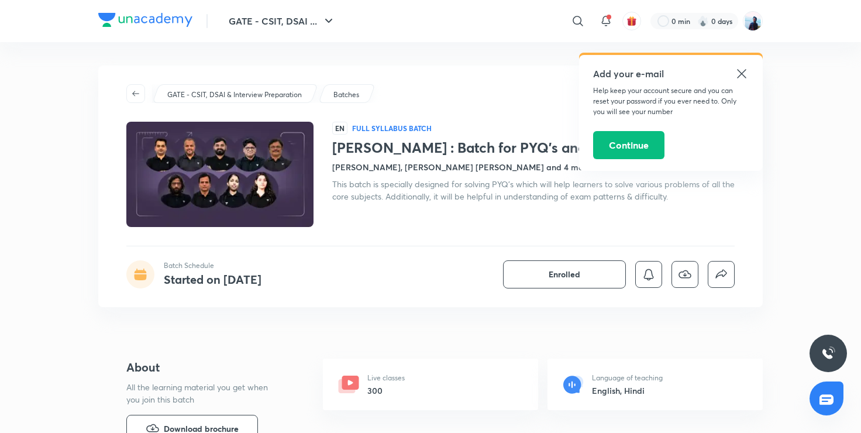
click at [744, 77] on icon at bounding box center [741, 73] width 9 height 9
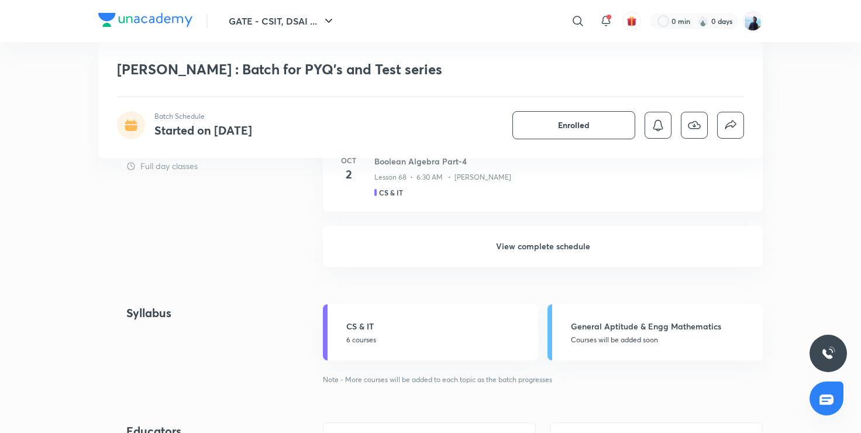
scroll to position [867, 0]
click at [534, 255] on h6 "View complete schedule" at bounding box center [543, 246] width 440 height 41
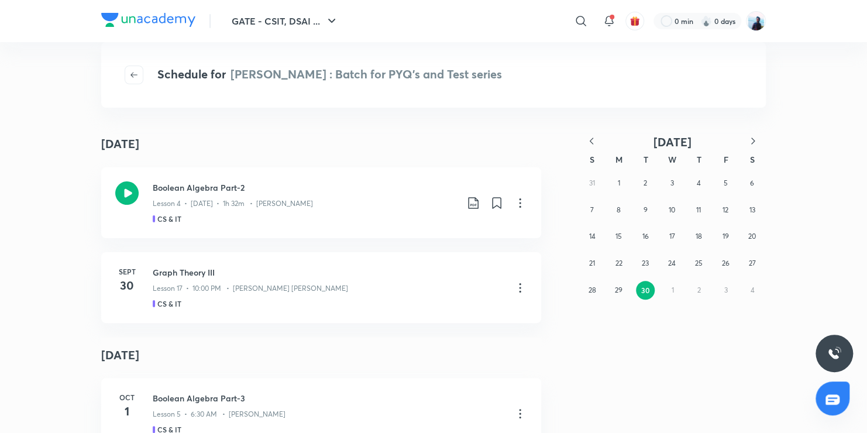
click at [589, 139] on icon "button" at bounding box center [592, 141] width 12 height 12
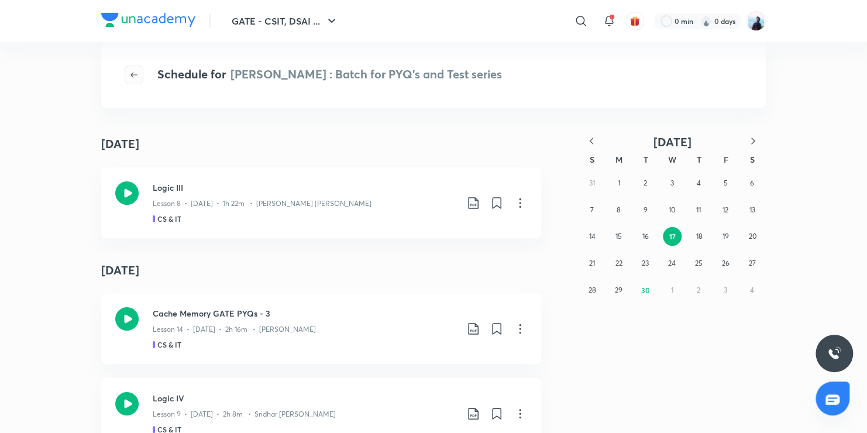
click at [133, 77] on icon "button" at bounding box center [133, 74] width 9 height 9
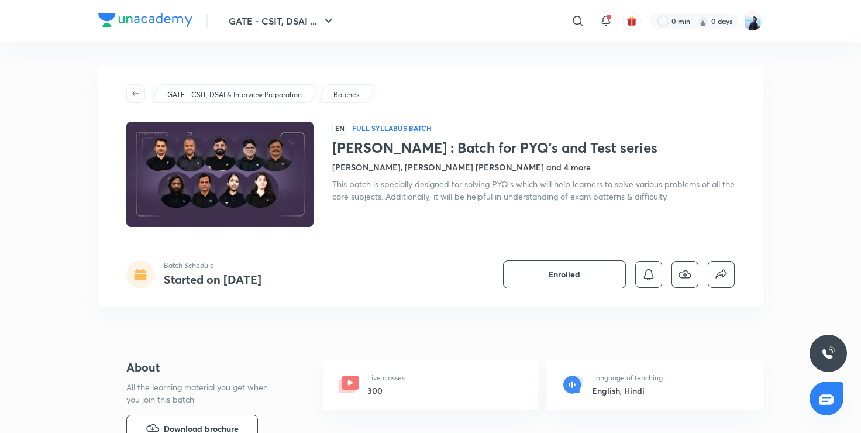
click at [133, 93] on icon "button" at bounding box center [135, 93] width 7 height 5
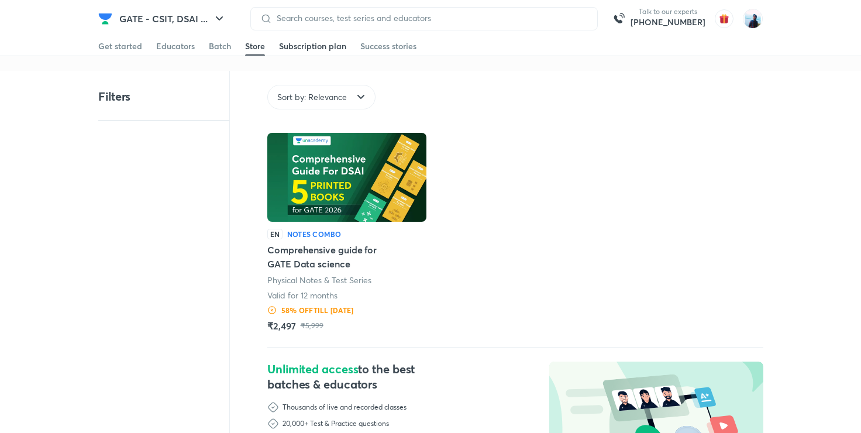
click at [317, 51] on div "Subscription plan" at bounding box center [312, 46] width 67 height 12
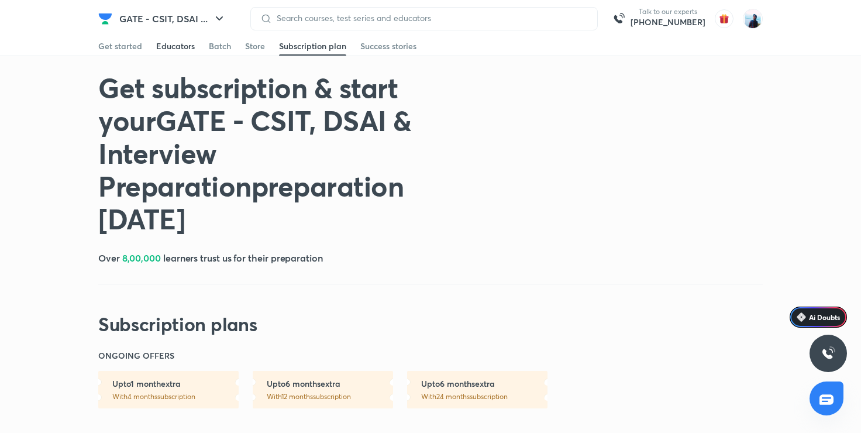
click at [173, 49] on div "Educators" at bounding box center [175, 46] width 39 height 12
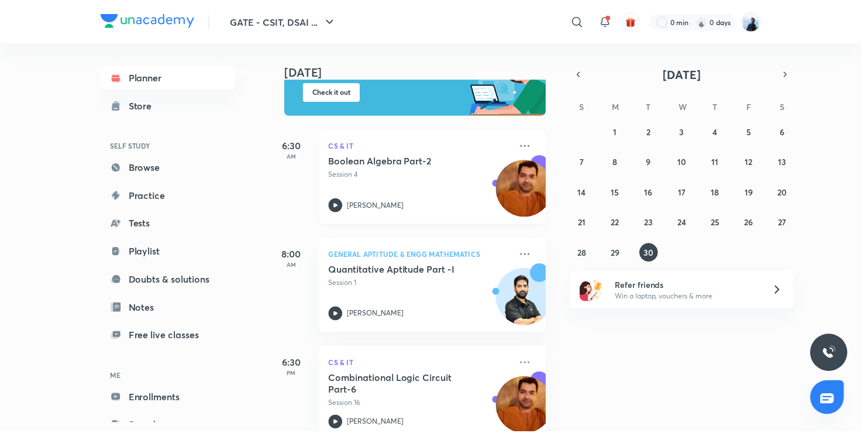
scroll to position [131, 0]
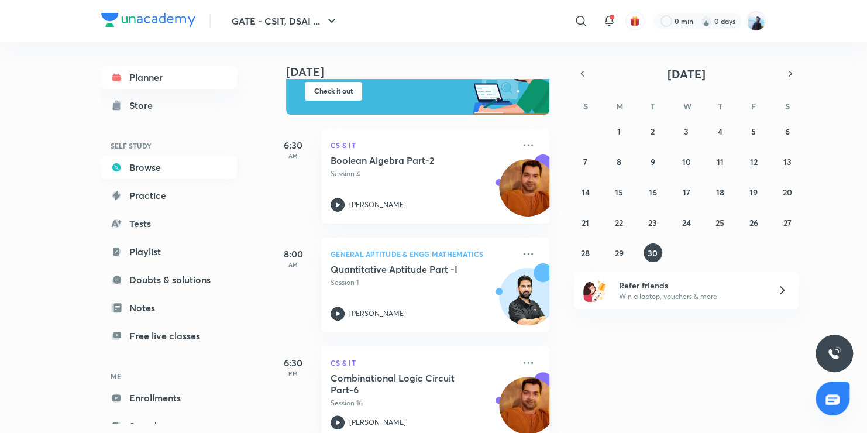
click at [155, 171] on link "Browse" at bounding box center [169, 167] width 136 height 23
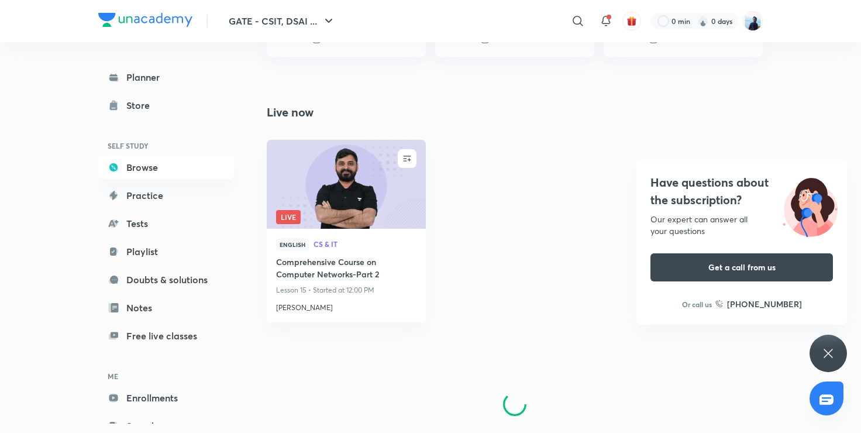
scroll to position [706, 0]
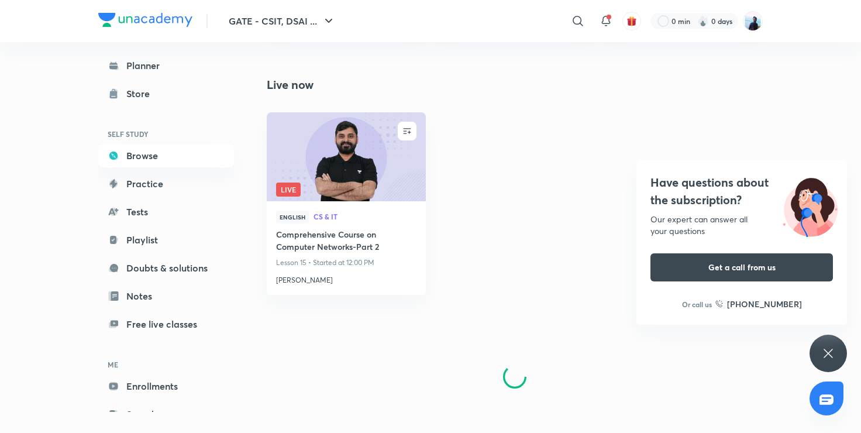
click at [829, 353] on icon at bounding box center [828, 353] width 9 height 9
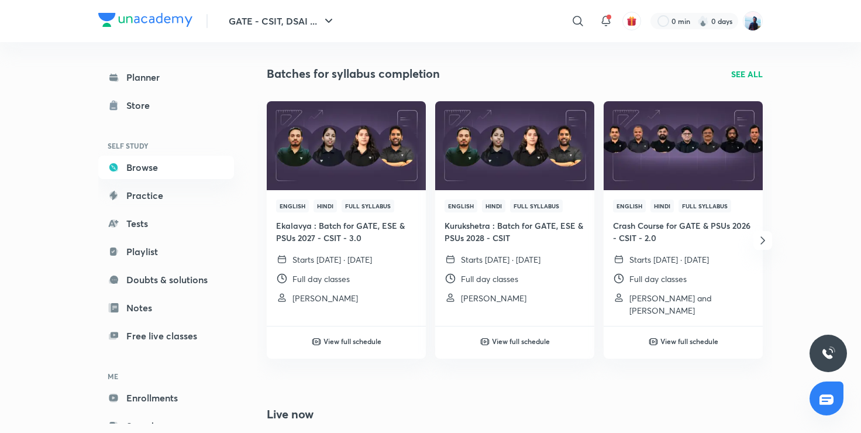
scroll to position [377, 0]
click at [745, 75] on p "SEE ALL" at bounding box center [747, 73] width 32 height 12
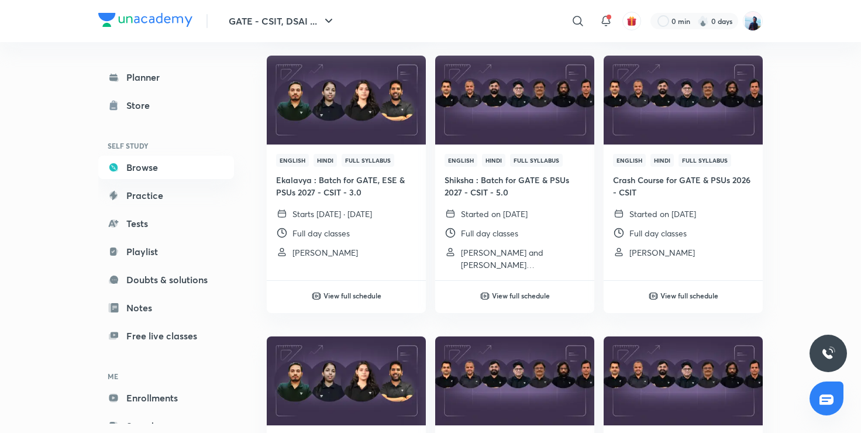
scroll to position [383, 0]
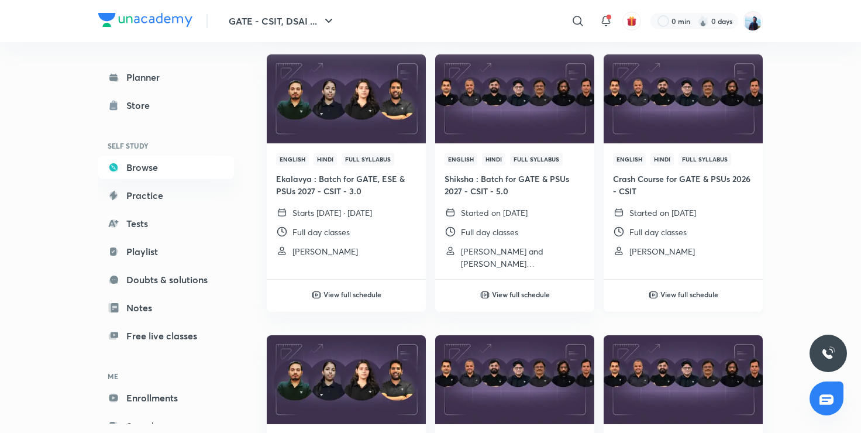
click at [665, 194] on h4 "Crash Course for GATE & PSUs 2026 - CSIT" at bounding box center [683, 185] width 140 height 25
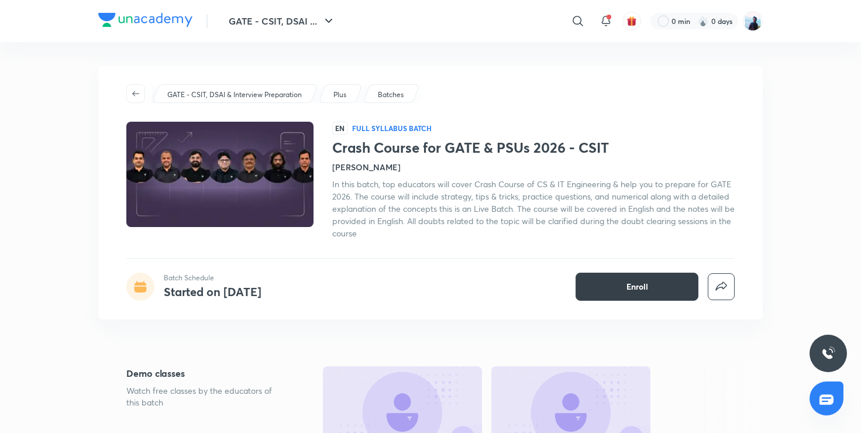
click at [640, 282] on span "Enroll" at bounding box center [638, 287] width 22 height 12
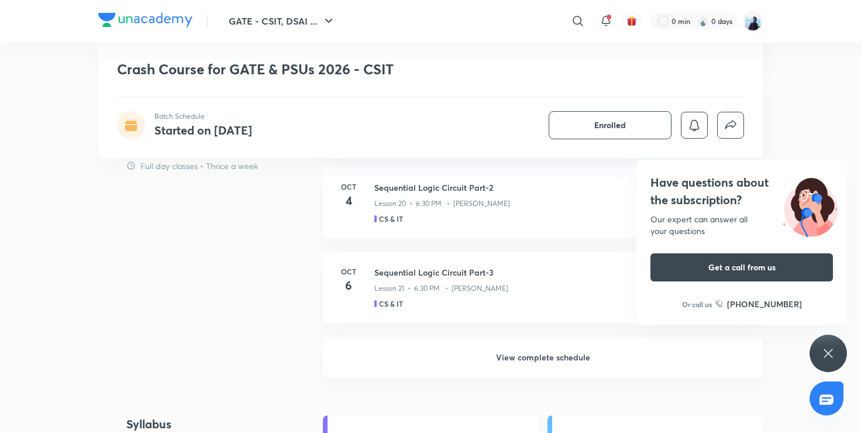
scroll to position [829, 0]
click at [511, 362] on h6 "View complete schedule" at bounding box center [543, 357] width 440 height 41
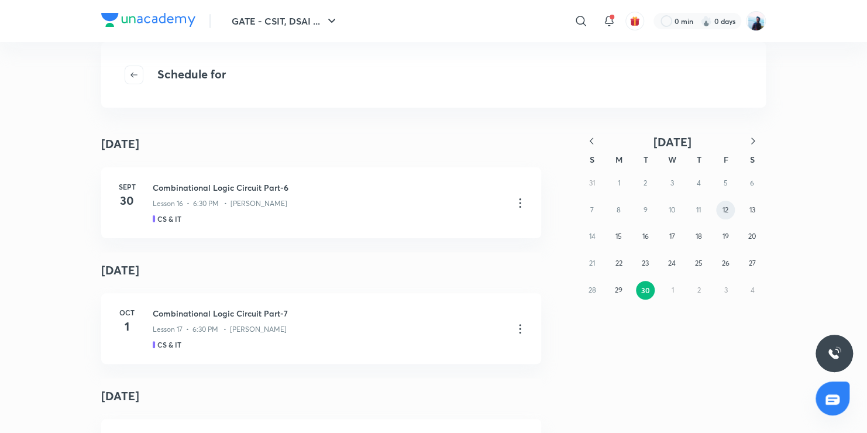
click at [730, 212] on button "12" at bounding box center [725, 210] width 19 height 19
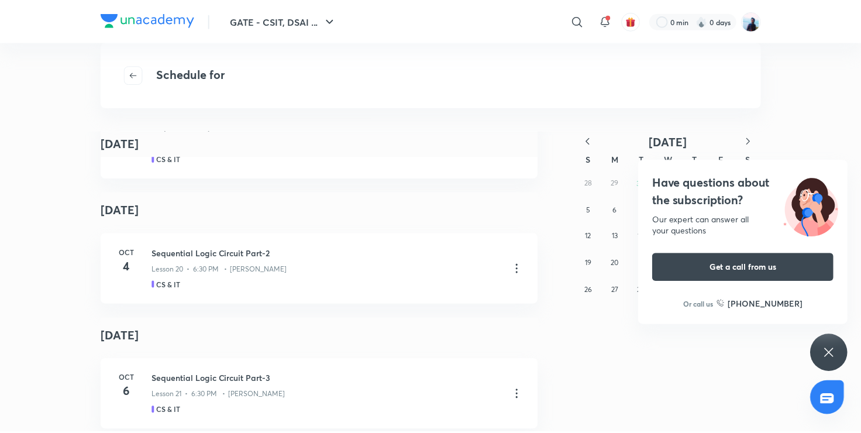
scroll to position [2345, 0]
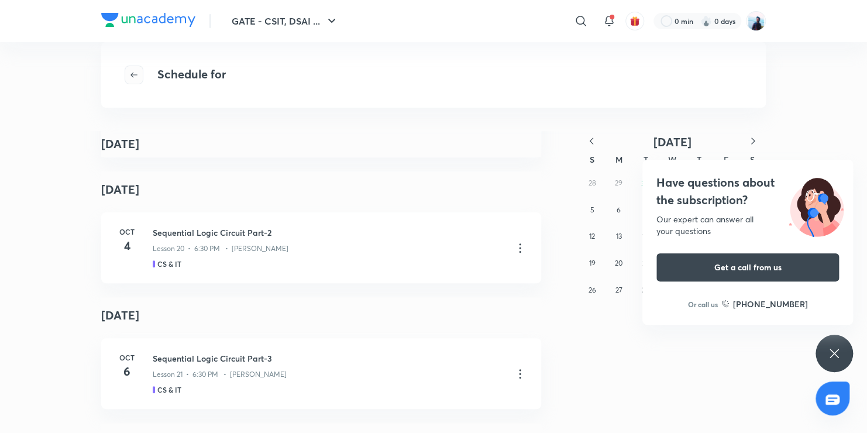
click at [131, 71] on icon "button" at bounding box center [133, 74] width 9 height 9
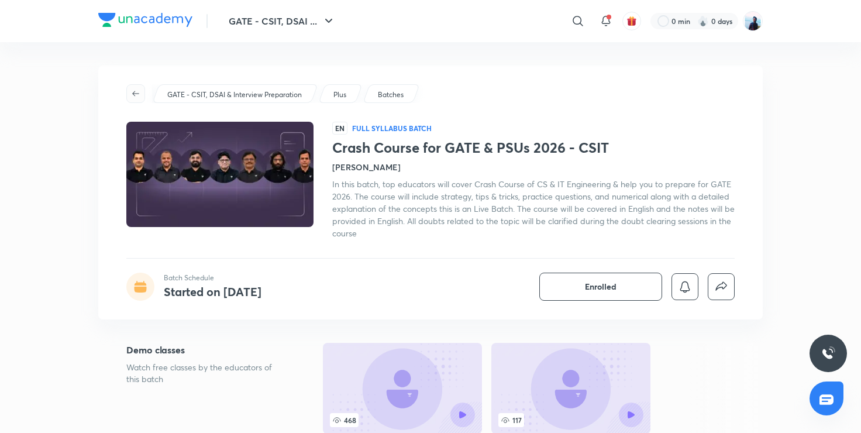
click at [140, 90] on icon "button" at bounding box center [135, 93] width 9 height 9
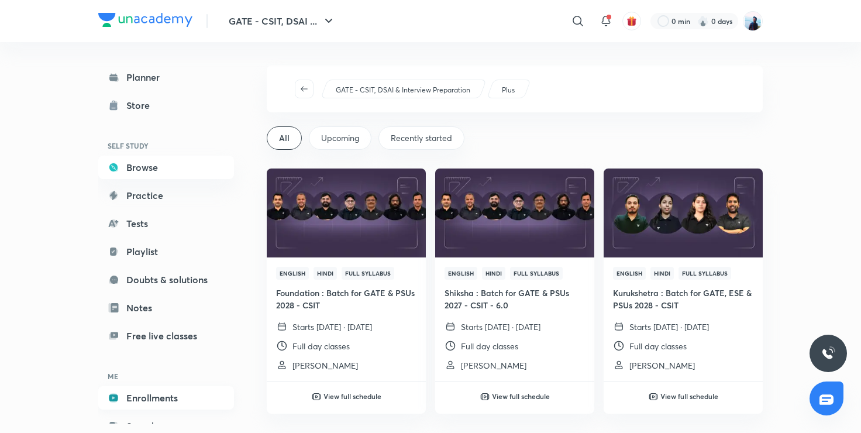
click at [177, 394] on link "Enrollments" at bounding box center [166, 397] width 136 height 23
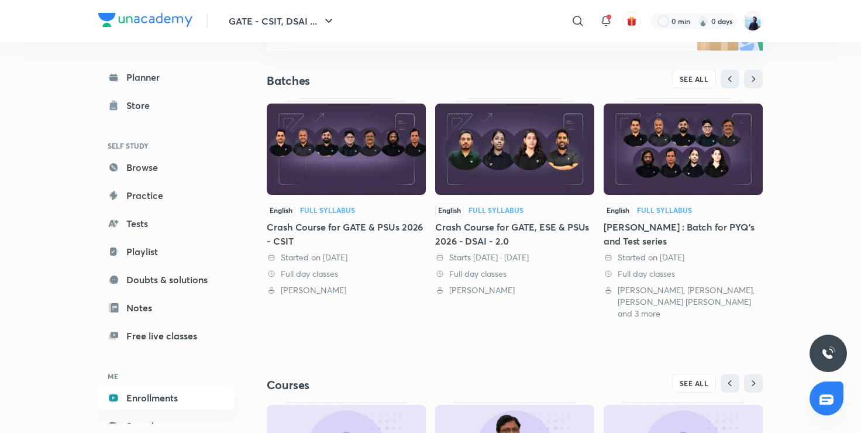
scroll to position [213, 0]
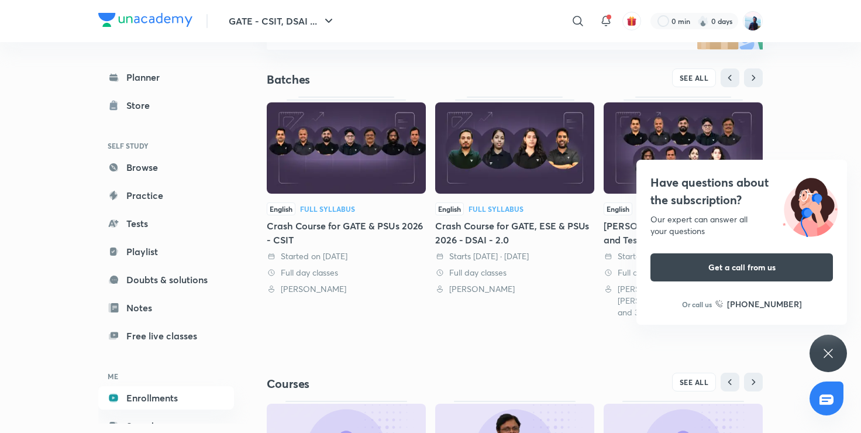
click at [827, 349] on icon at bounding box center [829, 353] width 14 height 14
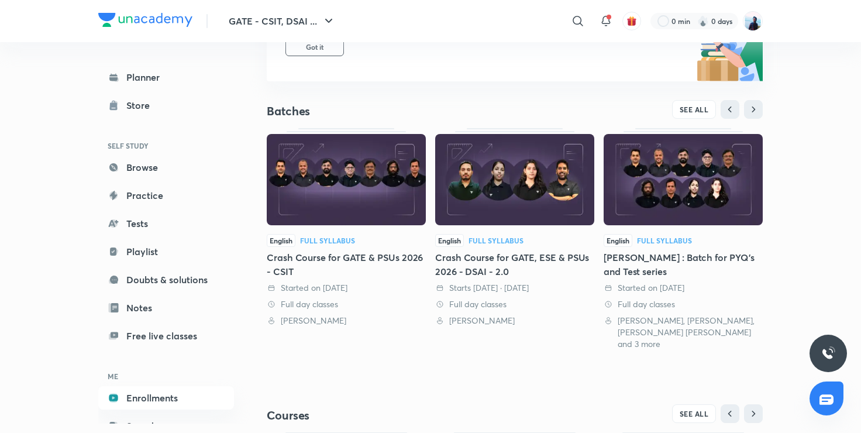
scroll to position [180, 0]
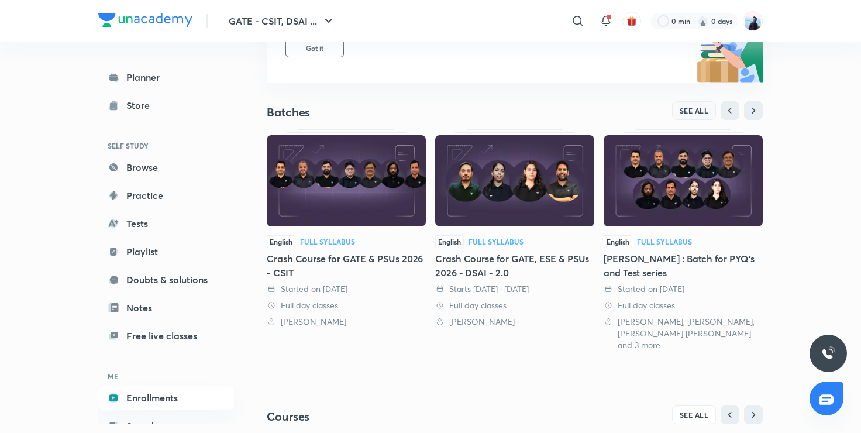
click at [693, 111] on span "SEE ALL" at bounding box center [694, 111] width 29 height 8
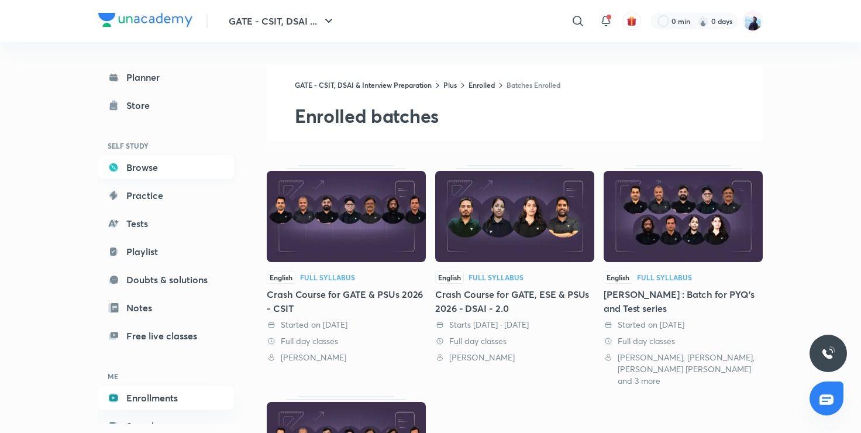
click at [170, 169] on link "Browse" at bounding box center [166, 167] width 136 height 23
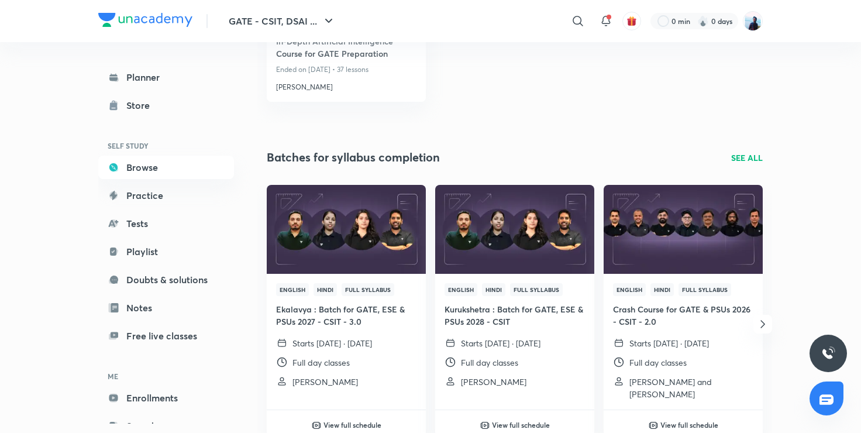
scroll to position [294, 0]
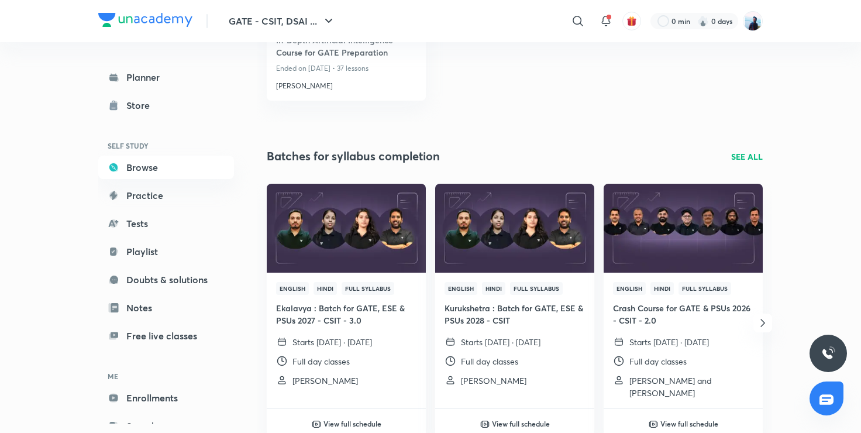
click at [549, 300] on div "English Hindi Full Syllabus Kurukshetra : Batch for GATE, ESE & PSUs 2028 - CSI…" at bounding box center [514, 334] width 159 height 123
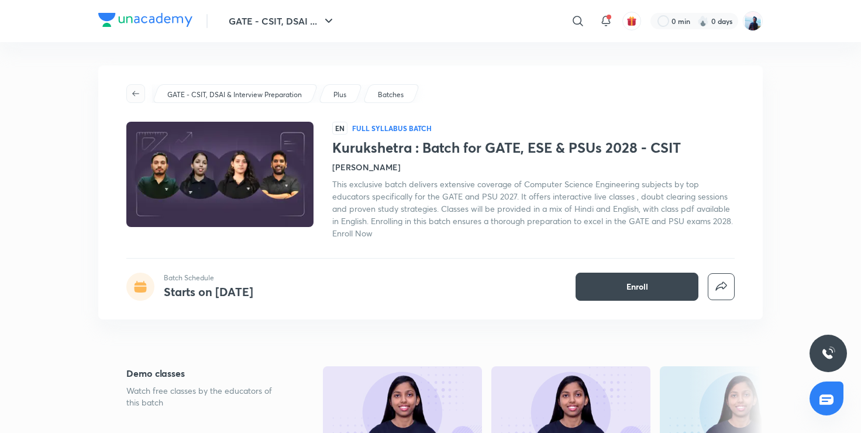
click at [139, 95] on icon "button" at bounding box center [135, 93] width 9 height 9
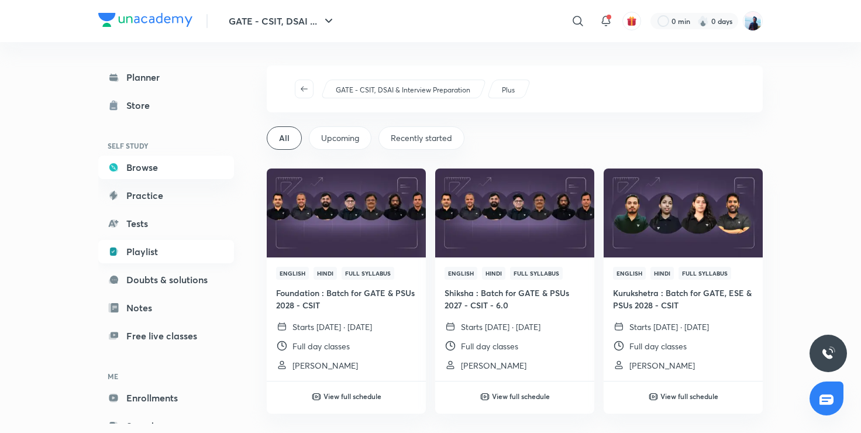
click at [178, 256] on link "Playlist" at bounding box center [166, 251] width 136 height 23
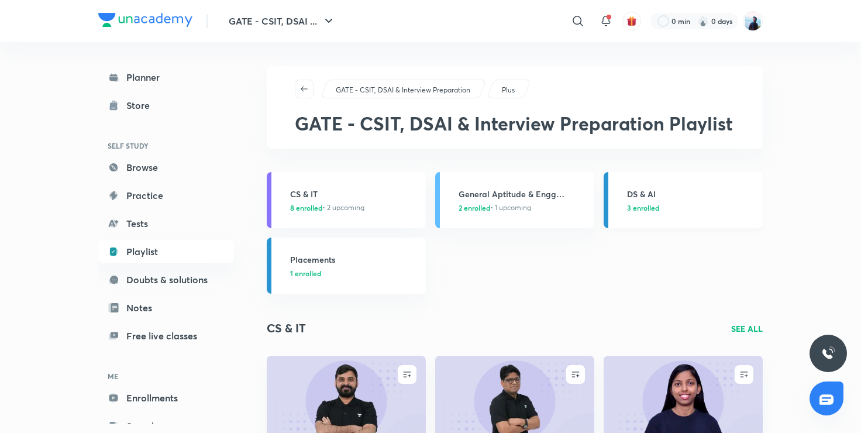
click at [694, 202] on p "3 enrolled" at bounding box center [691, 207] width 129 height 11
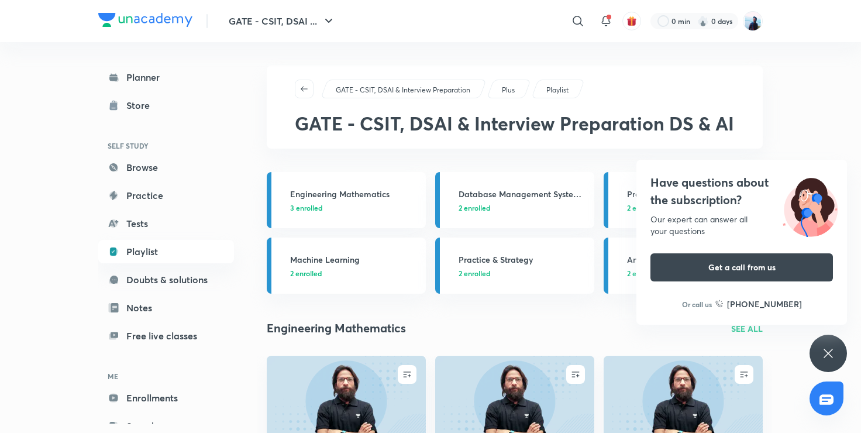
click at [828, 355] on icon at bounding box center [829, 353] width 14 height 14
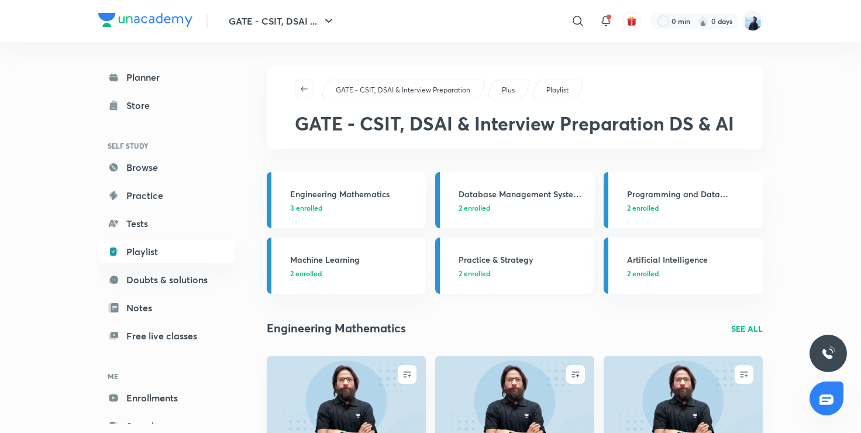
click at [551, 257] on h3 "Practice & Strategy" at bounding box center [523, 259] width 129 height 12
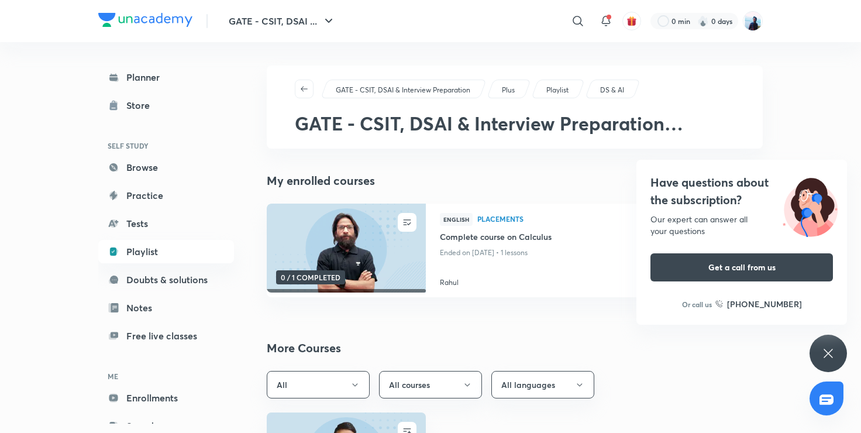
click at [826, 348] on icon at bounding box center [829, 353] width 14 height 14
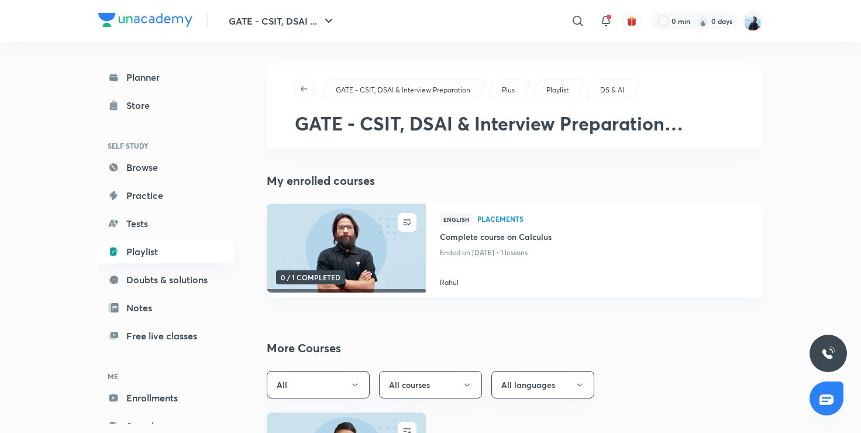
click at [211, 258] on link "Playlist" at bounding box center [166, 251] width 136 height 23
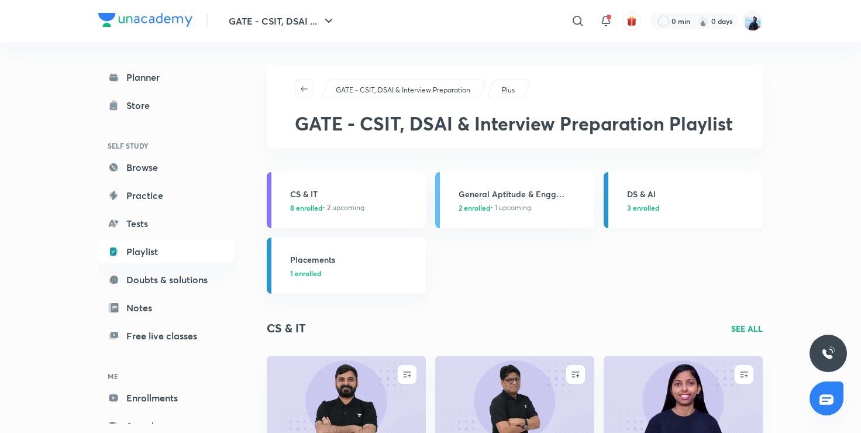
click at [629, 213] on link "DS & AI 3 enrolled" at bounding box center [683, 200] width 159 height 56
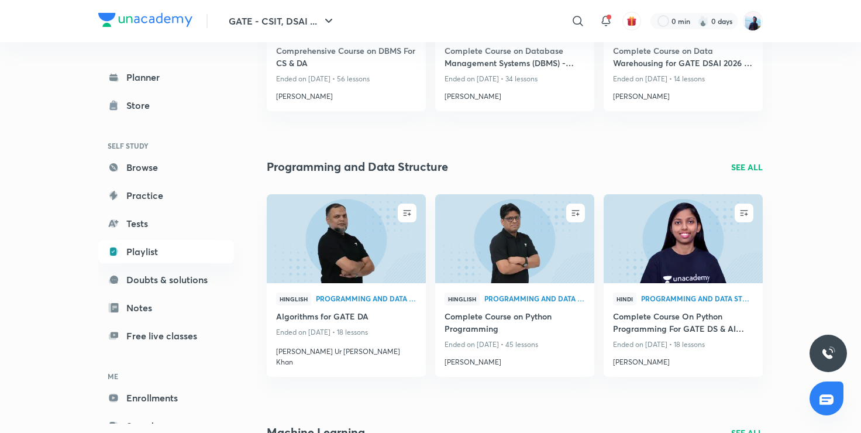
scroll to position [695, 0]
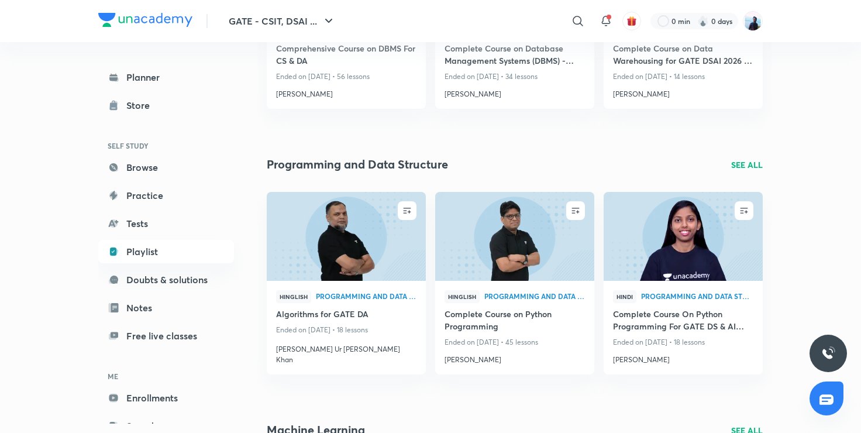
click at [732, 164] on p "SEE ALL" at bounding box center [747, 165] width 32 height 12
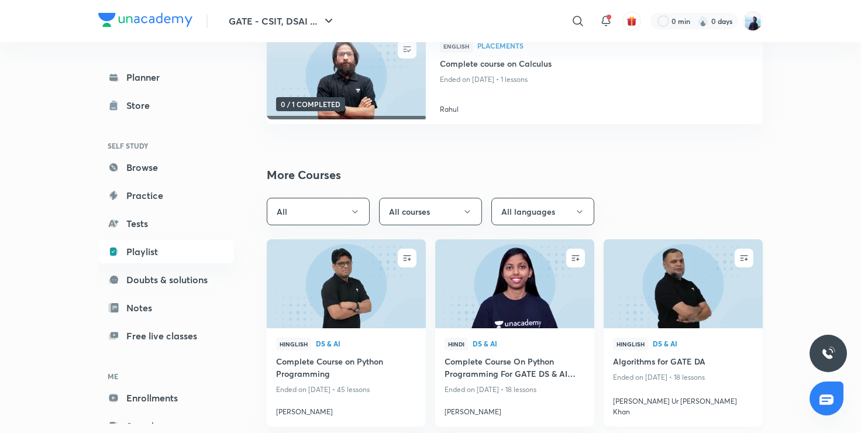
scroll to position [173, 0]
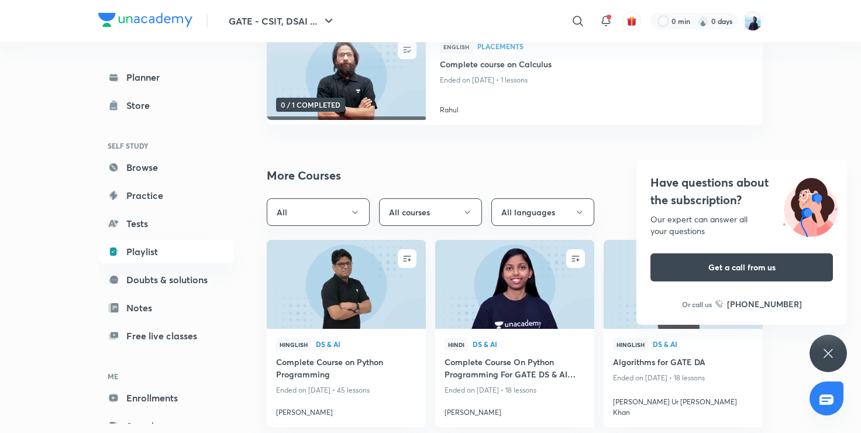
click at [822, 350] on icon at bounding box center [829, 353] width 14 height 14
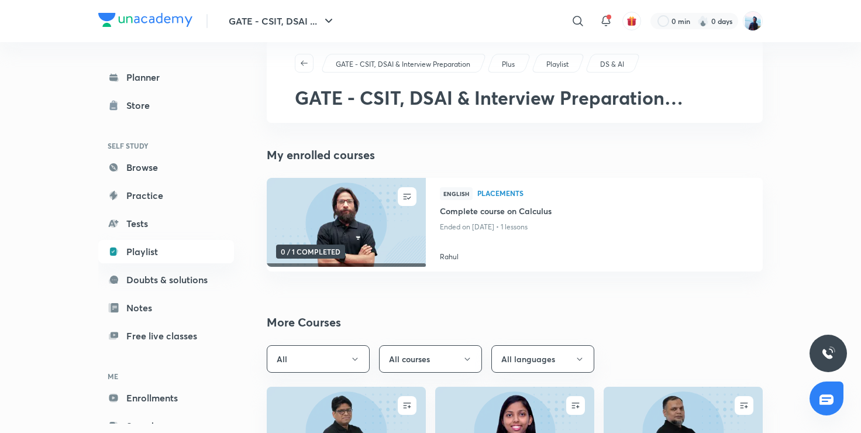
scroll to position [23, 0]
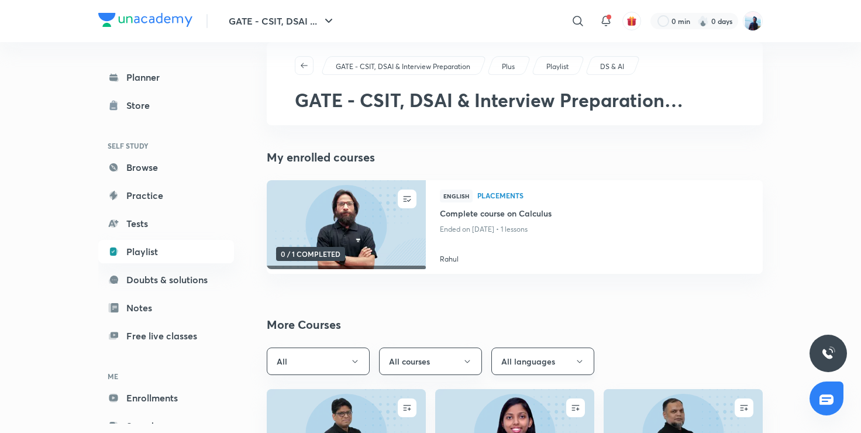
click at [549, 363] on button "All languages" at bounding box center [543, 362] width 103 height 28
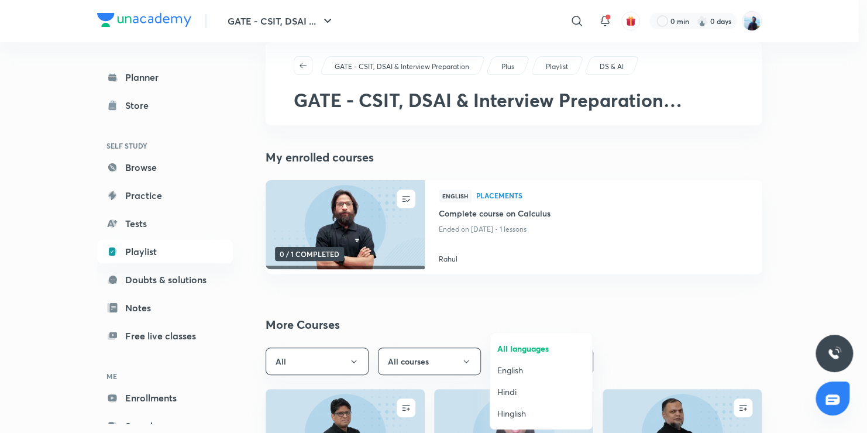
click at [510, 365] on span "English" at bounding box center [541, 370] width 88 height 12
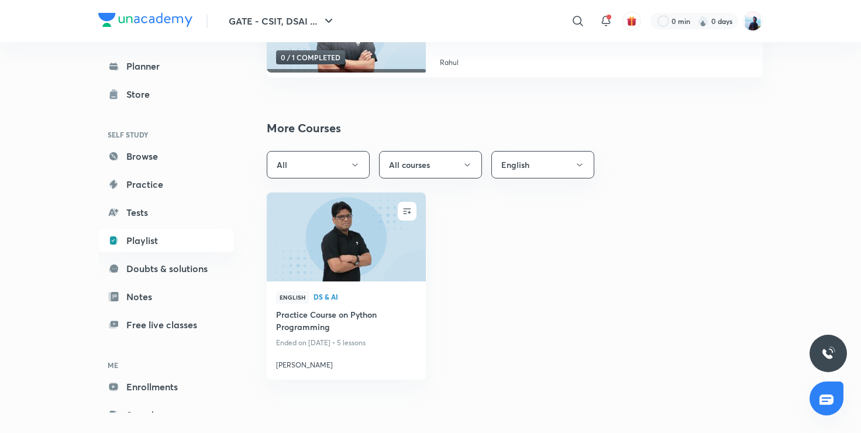
scroll to position [220, 0]
click at [532, 169] on button "English" at bounding box center [543, 165] width 103 height 28
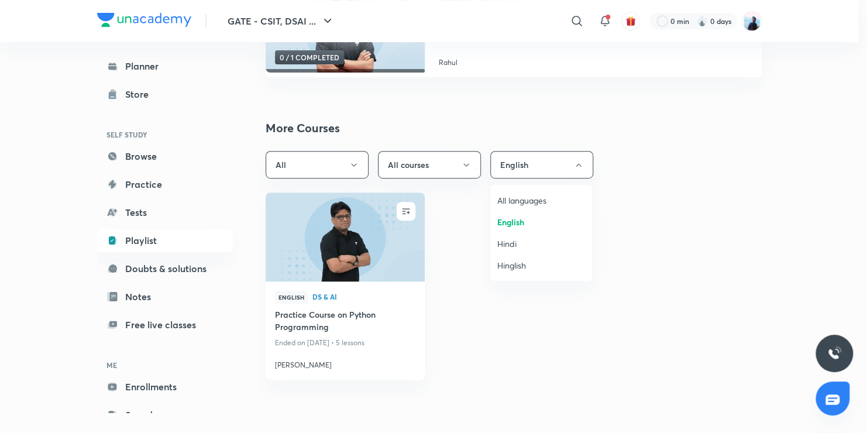
click at [514, 272] on li "Hinglish" at bounding box center [541, 266] width 102 height 22
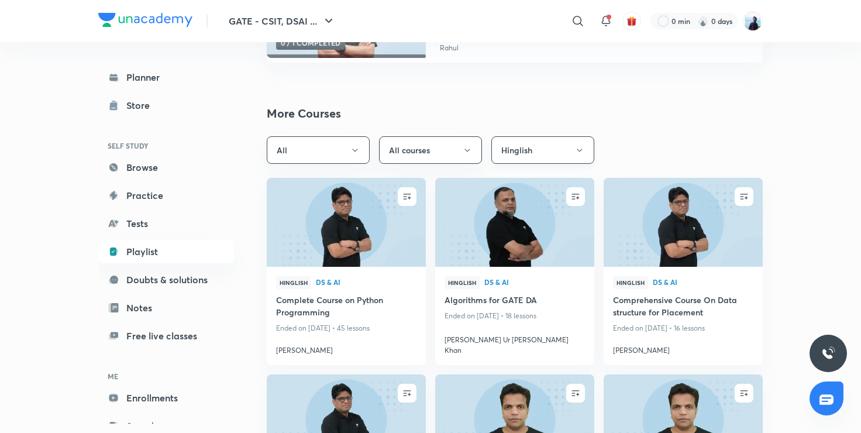
scroll to position [234, 0]
click at [557, 147] on button "Hinglish" at bounding box center [543, 151] width 103 height 28
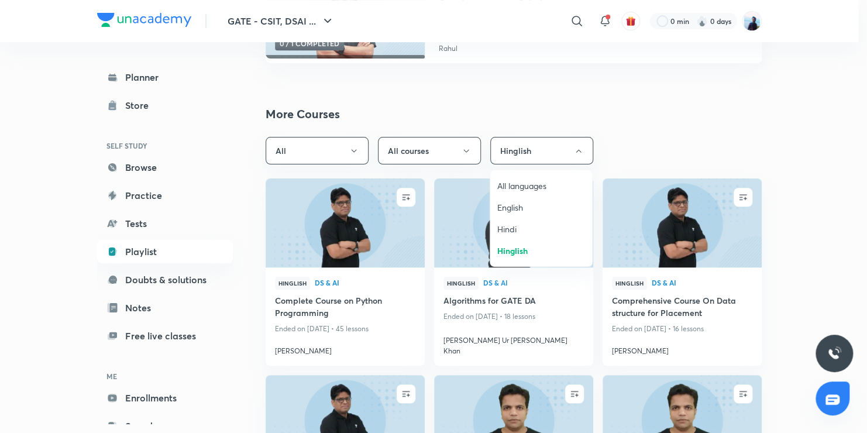
click at [519, 183] on span "All languages" at bounding box center [541, 186] width 88 height 12
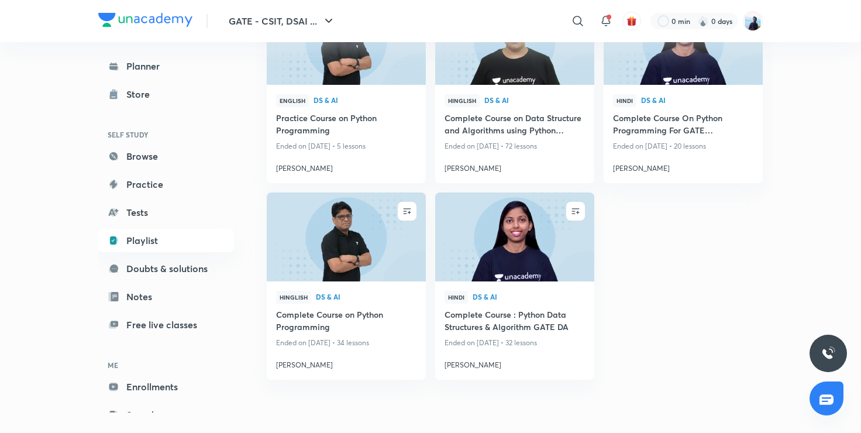
scroll to position [810, 0]
click at [329, 255] on img at bounding box center [346, 237] width 162 height 91
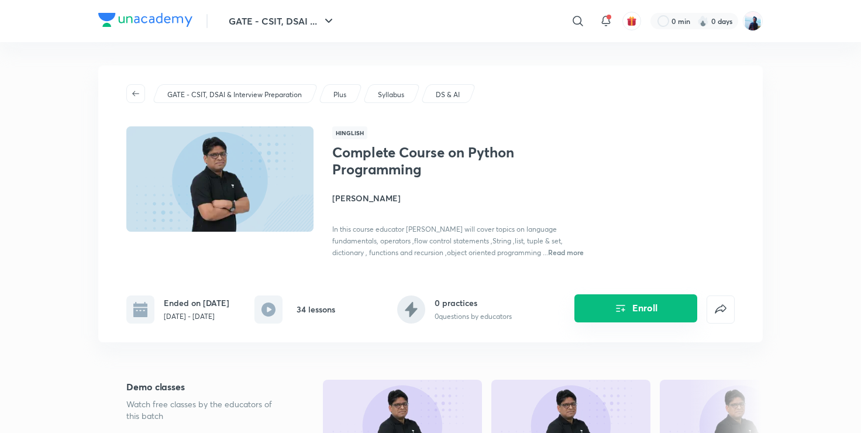
click at [593, 305] on button "Enroll" at bounding box center [636, 308] width 123 height 28
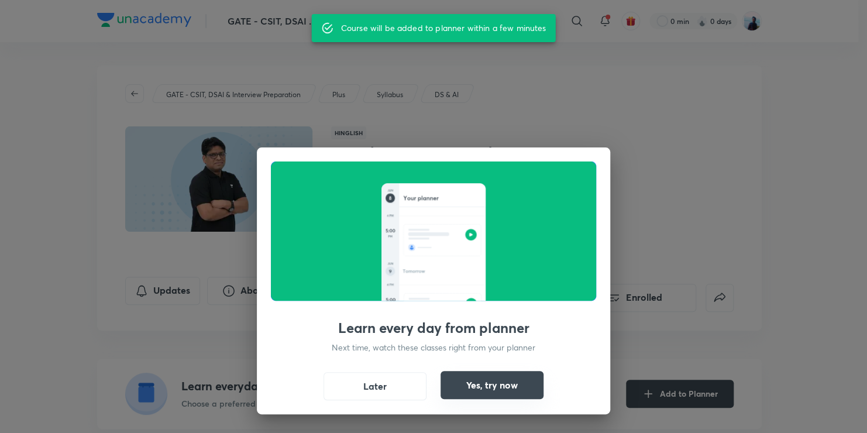
click at [485, 386] on button "Yes, try now" at bounding box center [492, 385] width 103 height 28
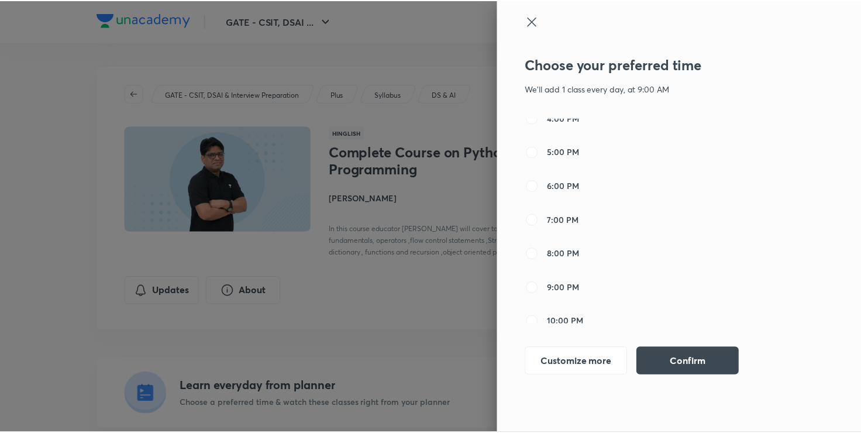
scroll to position [346, 0]
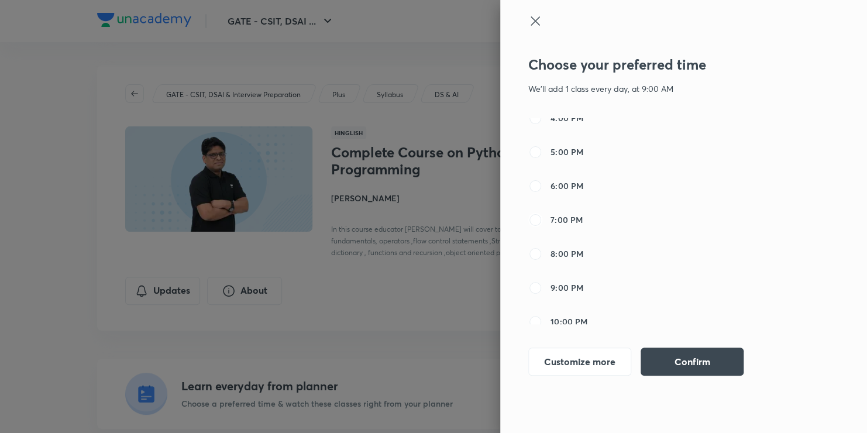
click at [532, 220] on input "7:00 PM" at bounding box center [535, 220] width 14 height 14
radio input "true"
radio input "false"
click at [671, 362] on button "Confirm" at bounding box center [692, 360] width 103 height 28
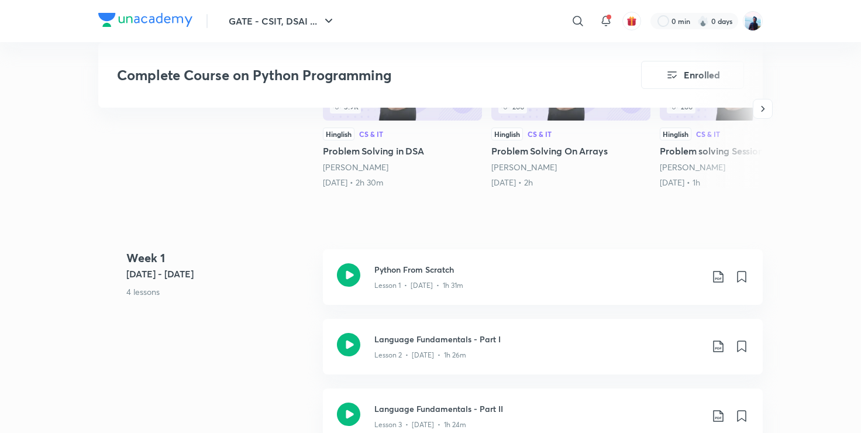
scroll to position [390, 0]
click at [349, 274] on icon at bounding box center [348, 275] width 23 height 23
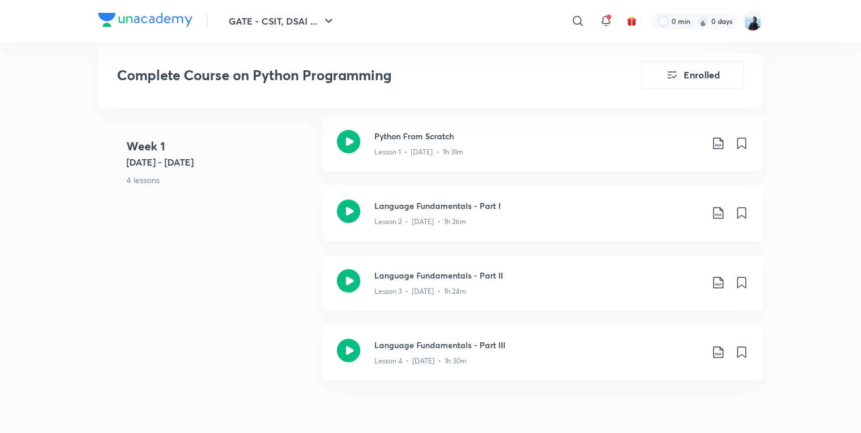
scroll to position [524, 0]
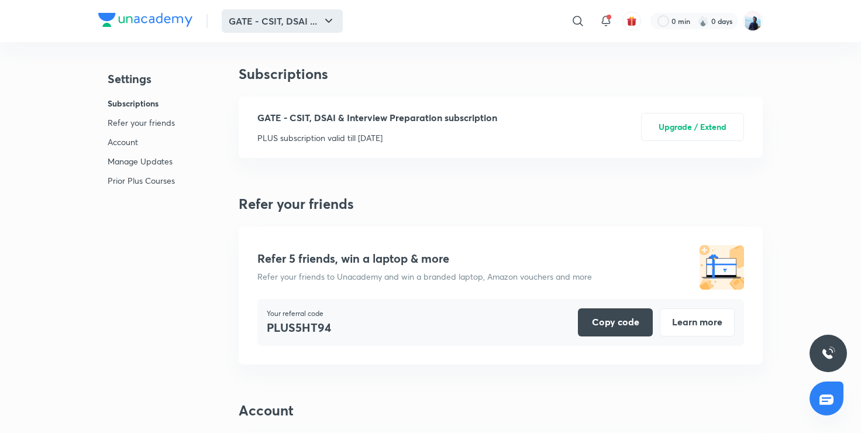
click at [278, 21] on button "GATE - CSIT, DSAI ..." at bounding box center [282, 20] width 121 height 23
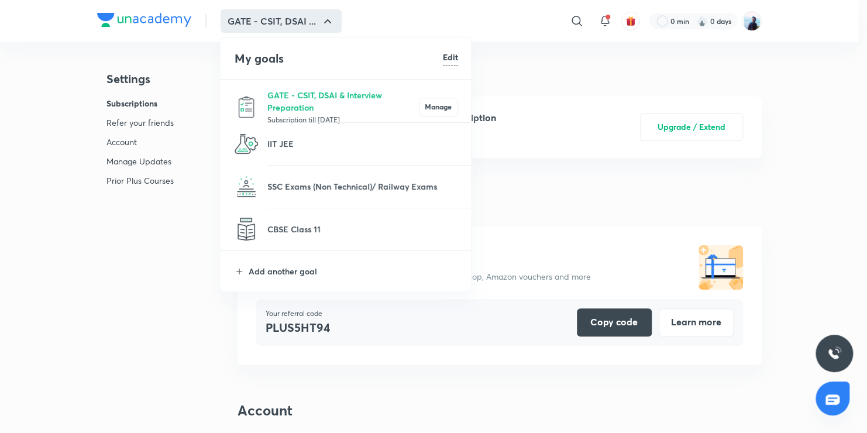
click at [304, 114] on p "Subscription till [DATE]" at bounding box center [343, 120] width 152 height 12
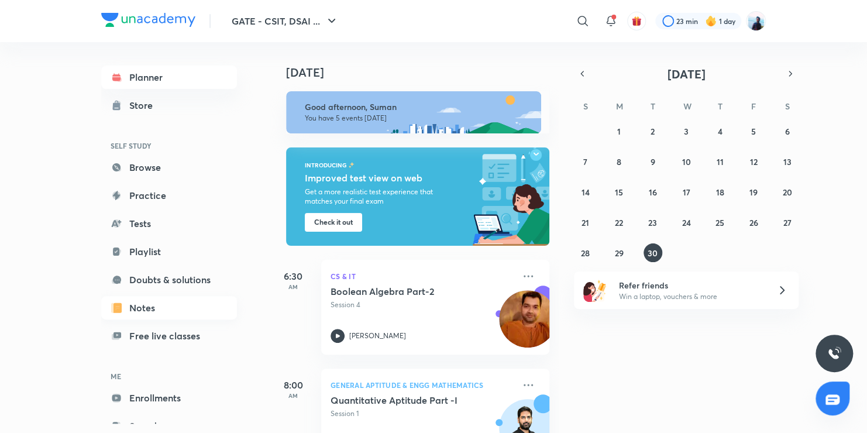
click at [157, 301] on link "Notes" at bounding box center [169, 307] width 136 height 23
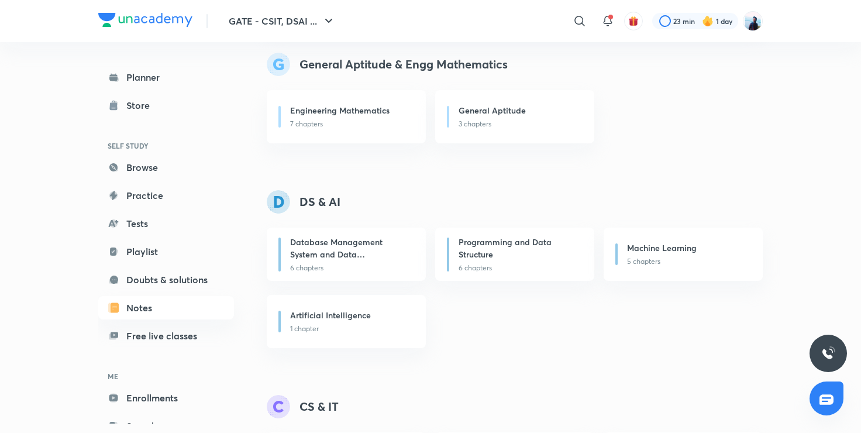
scroll to position [130, 0]
click at [490, 260] on div "Programming and Data Structure" at bounding box center [520, 248] width 122 height 27
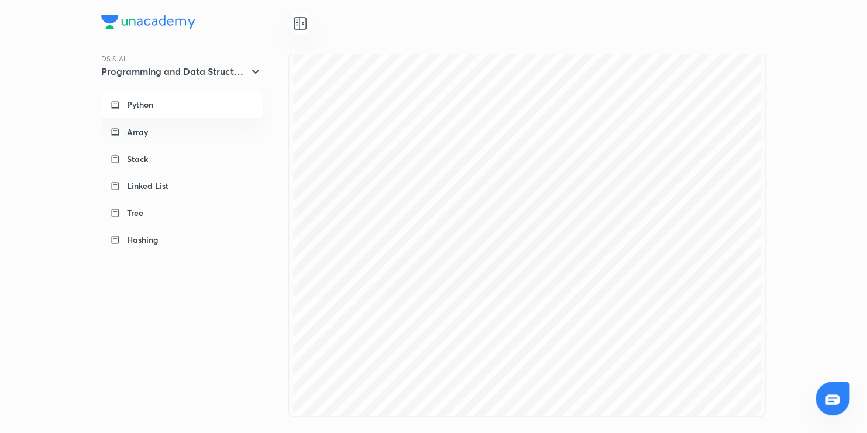
scroll to position [75, 0]
click at [222, 105] on div "Python" at bounding box center [190, 104] width 126 height 11
click at [303, 28] on icon at bounding box center [300, 23] width 14 height 14
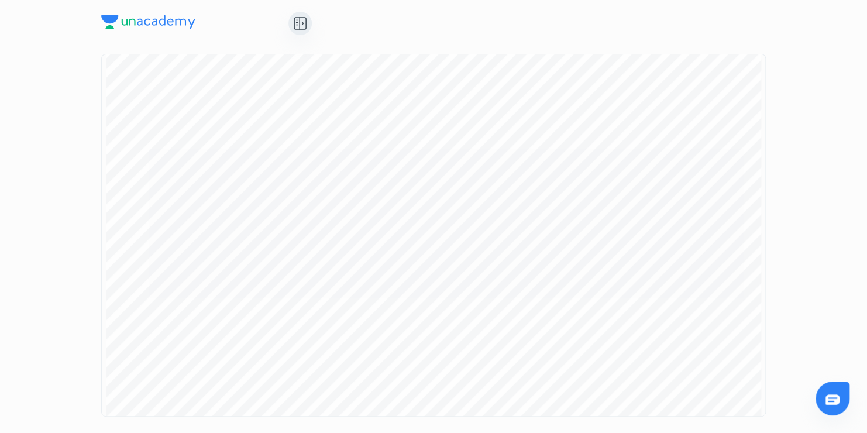
scroll to position [25, 0]
click at [300, 28] on icon at bounding box center [300, 23] width 14 height 14
click at [218, 63] on p "DS & AI" at bounding box center [194, 59] width 187 height 11
click at [216, 70] on h5 "Programming and Data Structure" at bounding box center [173, 72] width 145 height 12
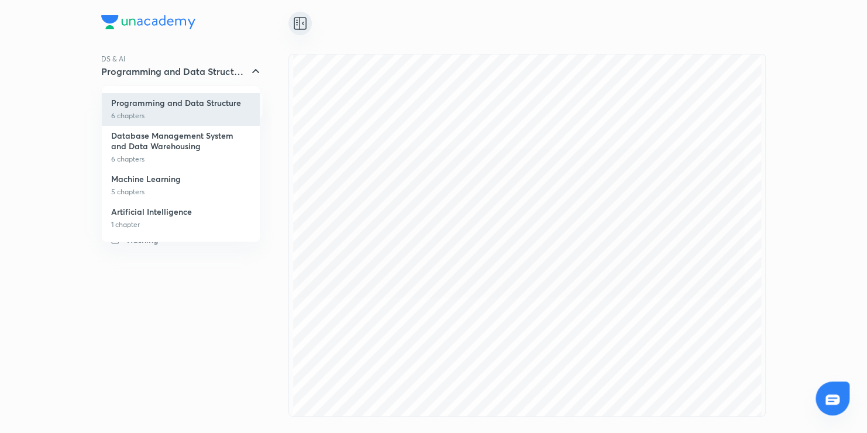
click at [186, 112] on p "6 chapters" at bounding box center [180, 116] width 139 height 11
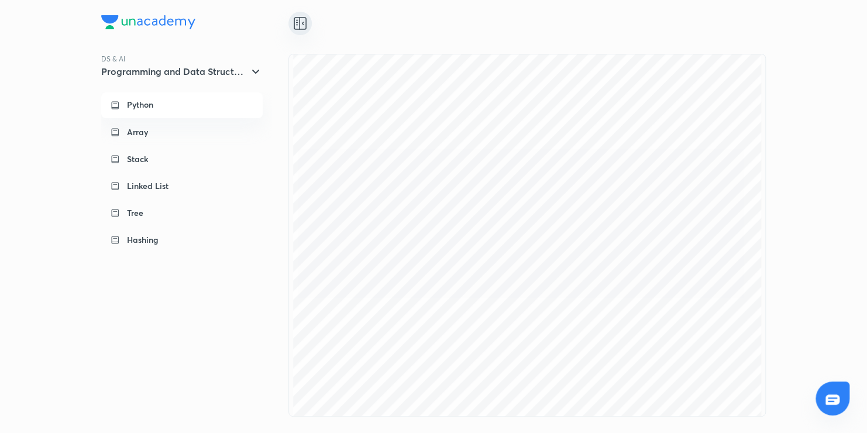
click at [186, 112] on div "Python" at bounding box center [182, 105] width 162 height 26
click at [232, 73] on h5 "Programming and Data Structure" at bounding box center [173, 72] width 145 height 12
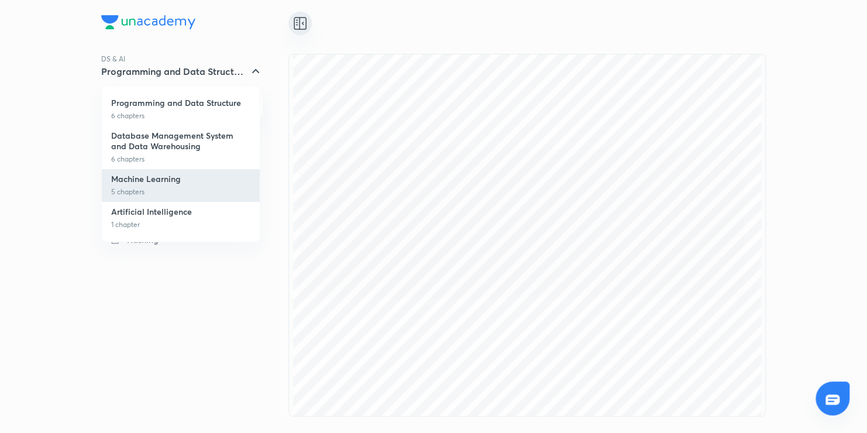
click at [203, 195] on p "5 chapters" at bounding box center [180, 192] width 139 height 11
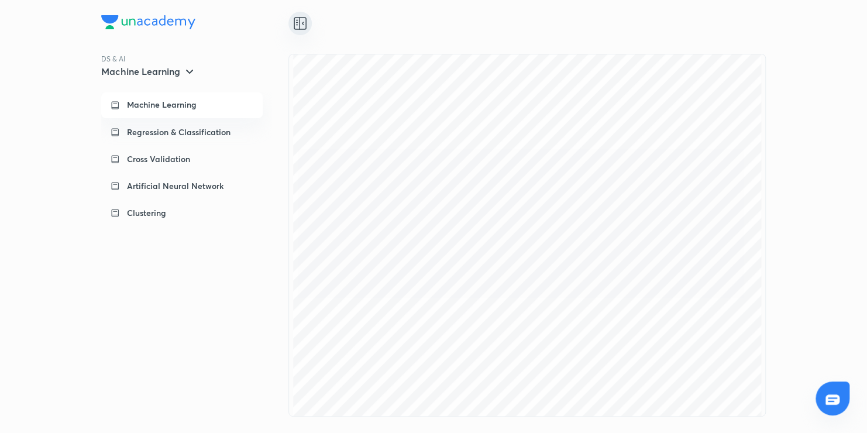
scroll to position [0, 0]
click at [214, 110] on div "Machine Learning" at bounding box center [182, 105] width 162 height 26
click at [181, 76] on div "Machine Learning" at bounding box center [148, 71] width 95 height 14
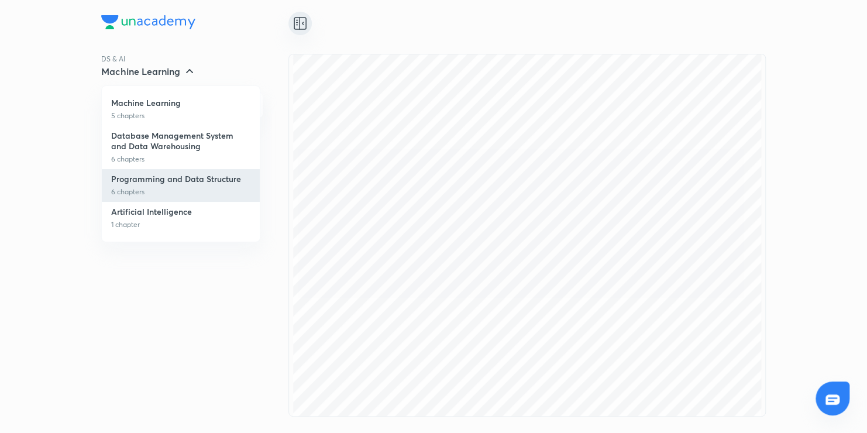
click at [173, 184] on li "Programming and Data Structure 6 chapters" at bounding box center [181, 185] width 158 height 33
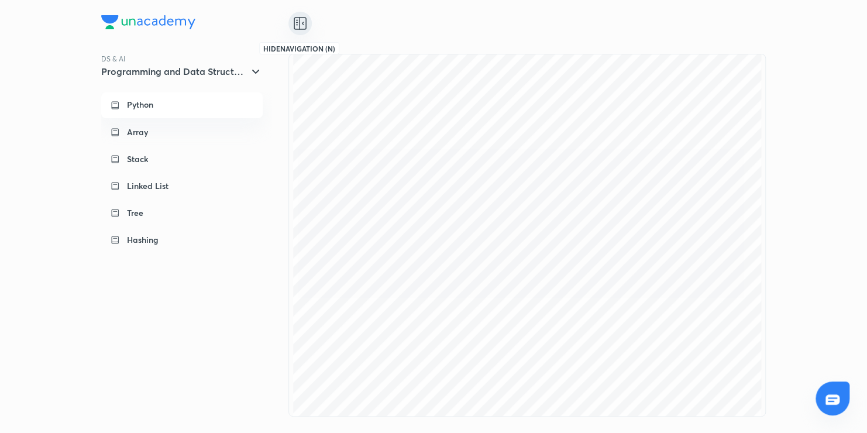
click at [305, 27] on icon at bounding box center [300, 23] width 14 height 14
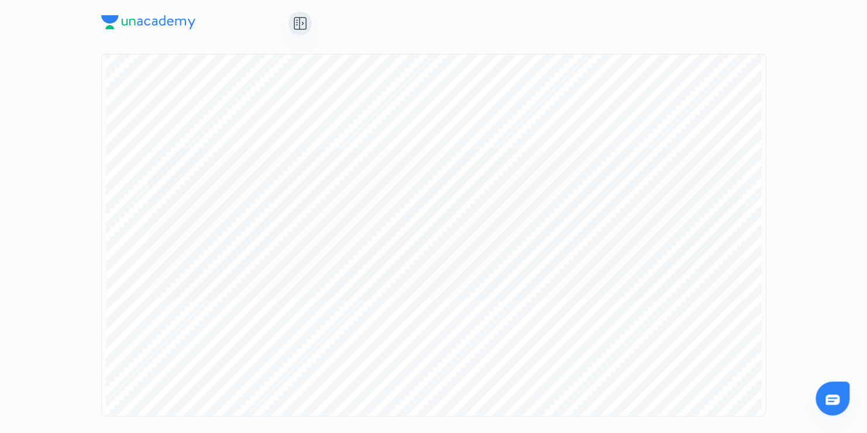
scroll to position [11797, 0]
